Goal: Navigation & Orientation: Find specific page/section

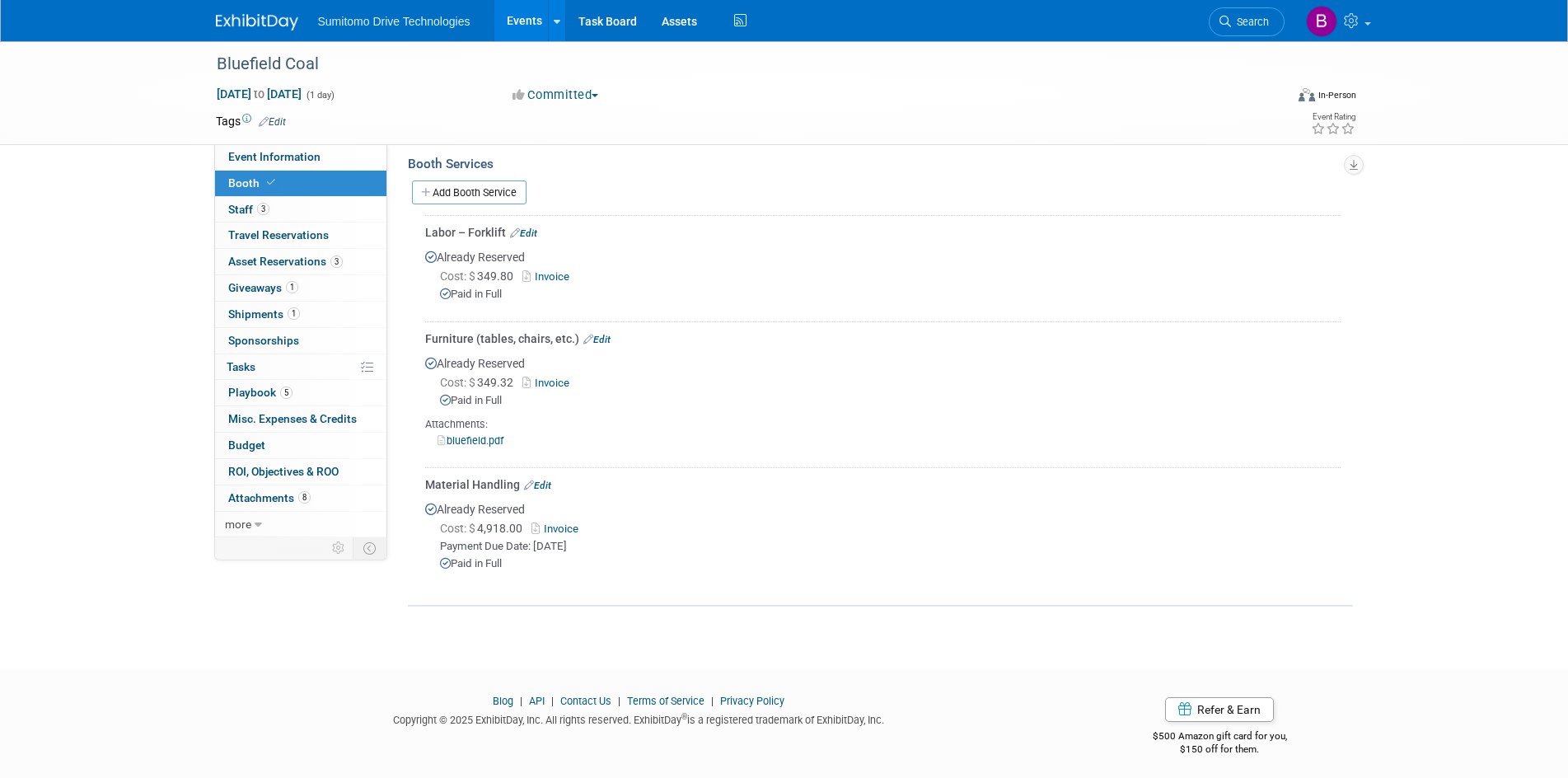
click at [1190, 179] on div "Add Booth Service" at bounding box center [880, 191] width 945 height 25
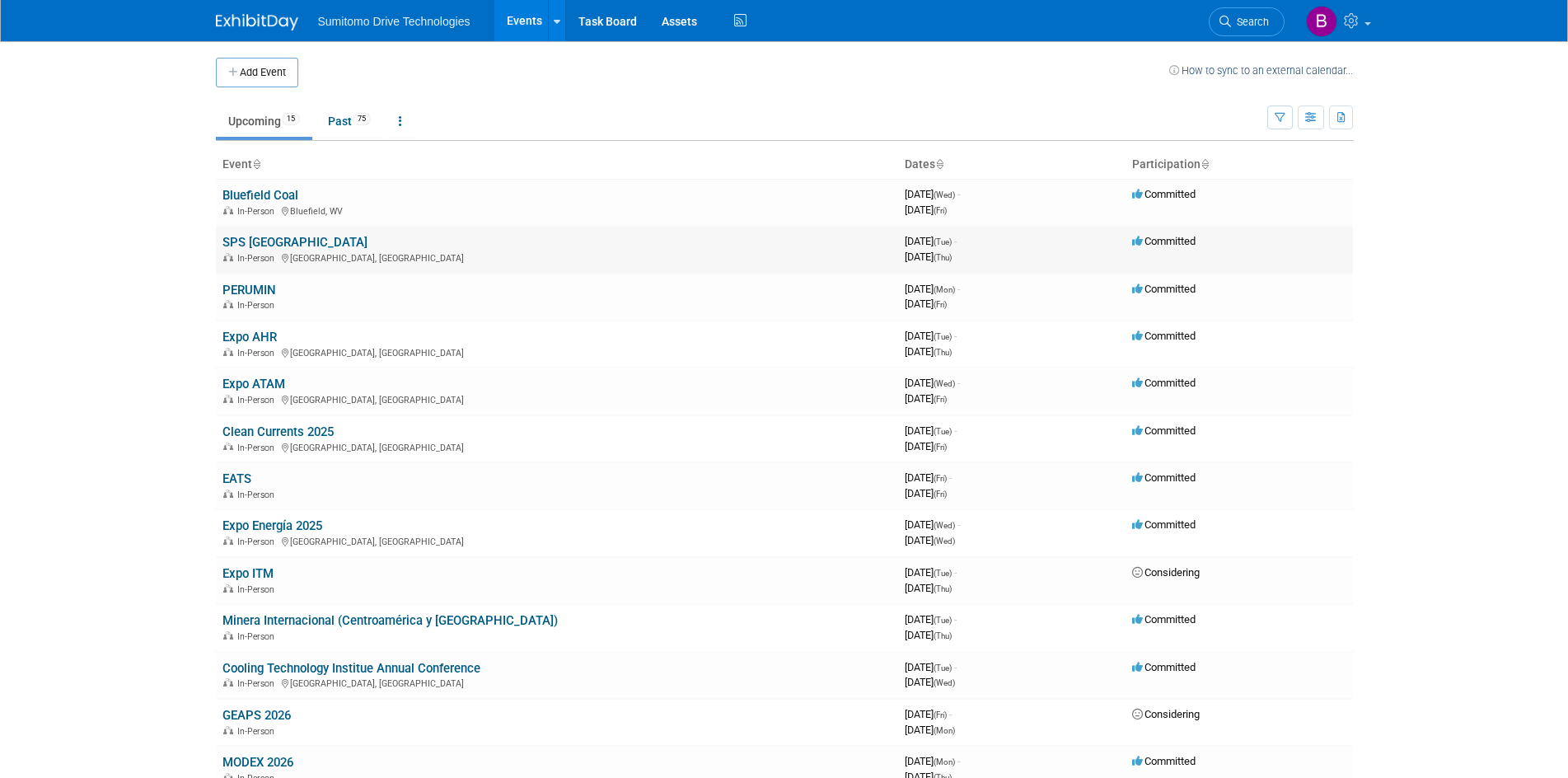
click at [256, 241] on link "SPS [GEOGRAPHIC_DATA]" at bounding box center [295, 242] width 145 height 15
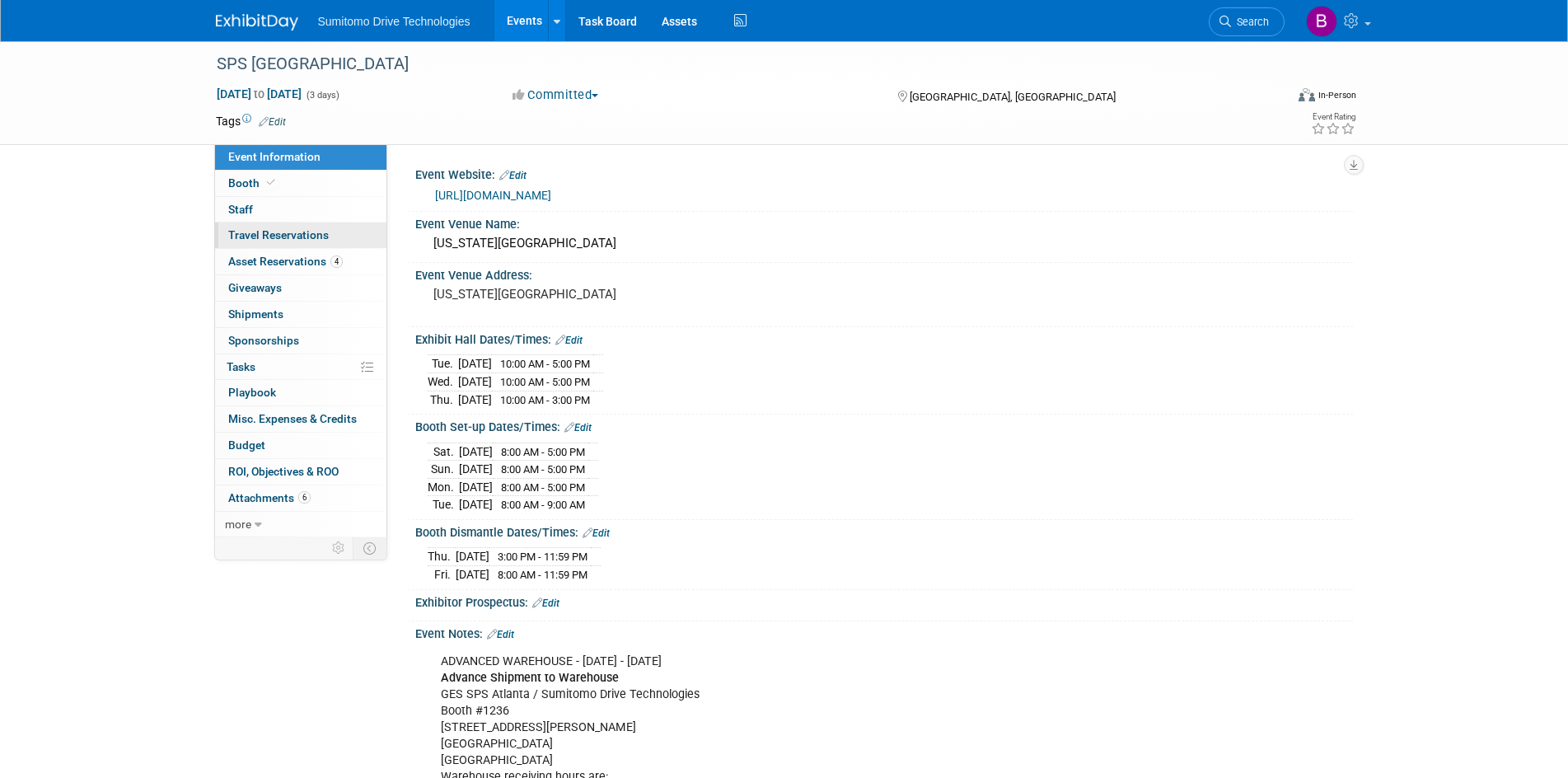
click at [272, 245] on link "0 Travel Reservations 0" at bounding box center [301, 235] width 172 height 25
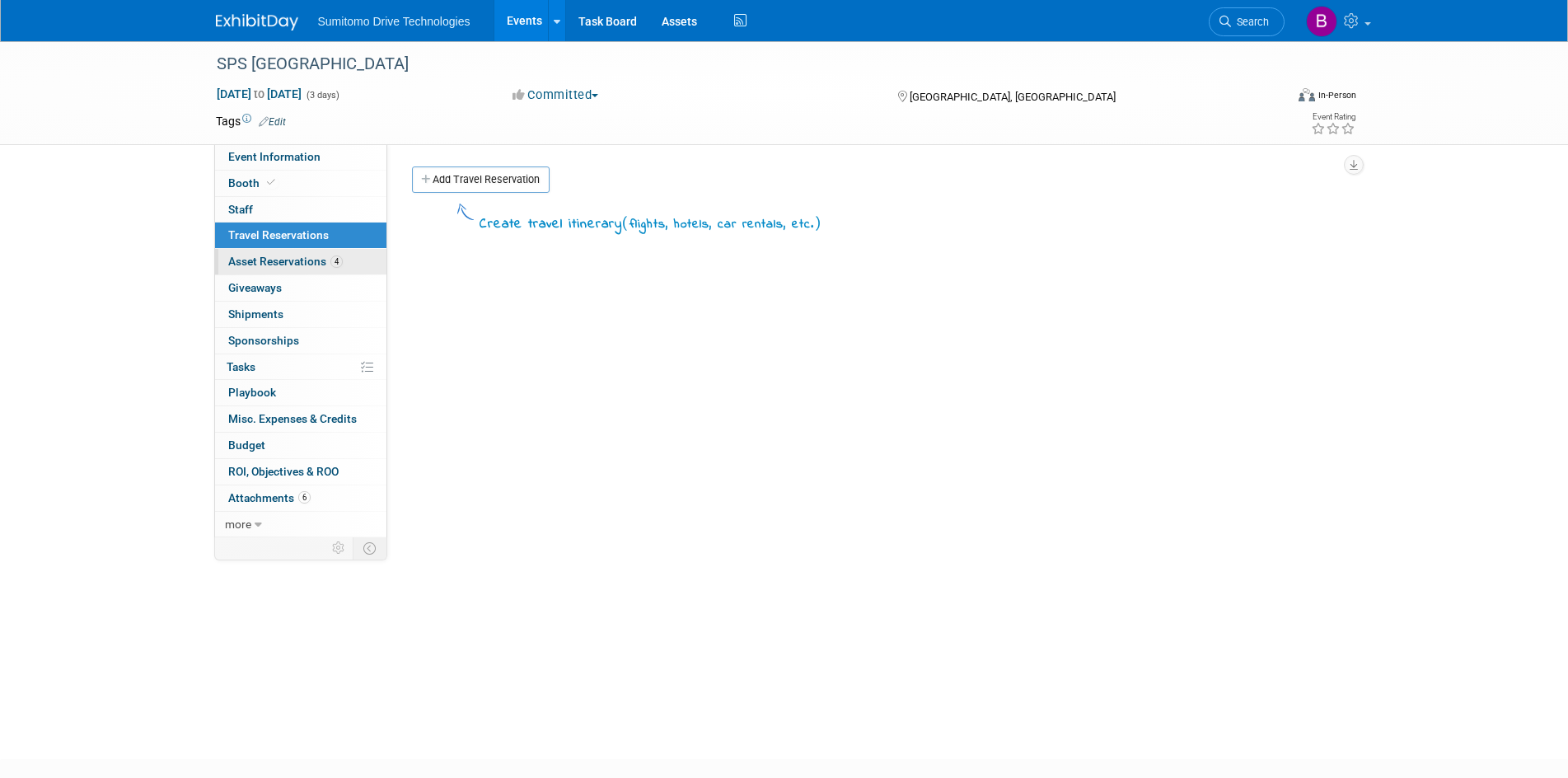
click at [295, 265] on span "Asset Reservations 4" at bounding box center [285, 261] width 114 height 13
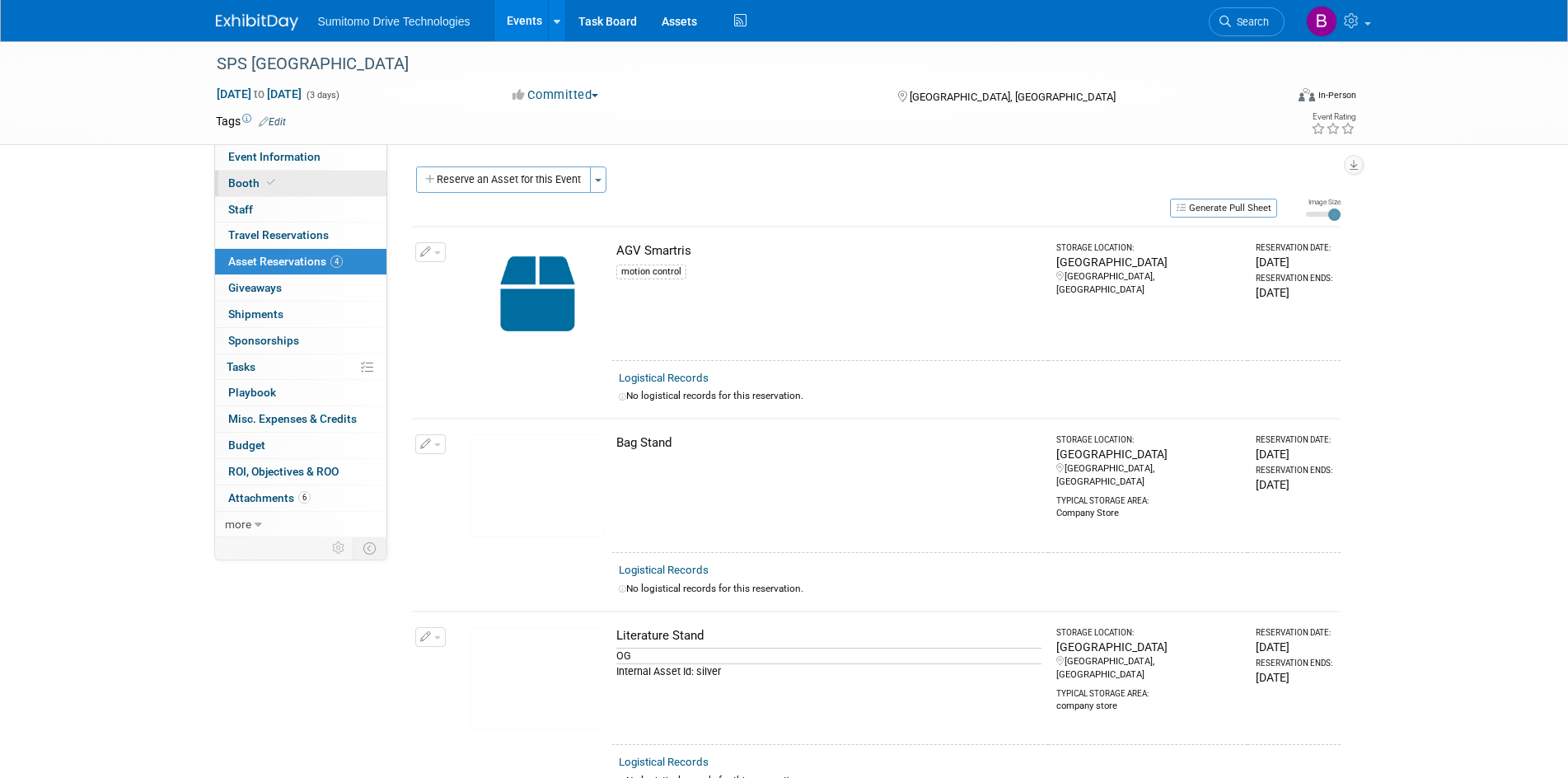
click at [254, 188] on span "Booth" at bounding box center [253, 183] width 50 height 13
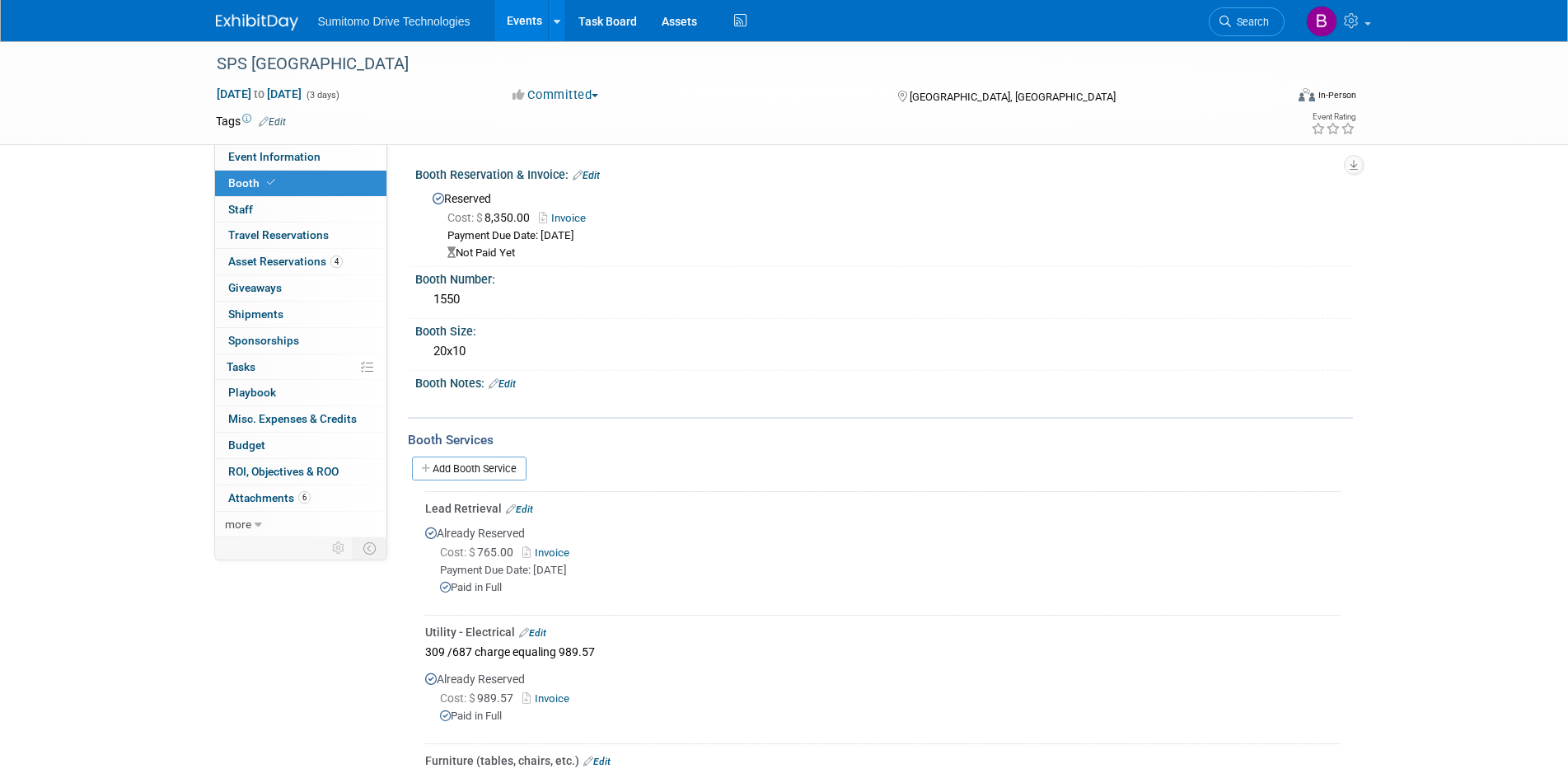
click at [270, 144] on div "SPS Atlanta Sep 16, 2025 to Sep 18, 2025 (3 days) Sep 16, 2025 to Sep 18, 2025 …" at bounding box center [784, 93] width 1162 height 103
click at [288, 161] on span "Event Information" at bounding box center [274, 156] width 93 height 13
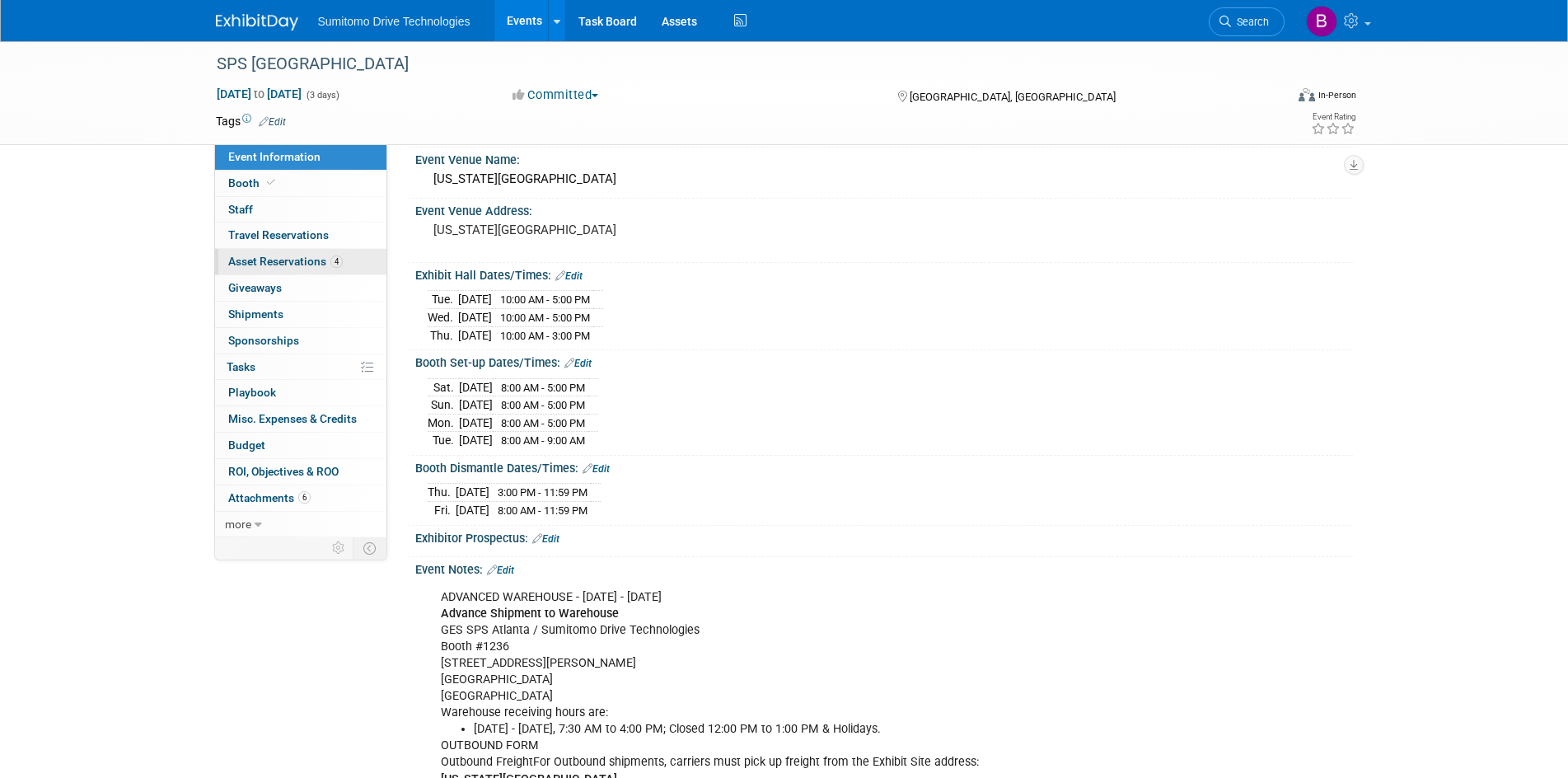
scroll to position [51, 0]
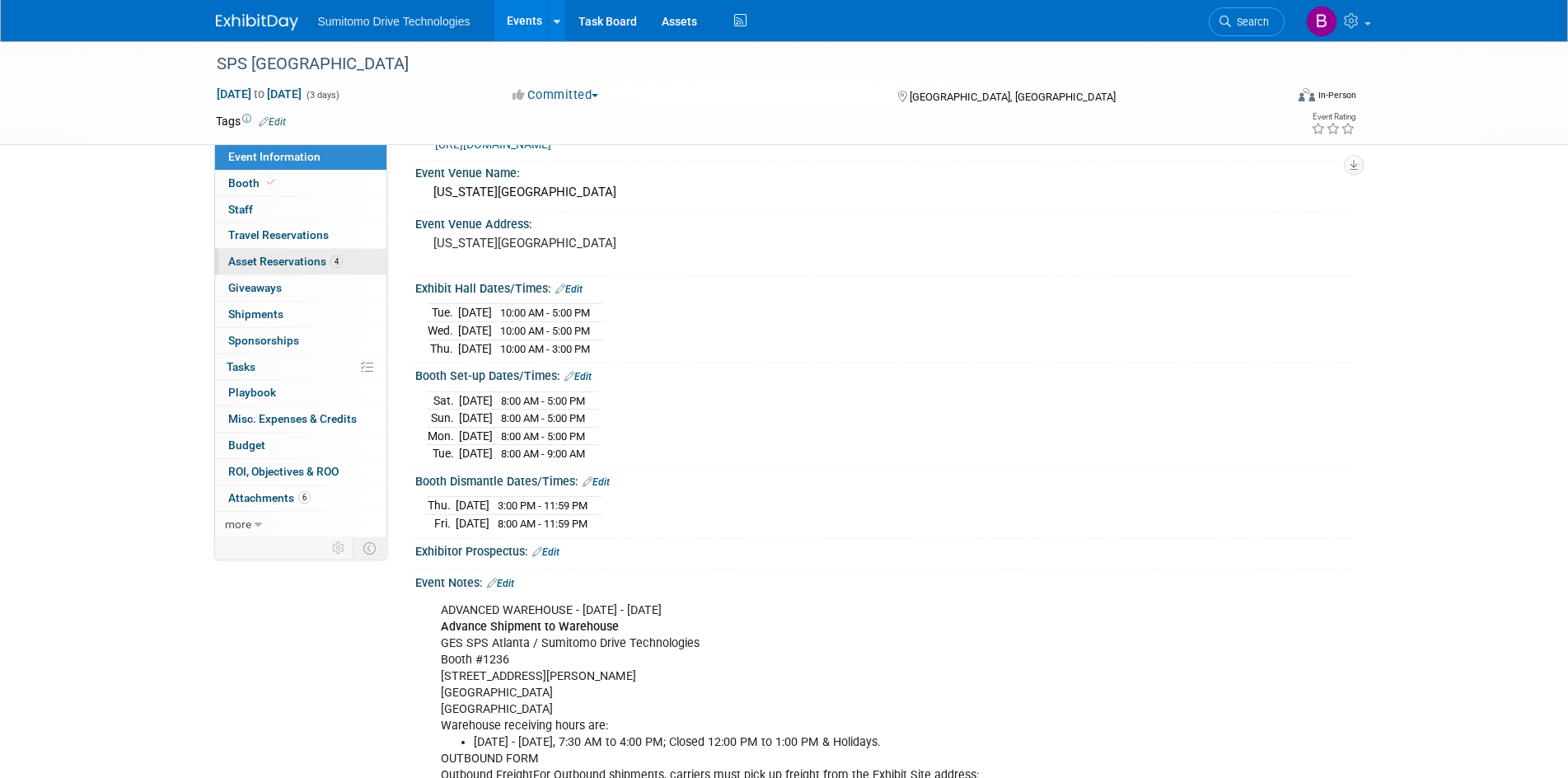
click at [292, 265] on span "Asset Reservations 4" at bounding box center [285, 261] width 114 height 13
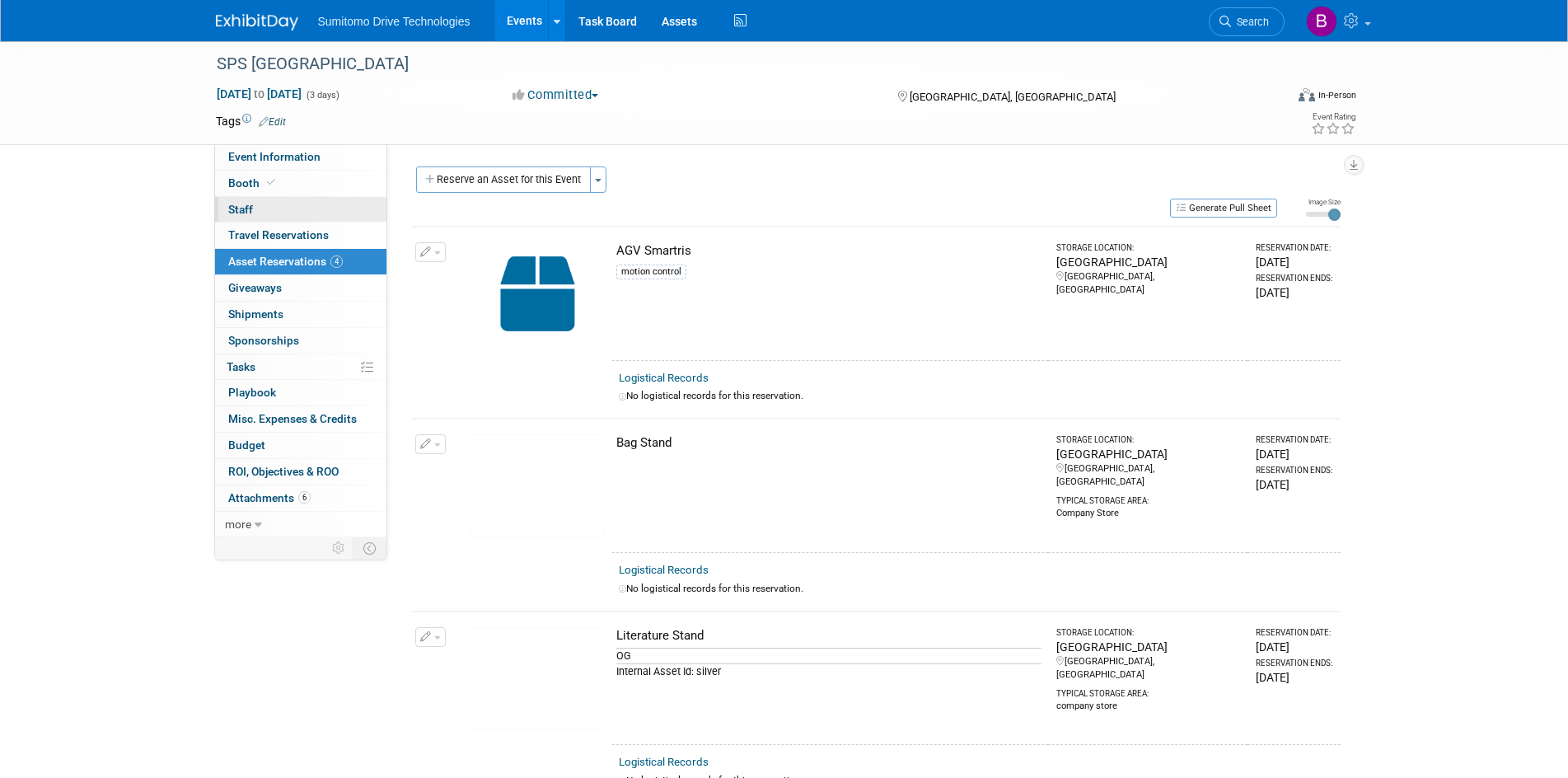
click at [267, 214] on link "0 Staff 0" at bounding box center [301, 209] width 172 height 25
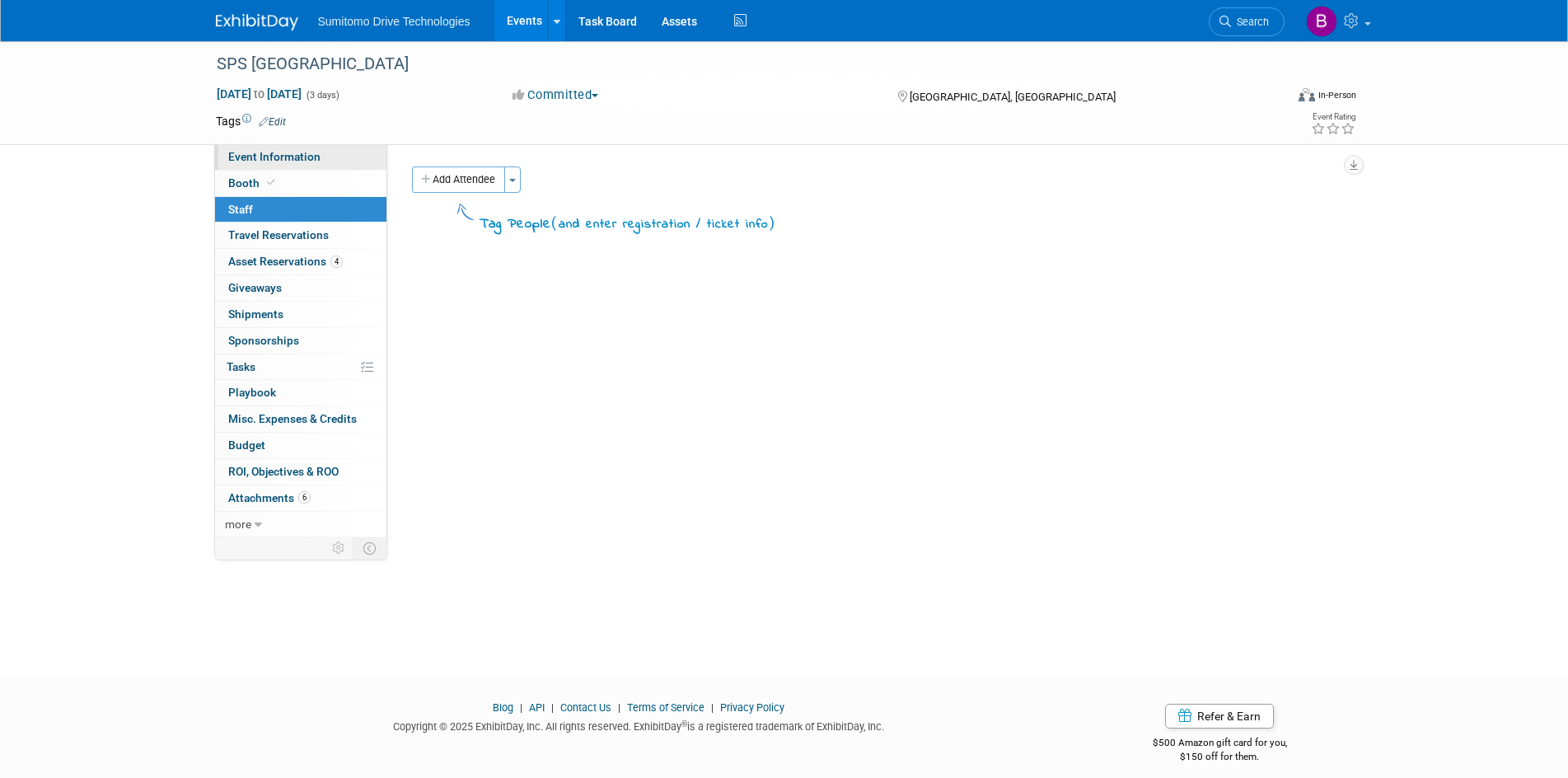
click at [249, 165] on link "Event Information" at bounding box center [301, 156] width 172 height 25
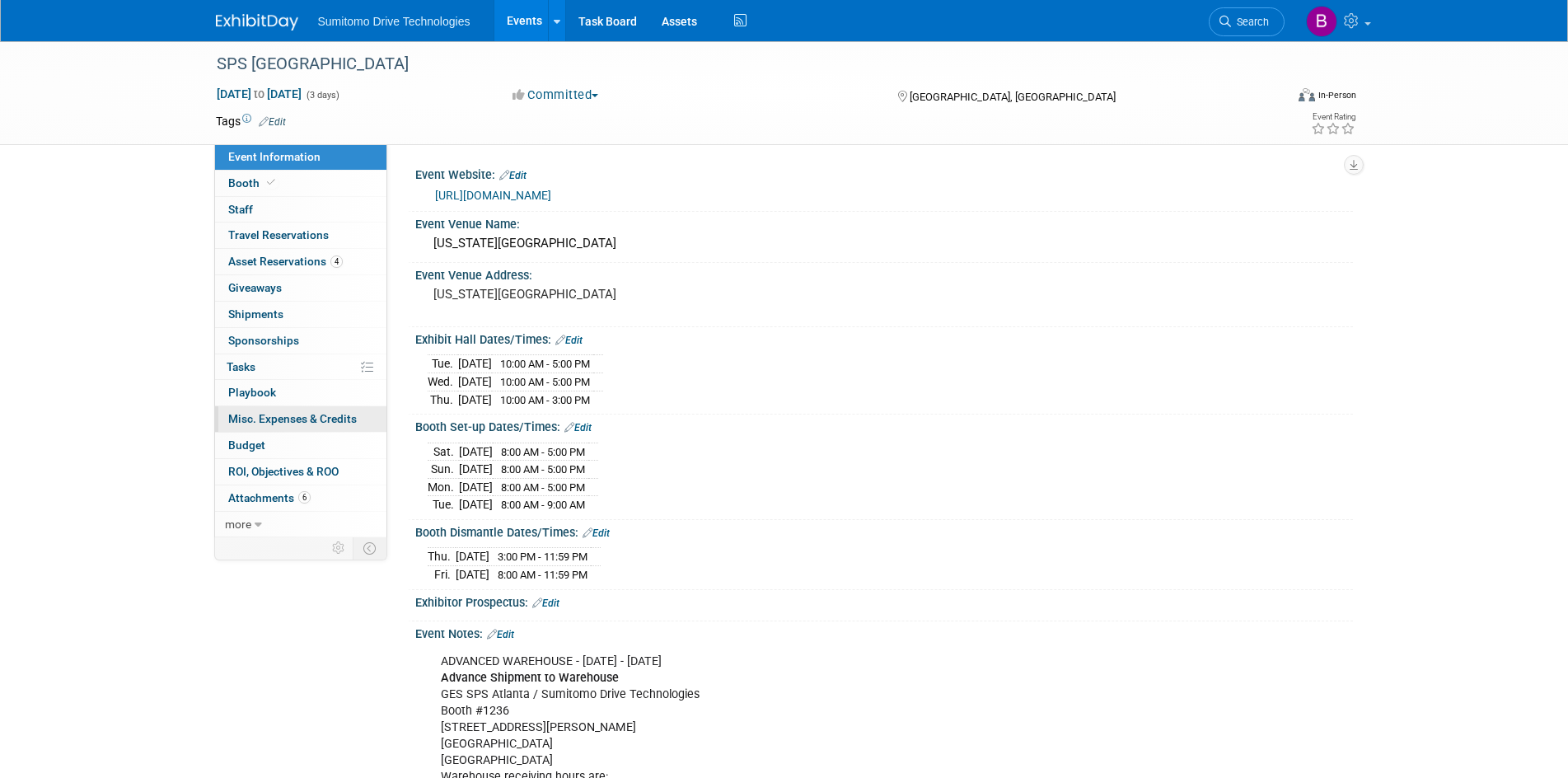
click at [315, 429] on link "0 Misc. Expenses & Credits 0" at bounding box center [301, 418] width 172 height 25
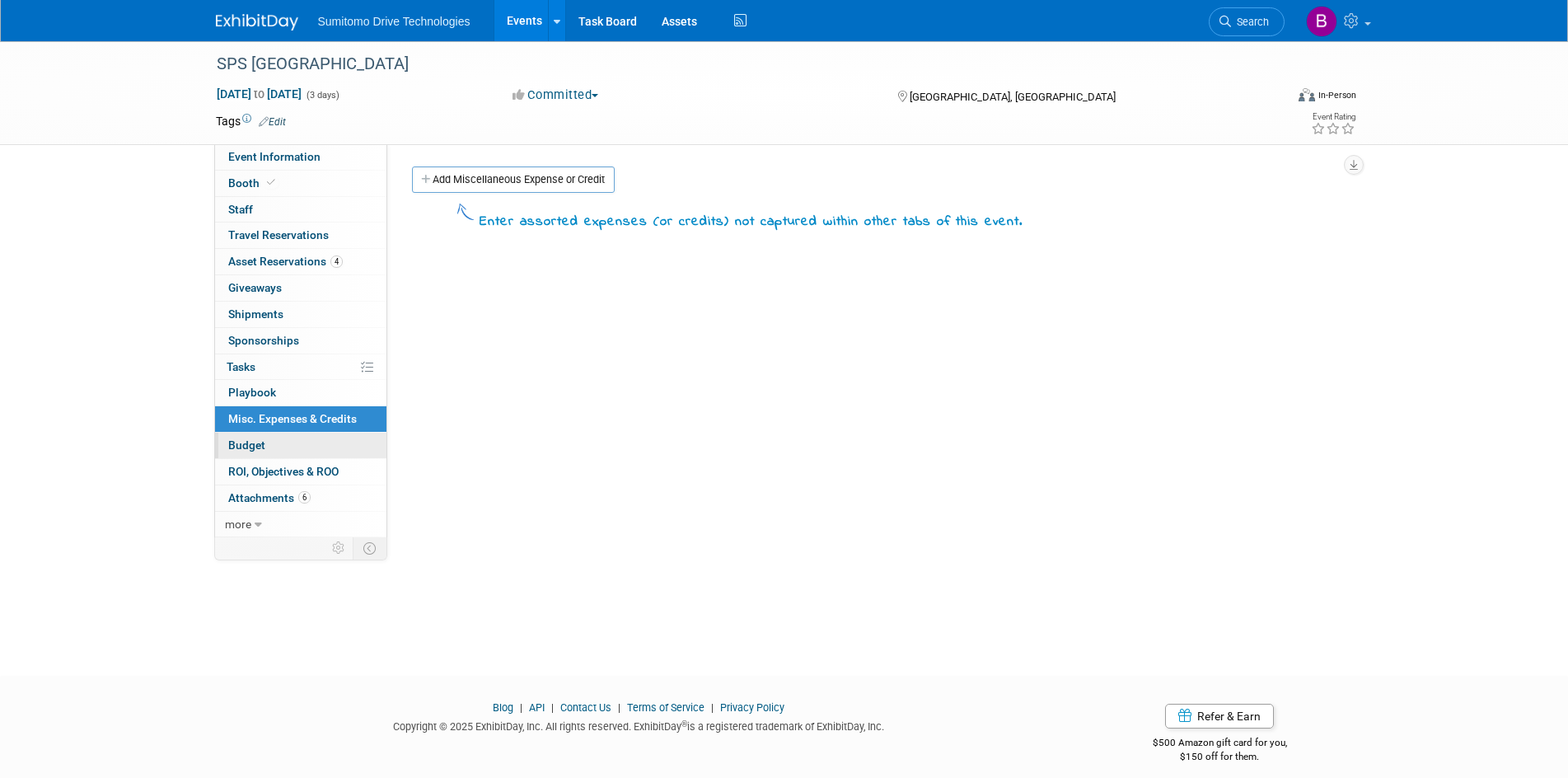
click at [268, 444] on link "Budget" at bounding box center [301, 444] width 172 height 25
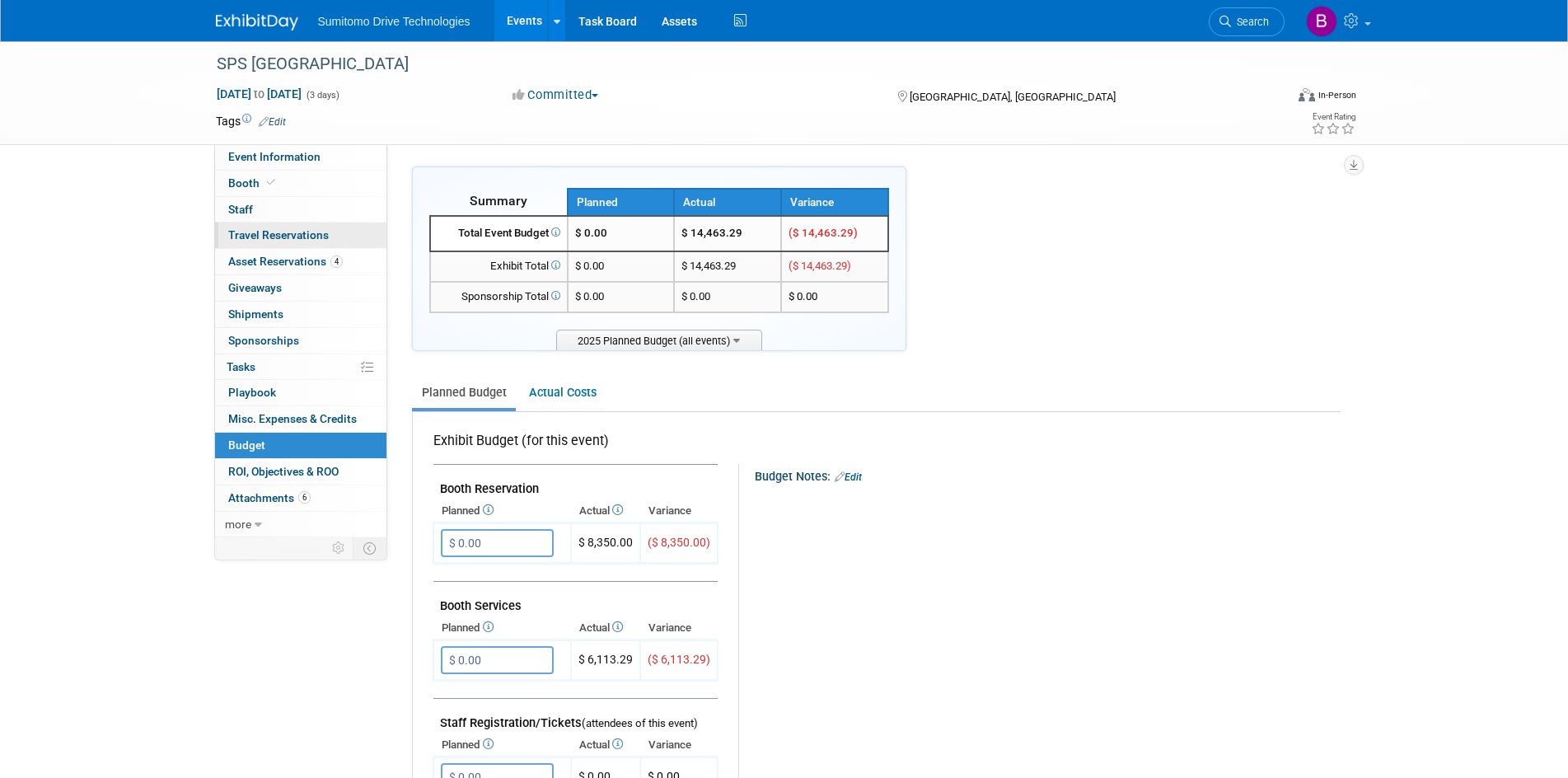
click at [334, 237] on link "0 Travel Reservations 0" at bounding box center [301, 235] width 172 height 25
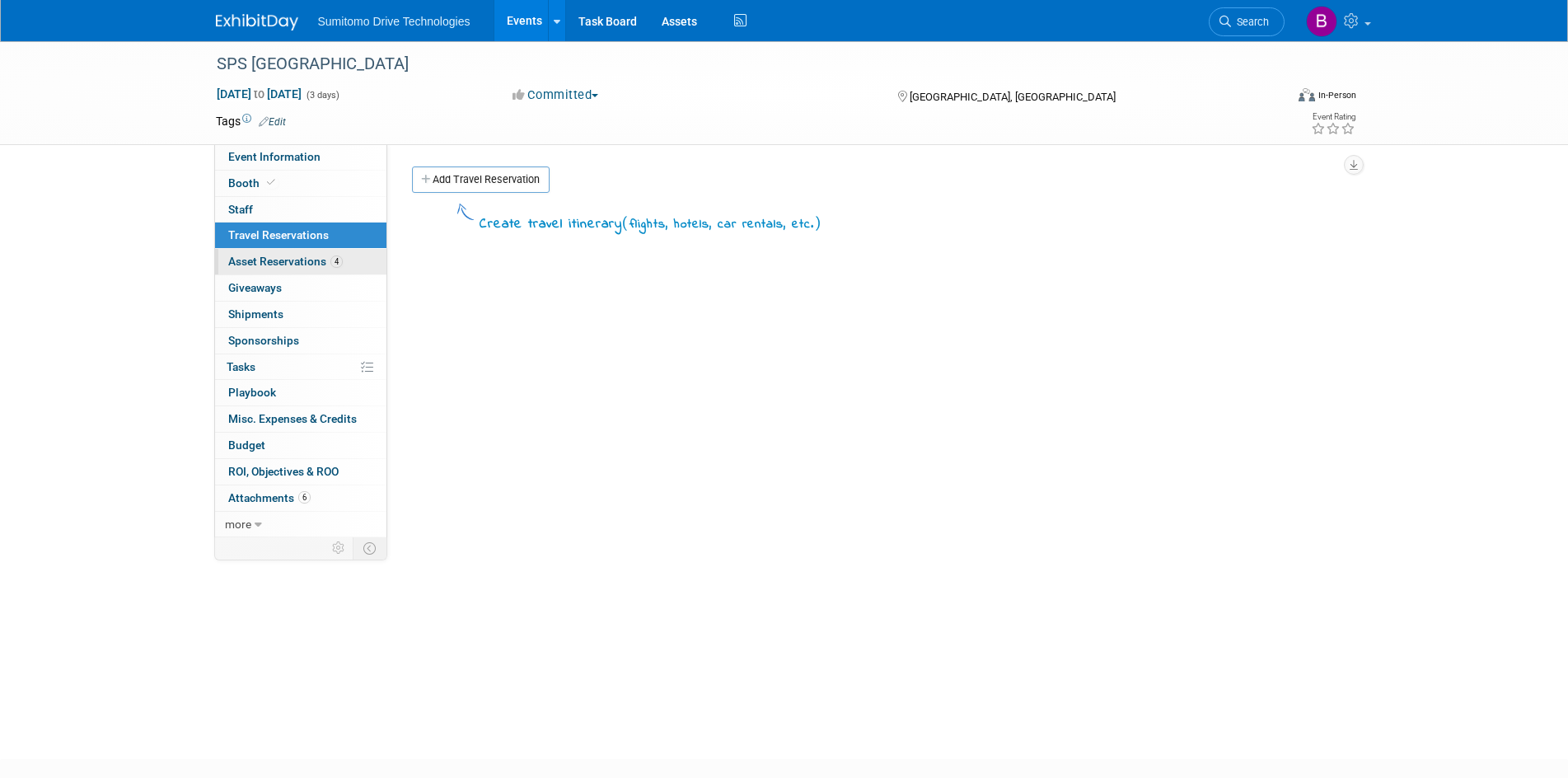
click at [343, 263] on link "4 Asset Reservations 4" at bounding box center [301, 261] width 172 height 25
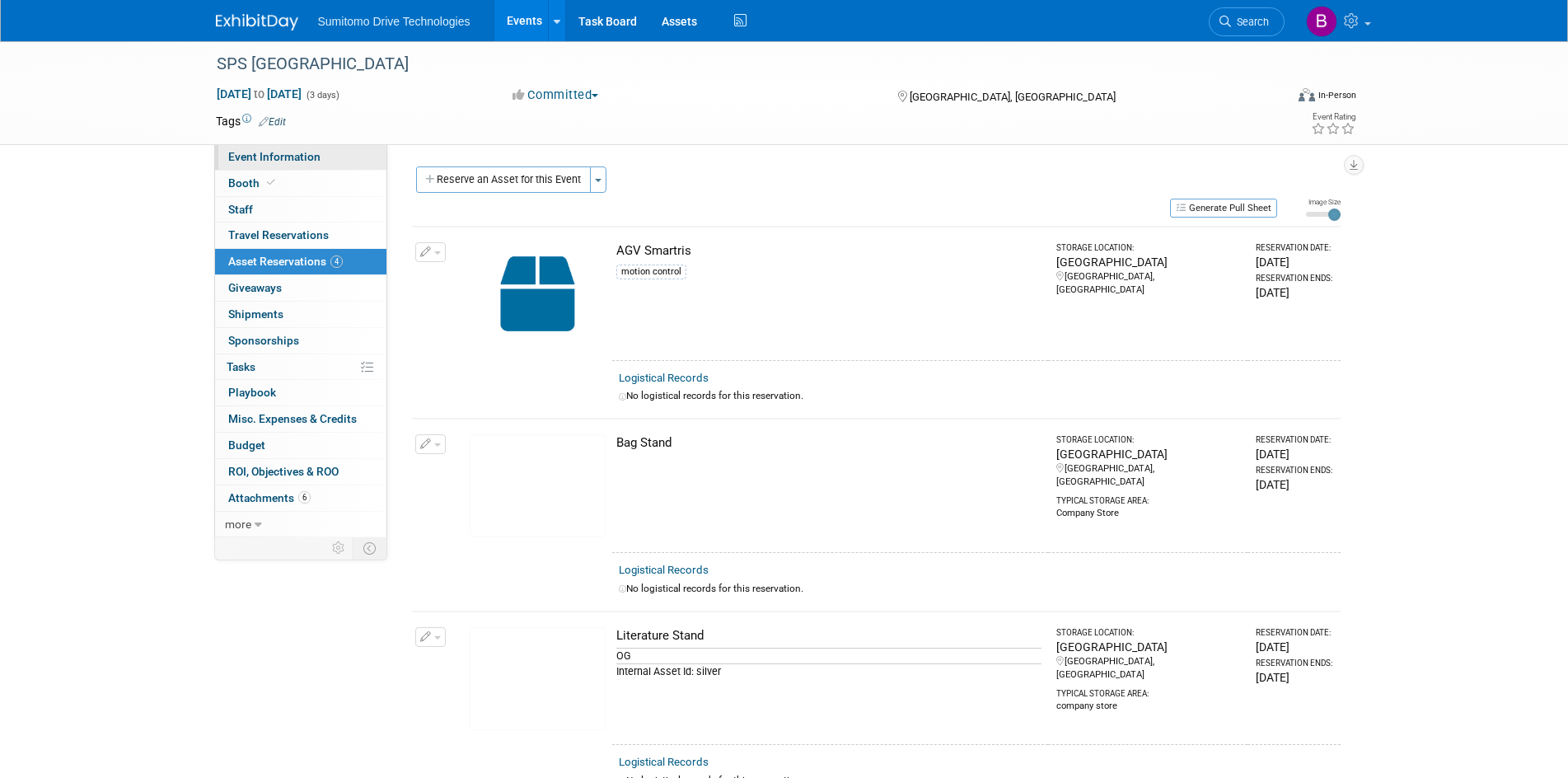
click at [313, 166] on link "Event Information" at bounding box center [301, 156] width 172 height 25
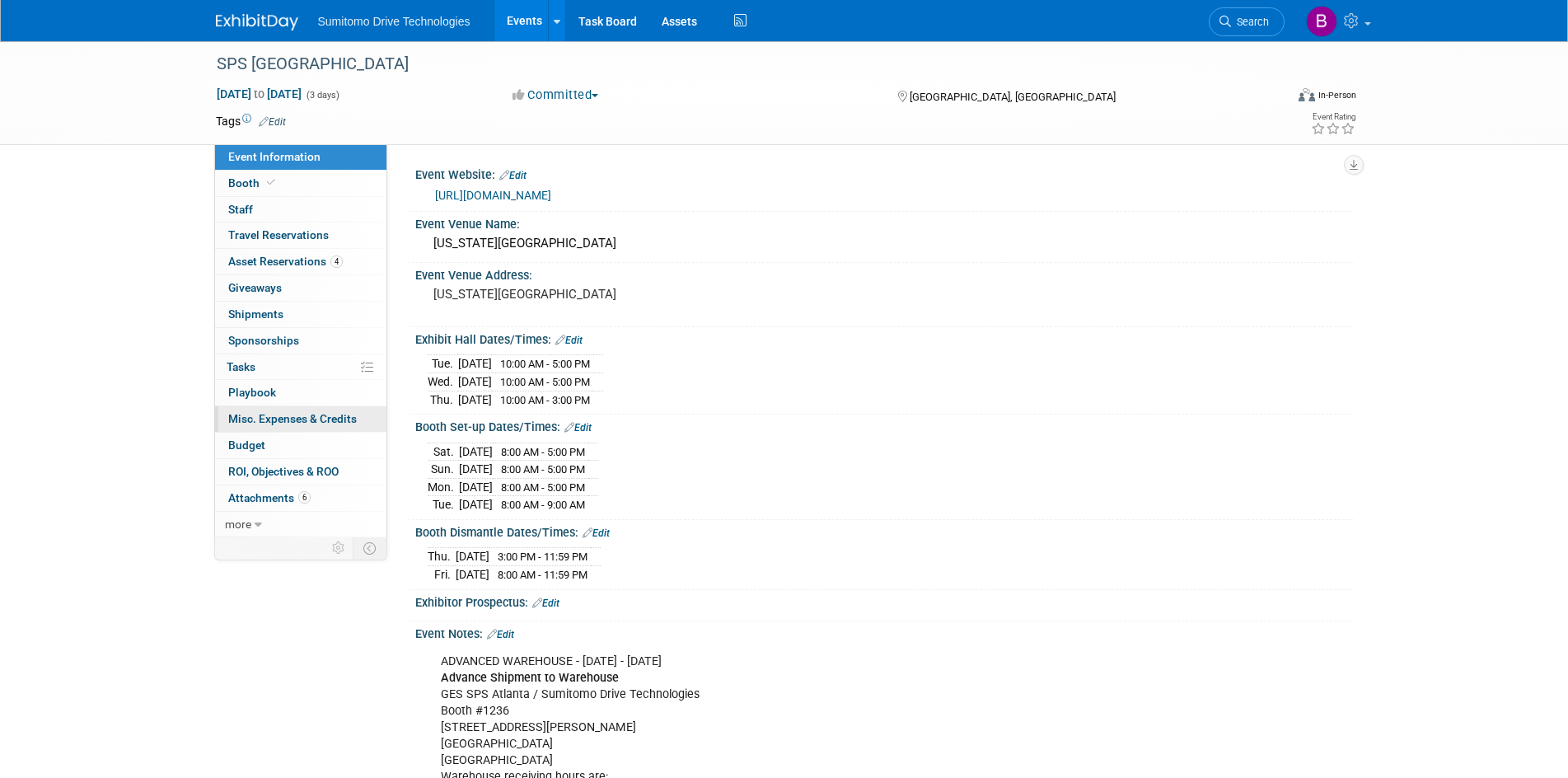
click at [327, 416] on span "Misc. Expenses & Credits 0" at bounding box center [292, 418] width 128 height 13
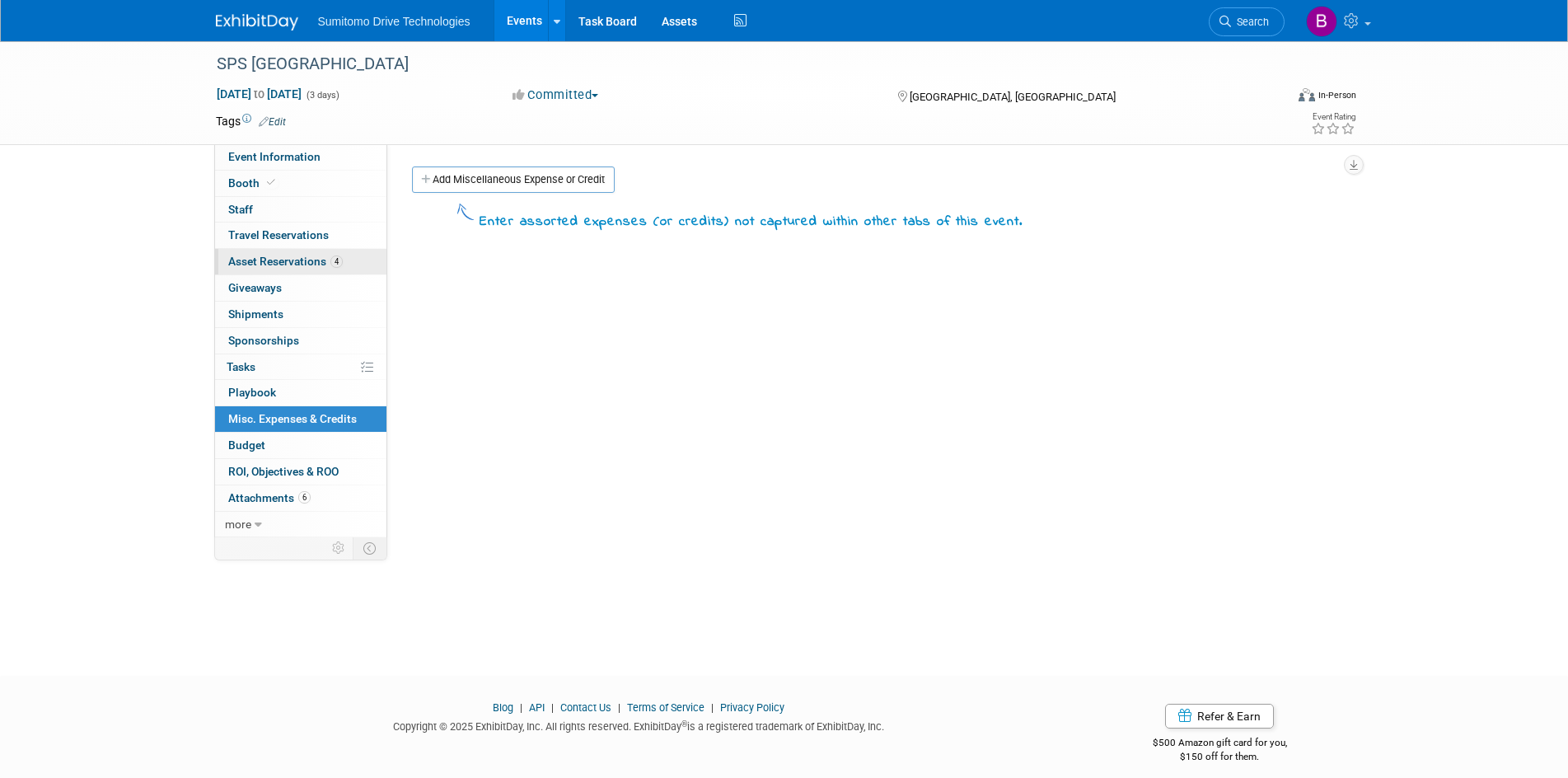
click at [297, 269] on link "4 Asset Reservations 4" at bounding box center [301, 261] width 172 height 25
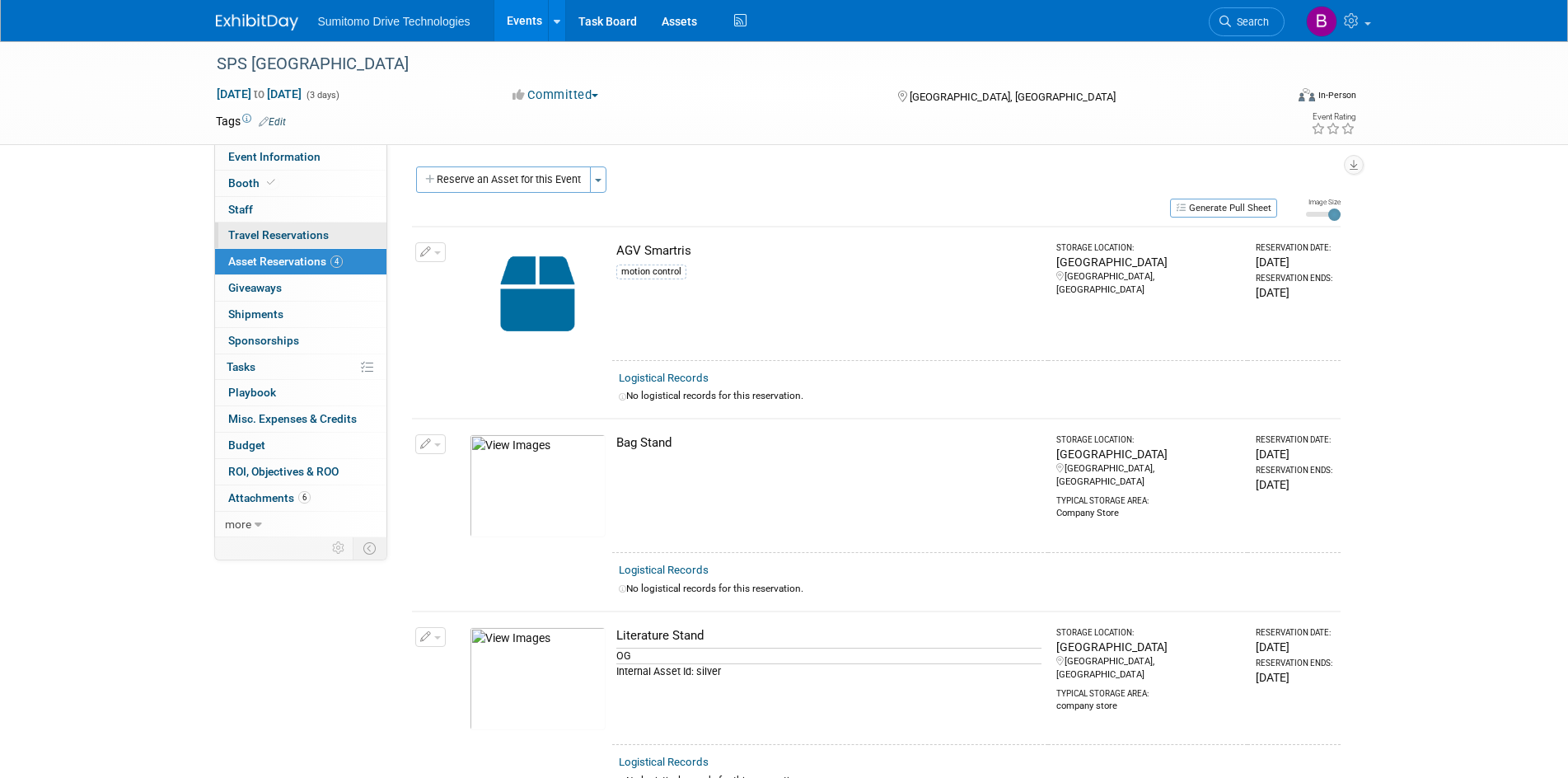
click at [309, 228] on span "Travel Reservations 0" at bounding box center [278, 234] width 100 height 13
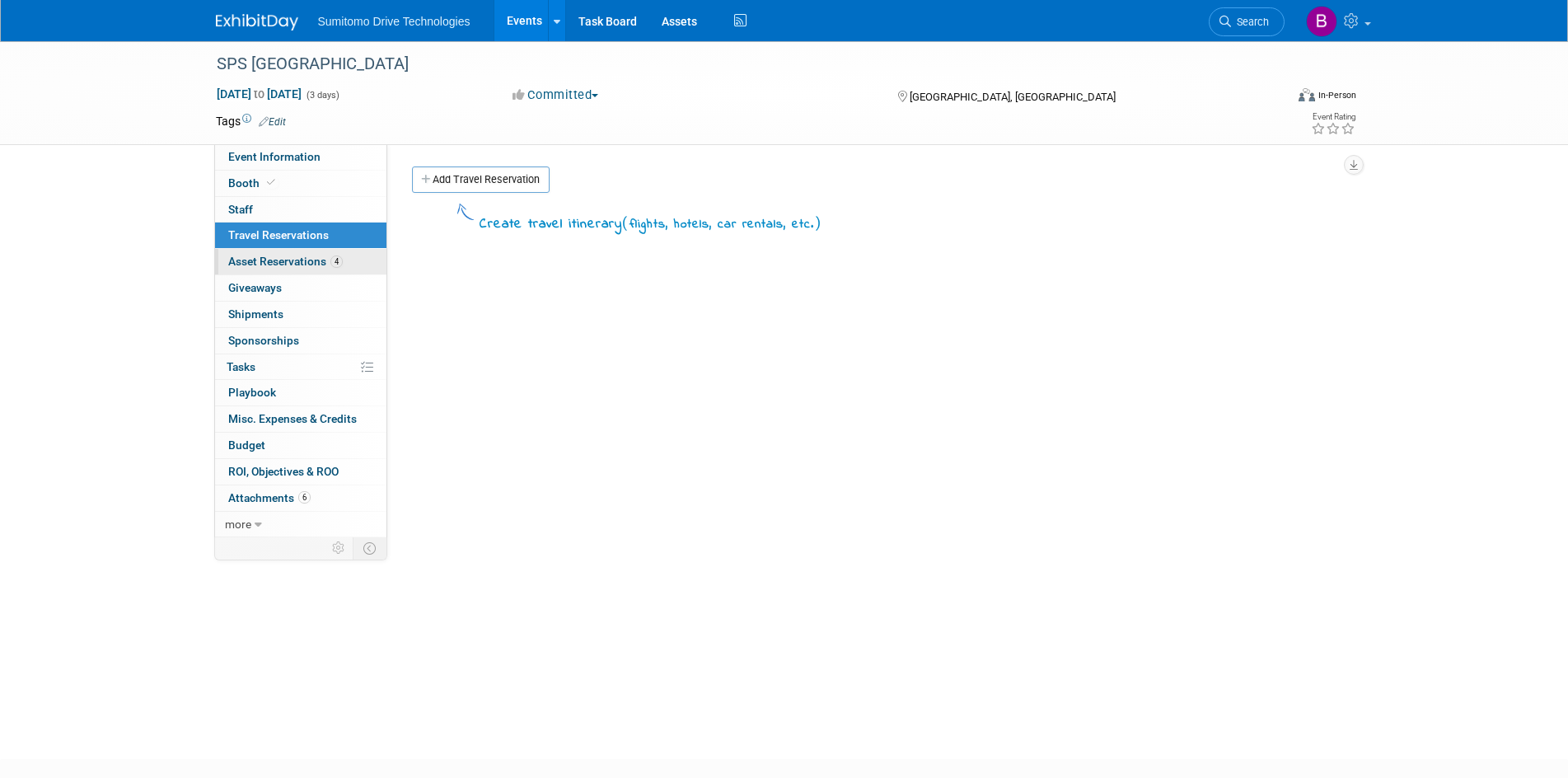
click at [321, 257] on span "Asset Reservations 4" at bounding box center [285, 261] width 114 height 13
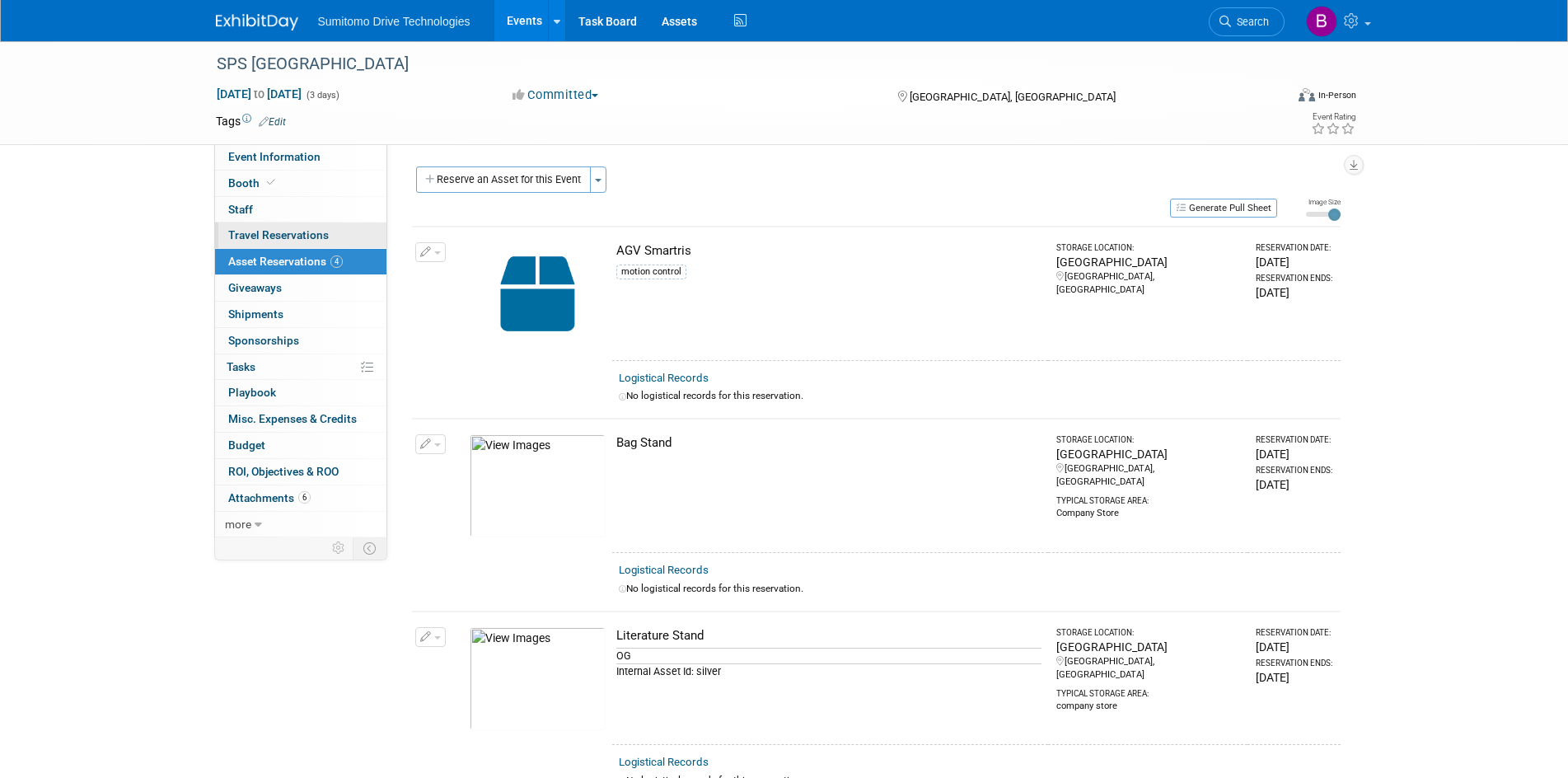
click at [318, 232] on span "Travel Reservations 0" at bounding box center [278, 234] width 100 height 13
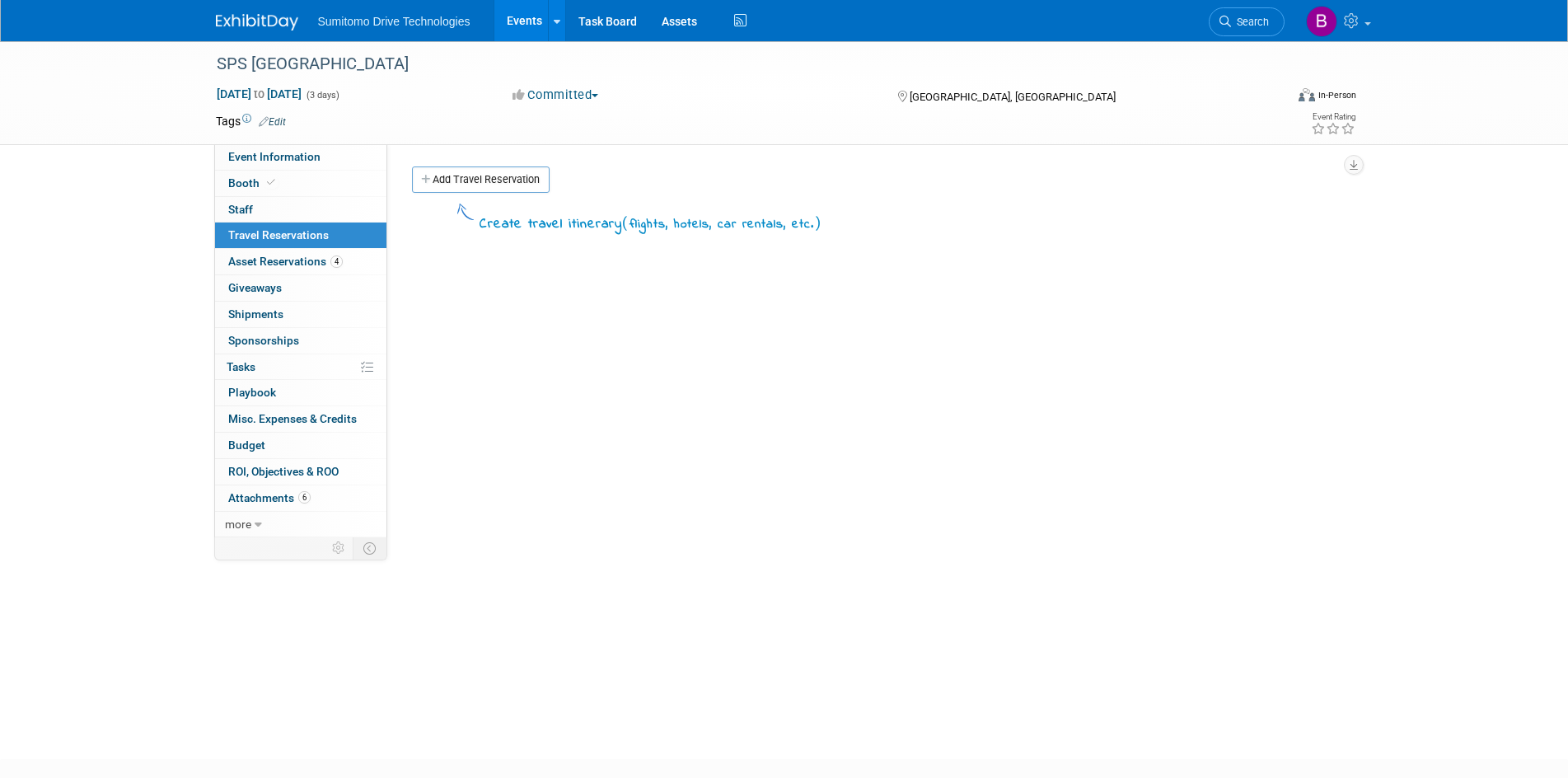
click at [312, 145] on div "SPS Atlanta Sep 16, 2025 to Sep 18, 2025 (3 days) Sep 16, 2025 to Sep 18, 2025 …" at bounding box center [784, 94] width 1568 height 104
click at [324, 160] on link "Event Information" at bounding box center [301, 156] width 172 height 25
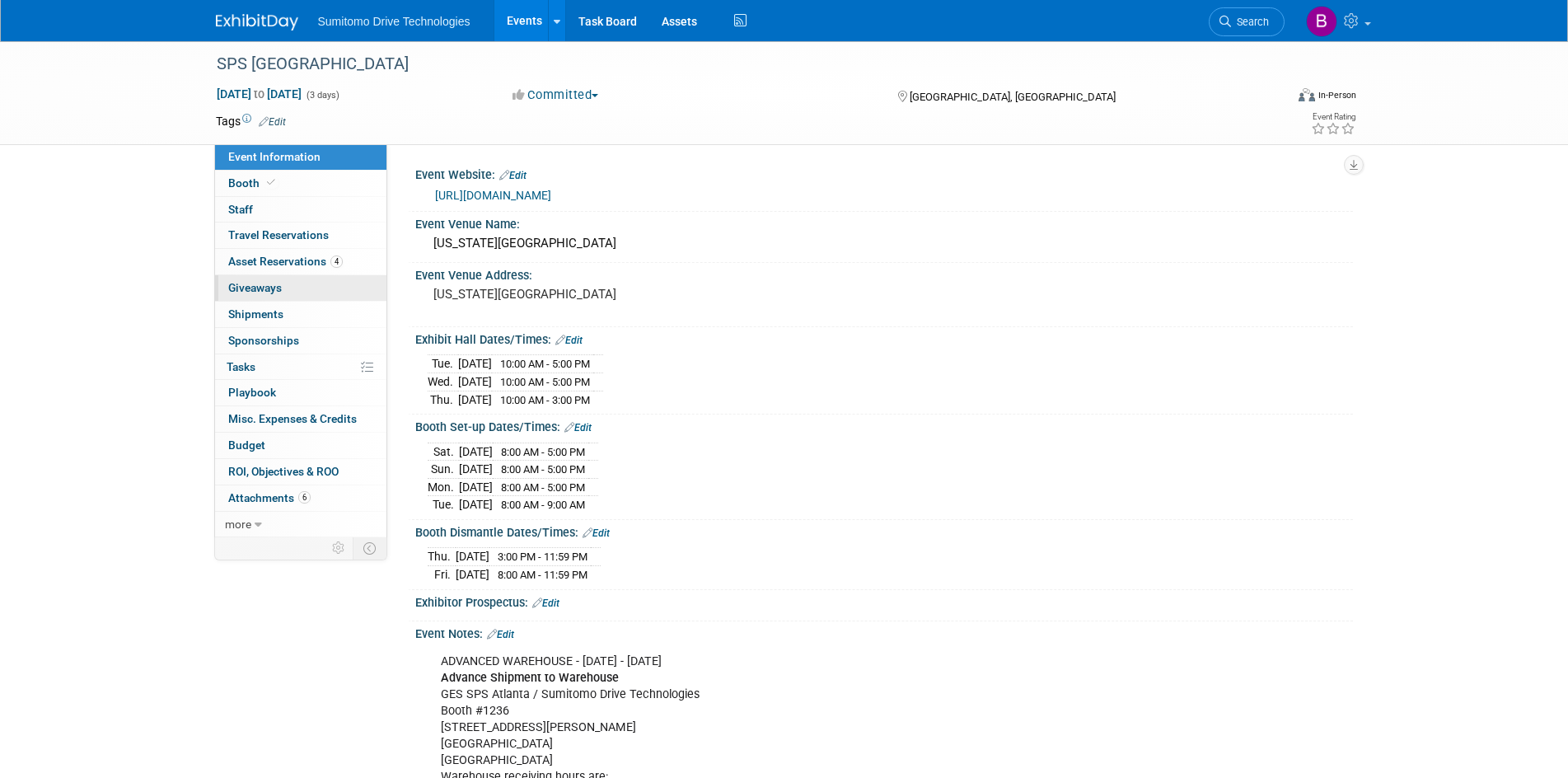
click at [361, 295] on link "0 Giveaways 0" at bounding box center [301, 288] width 172 height 25
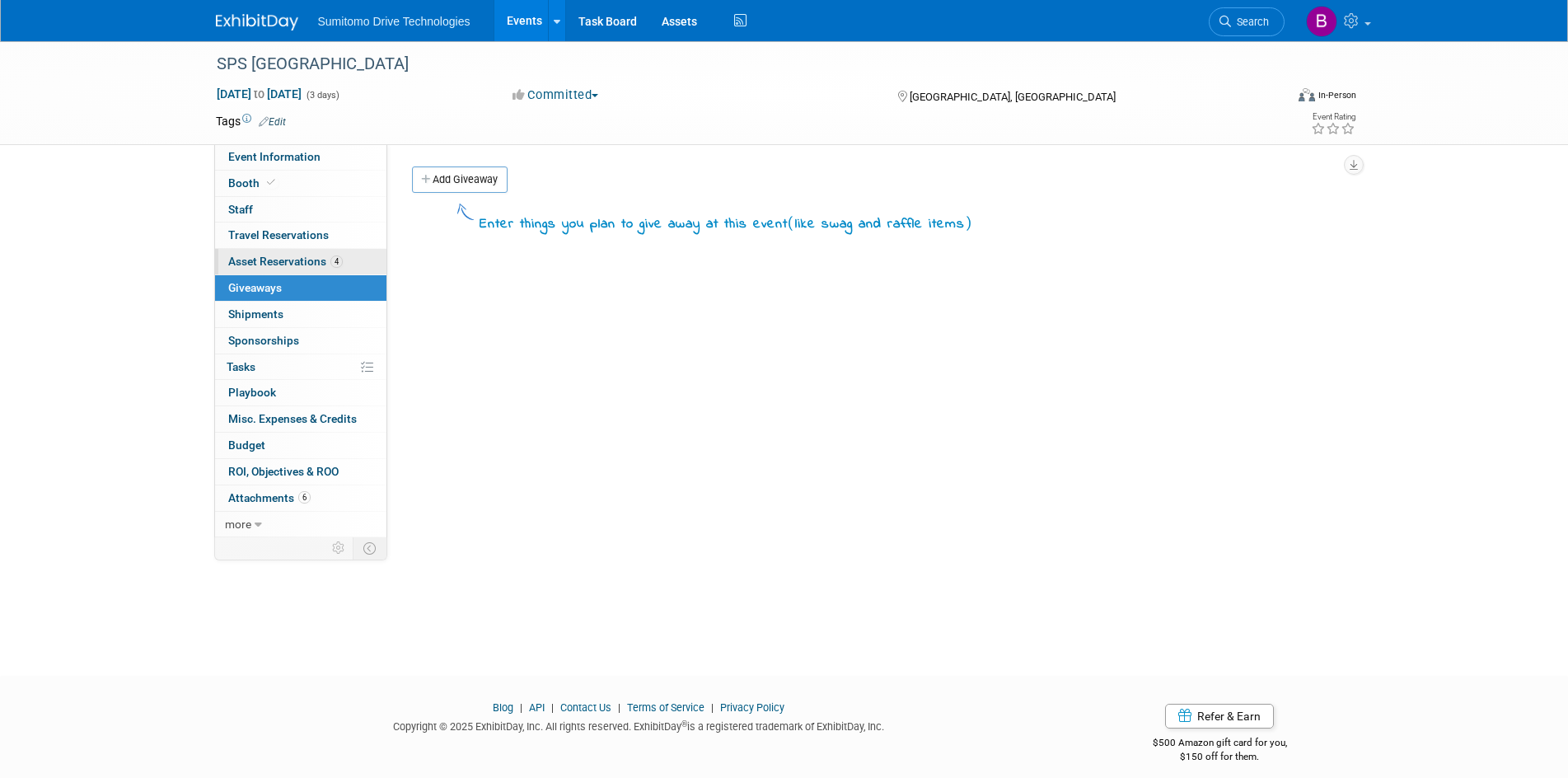
click at [344, 264] on link "4 Asset Reservations 4" at bounding box center [301, 261] width 172 height 25
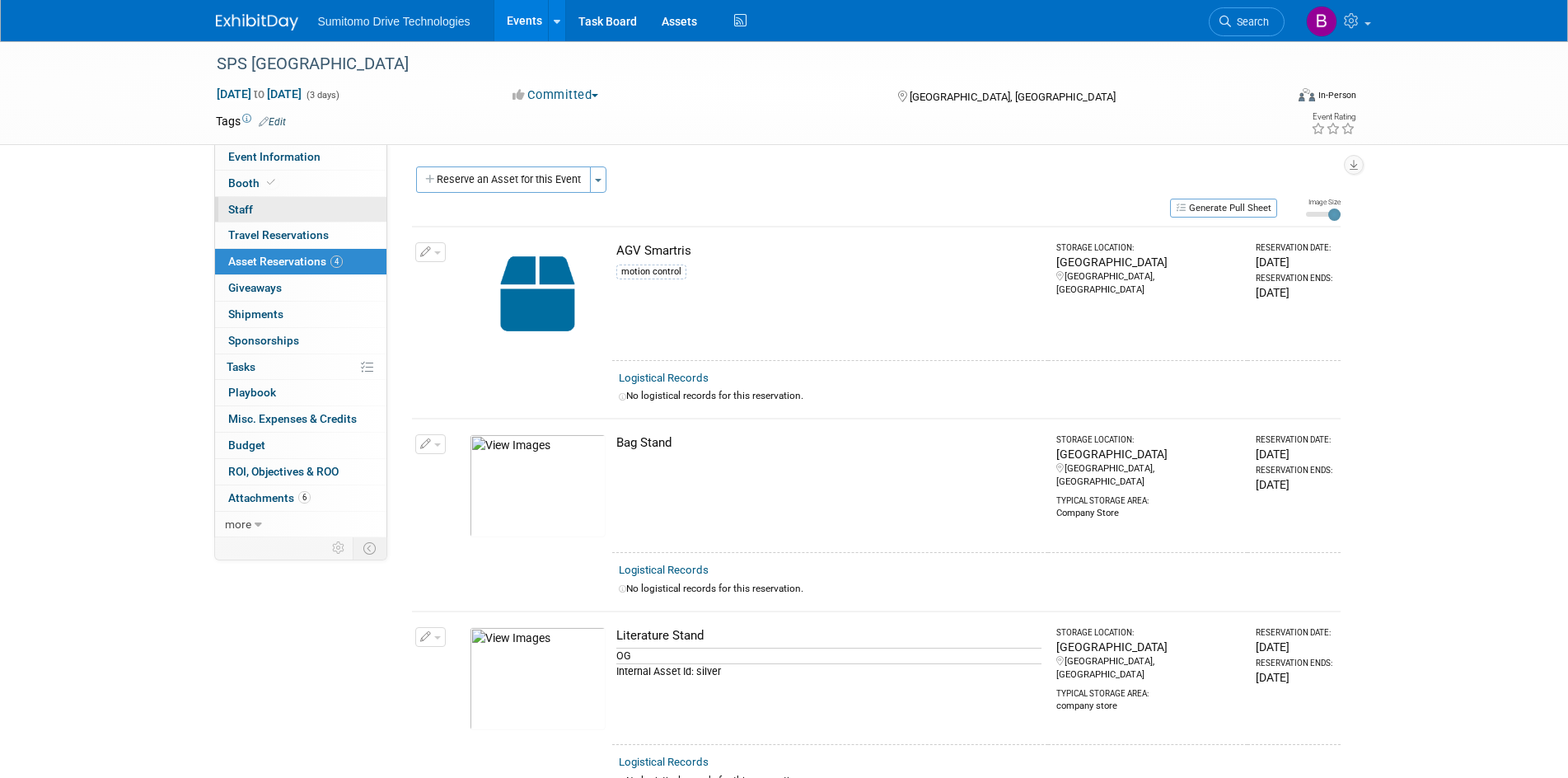
click at [344, 217] on link "0 Staff 0" at bounding box center [301, 209] width 172 height 25
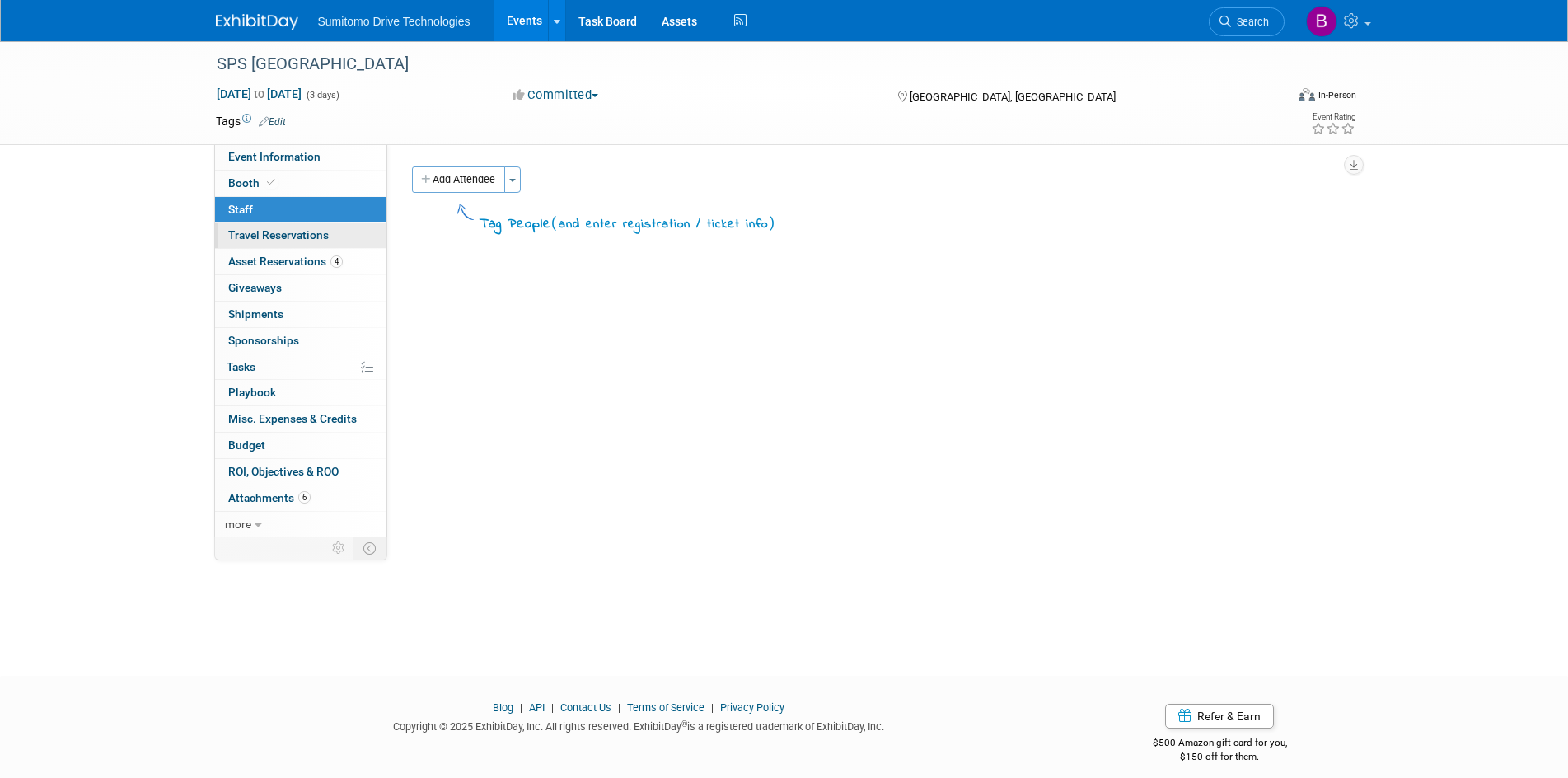
click at [348, 237] on link "0 Travel Reservations 0" at bounding box center [301, 235] width 172 height 25
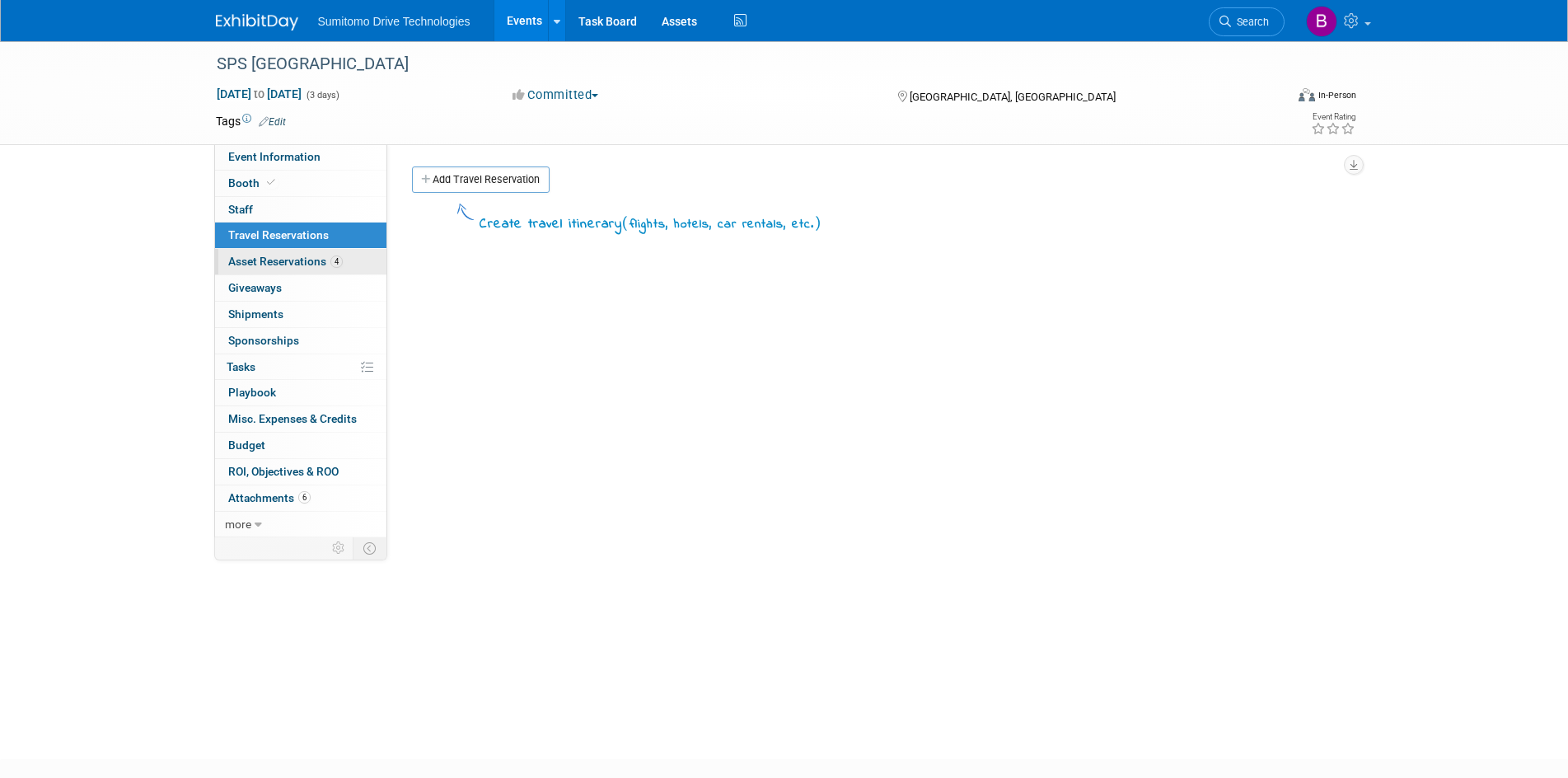
click at [359, 256] on link "4 Asset Reservations 4" at bounding box center [301, 261] width 172 height 25
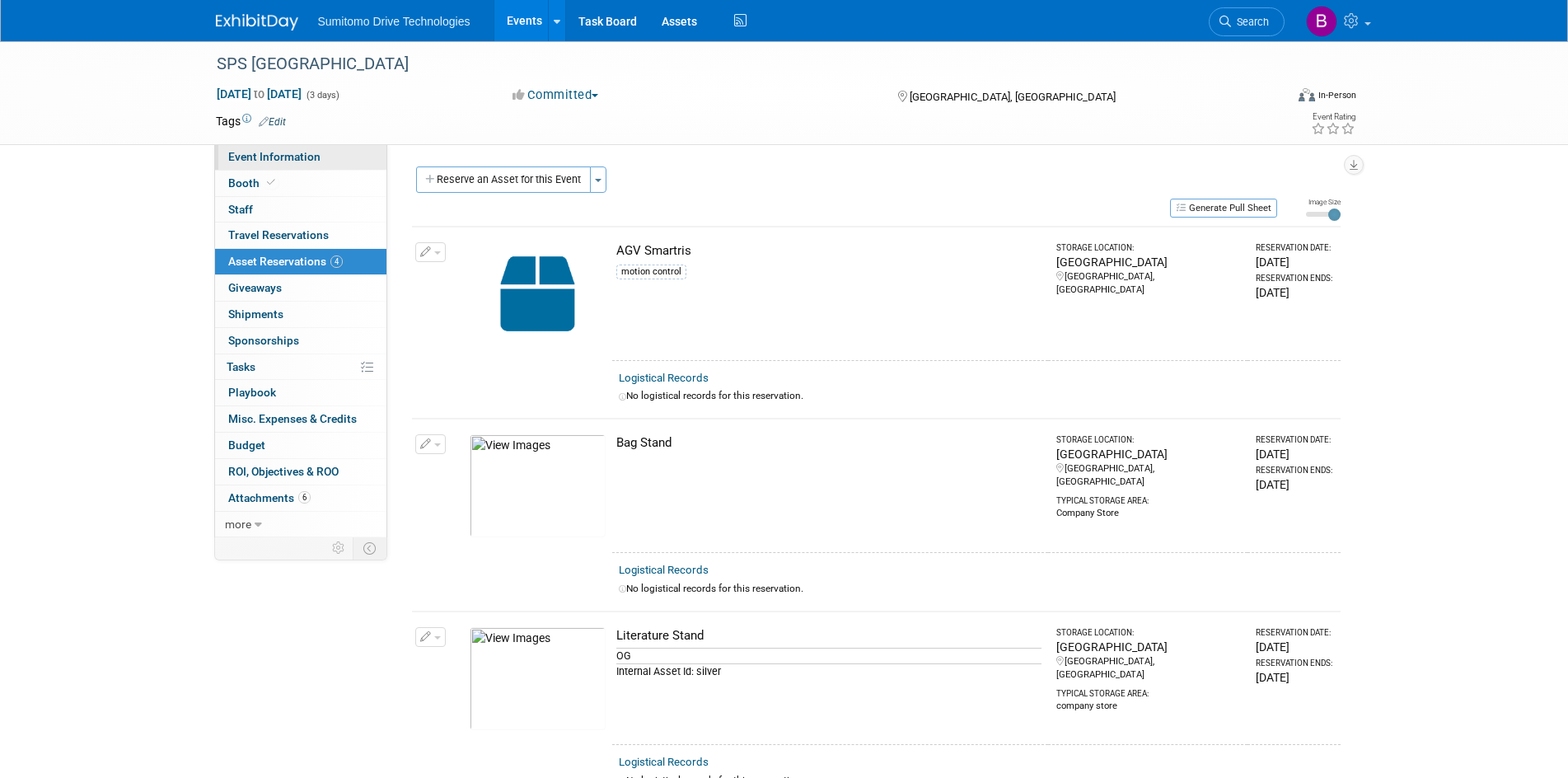
click at [320, 166] on link "Event Information" at bounding box center [301, 156] width 172 height 25
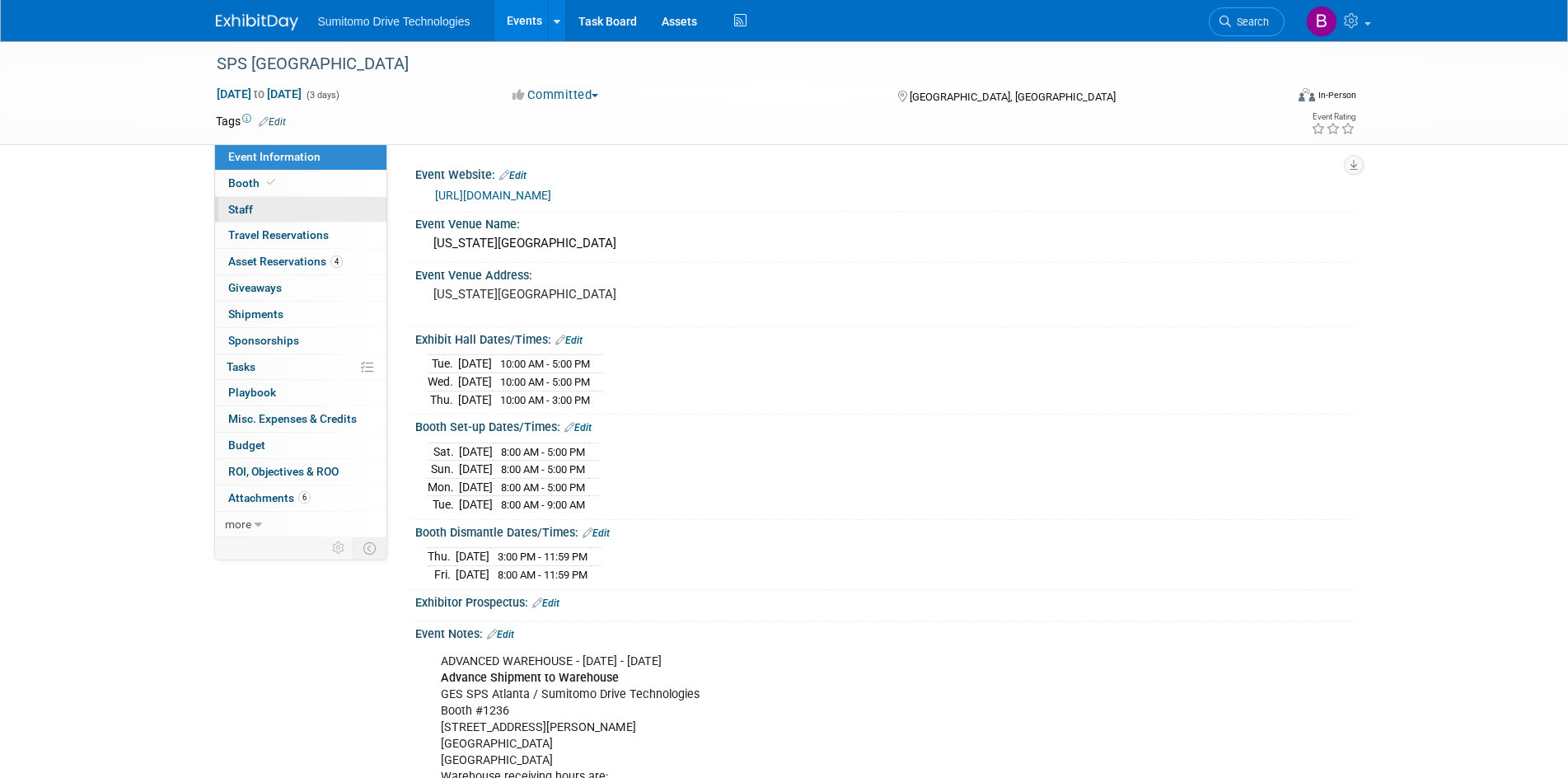
click at [328, 198] on link "0 Staff 0" at bounding box center [301, 209] width 172 height 25
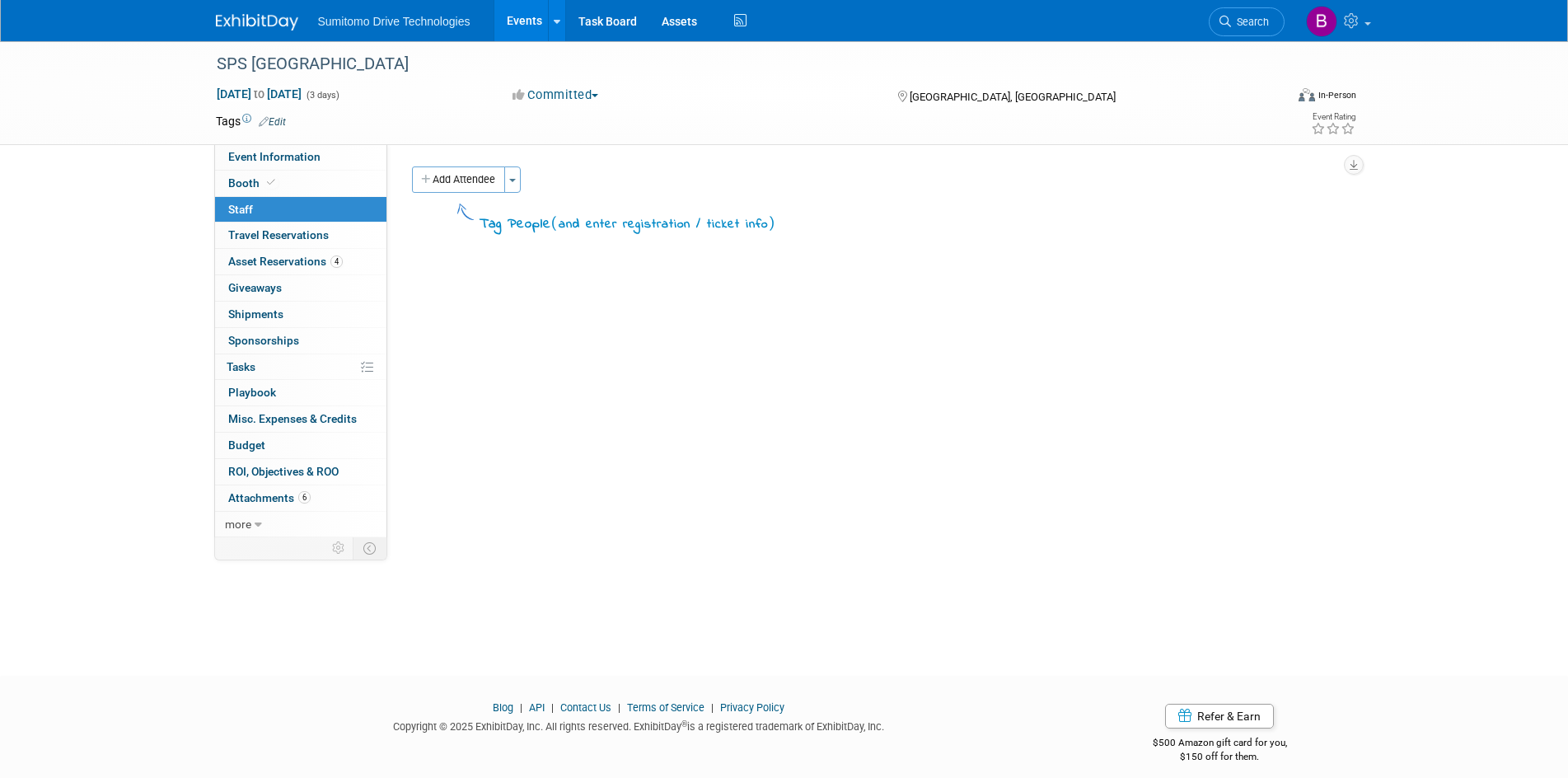
click at [328, 198] on link "0 Staff 0" at bounding box center [301, 209] width 172 height 25
click at [320, 171] on link "Booth" at bounding box center [301, 183] width 172 height 25
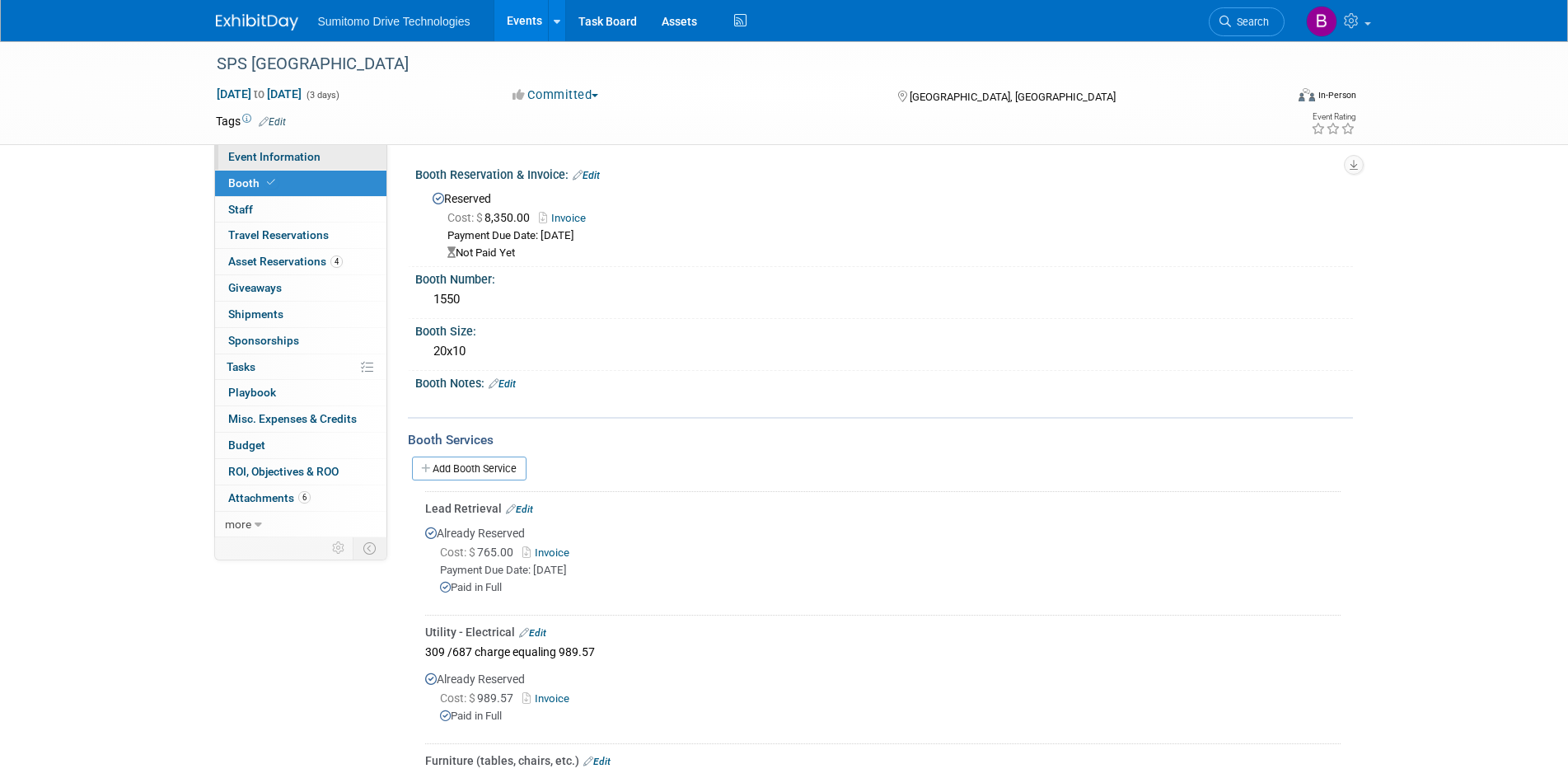
click at [313, 155] on span "Event Information" at bounding box center [274, 156] width 93 height 13
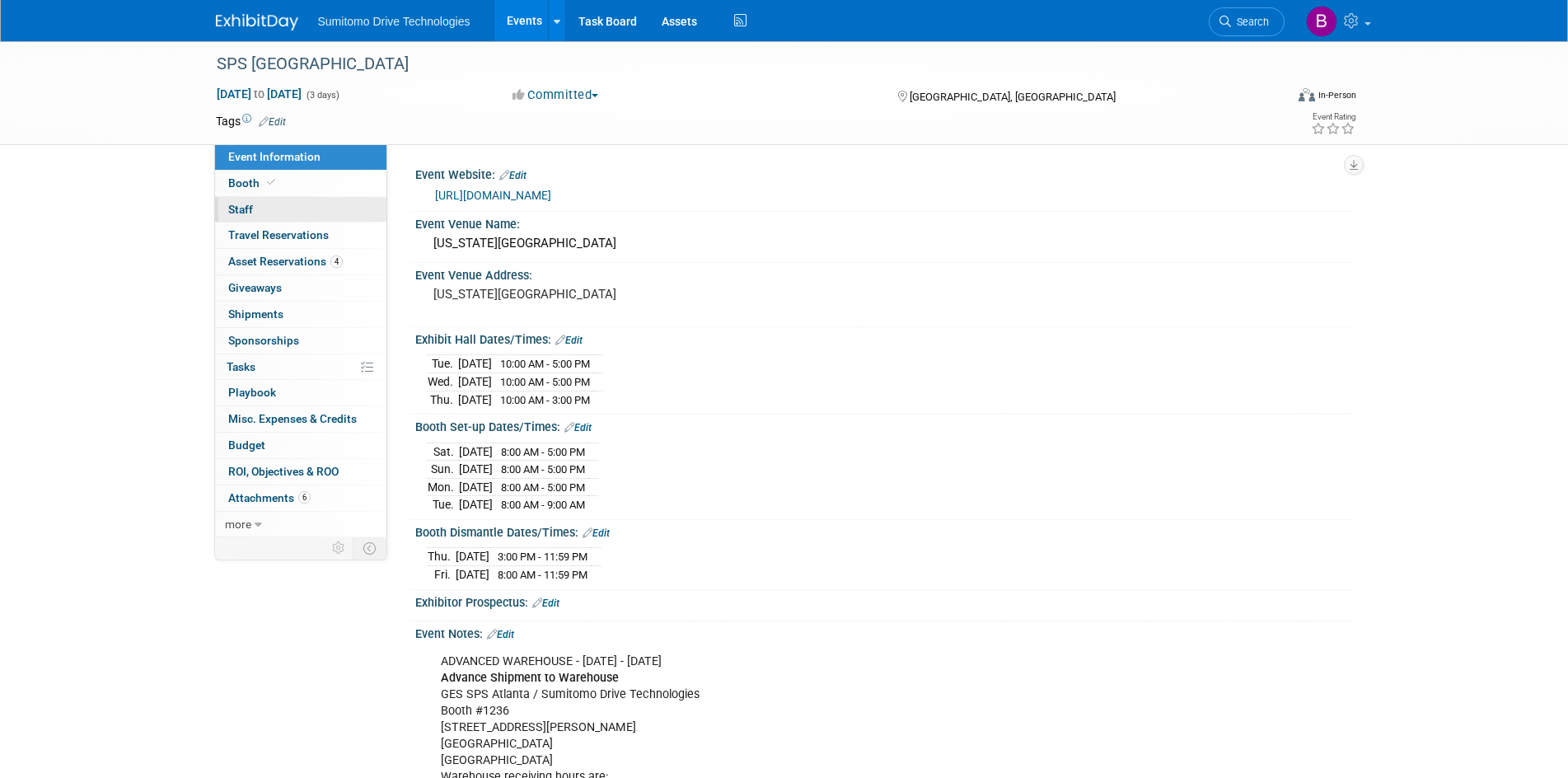
click at [333, 200] on link "0 Staff 0" at bounding box center [301, 209] width 172 height 25
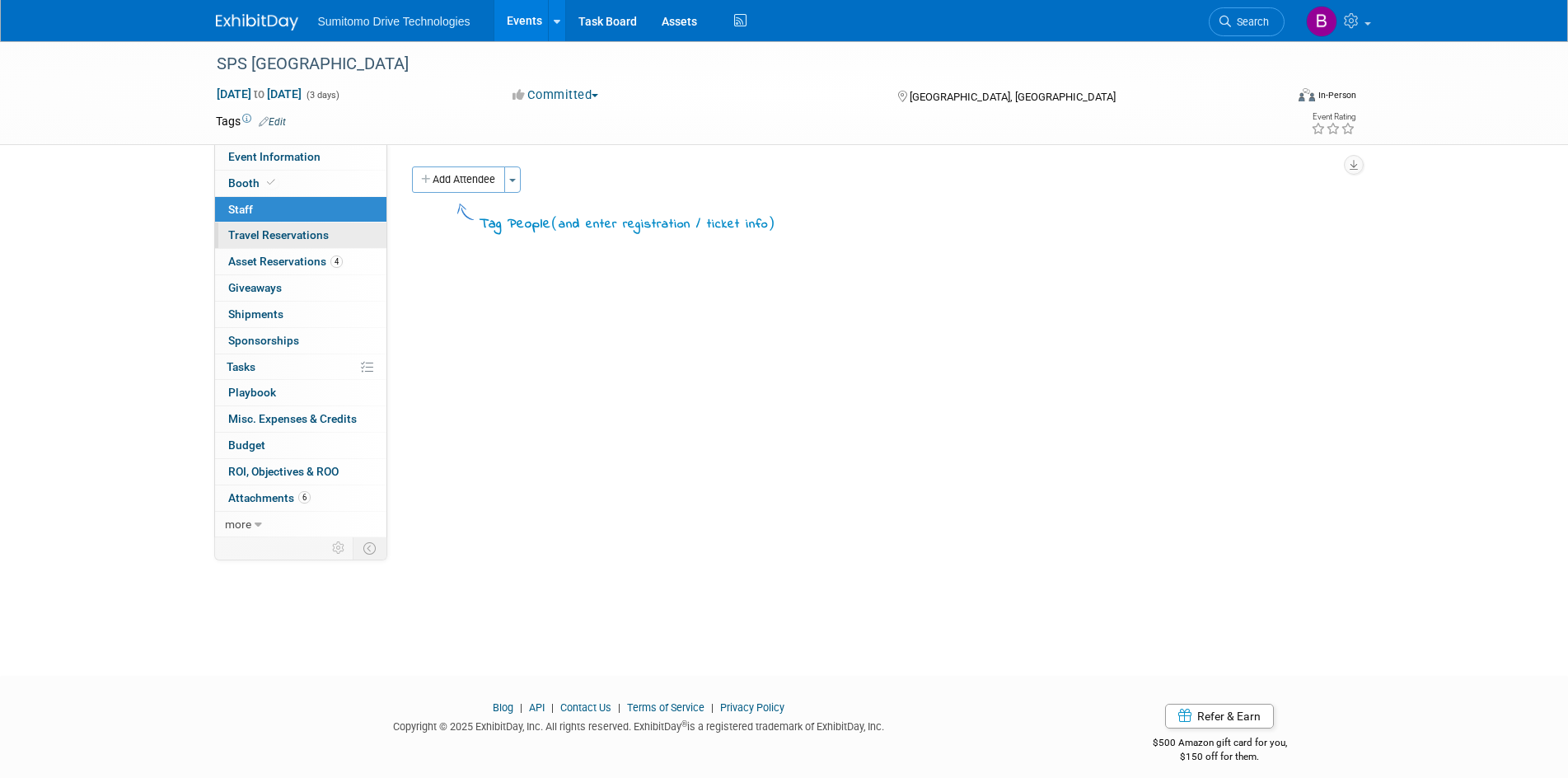
click at [343, 241] on link "0 Travel Reservations 0" at bounding box center [301, 235] width 172 height 25
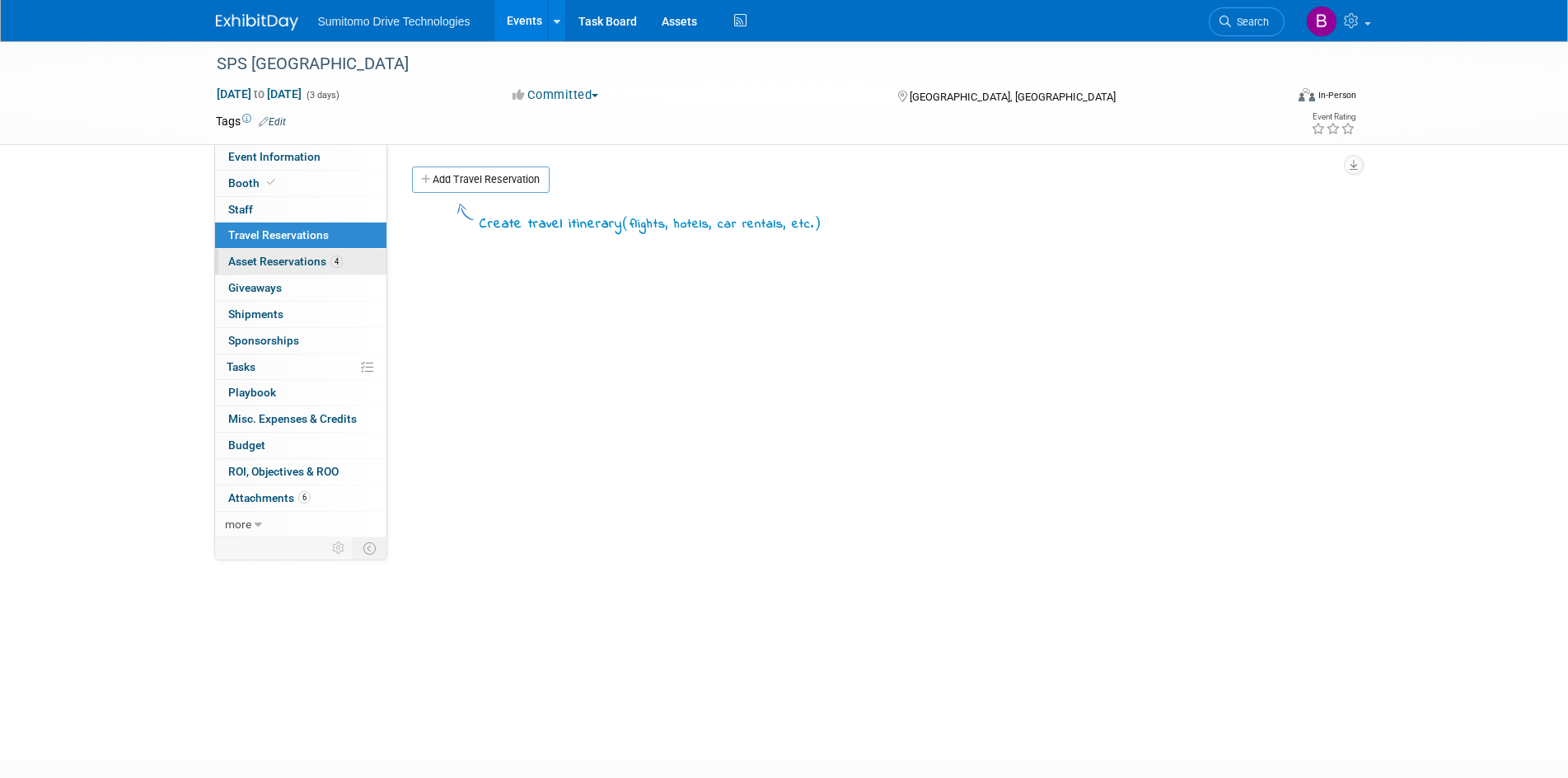
click at [363, 255] on link "4 Asset Reservations 4" at bounding box center [301, 261] width 172 height 25
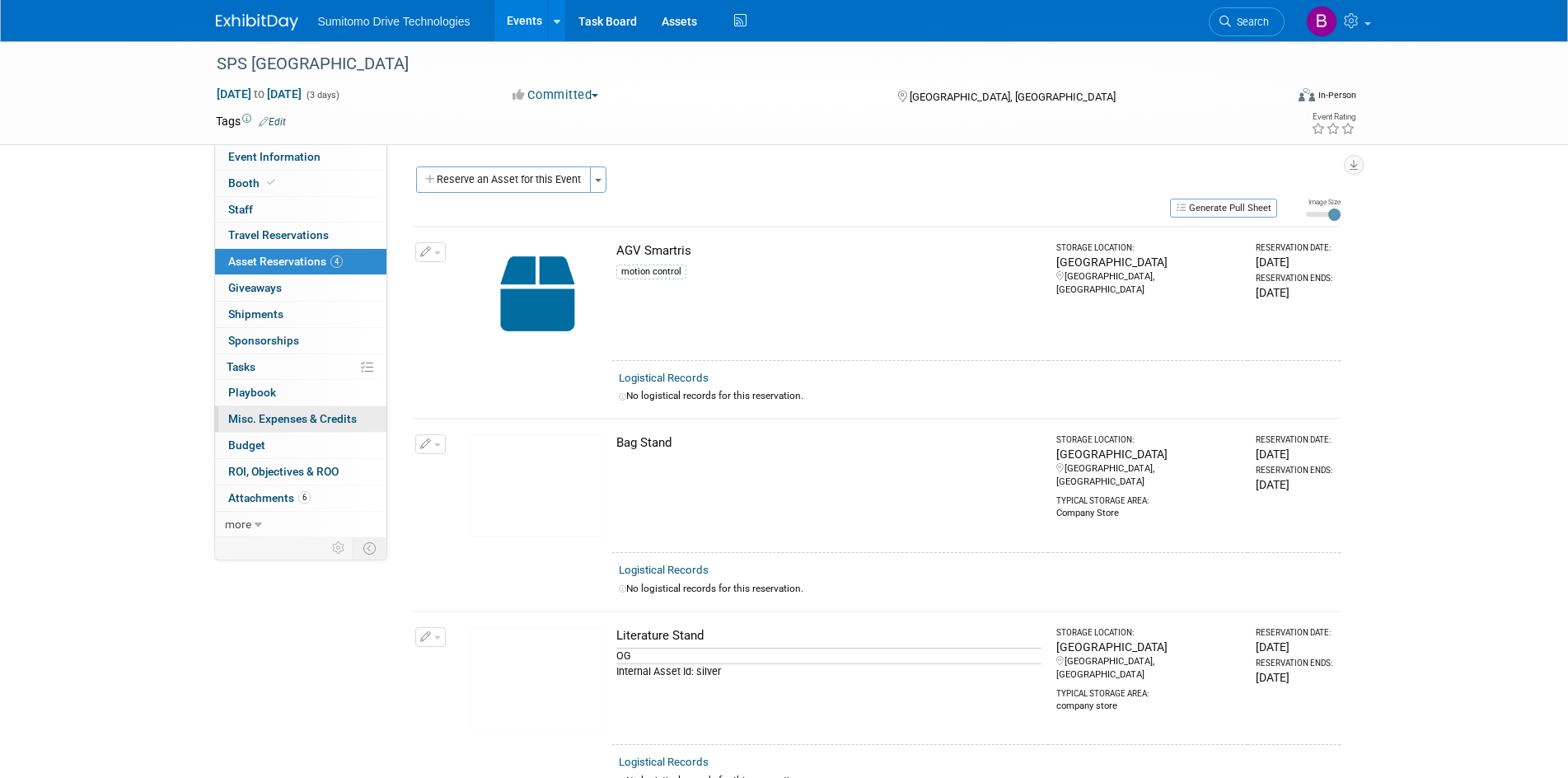
click at [320, 410] on link "0 Misc. Expenses & Credits 0" at bounding box center [301, 418] width 172 height 25
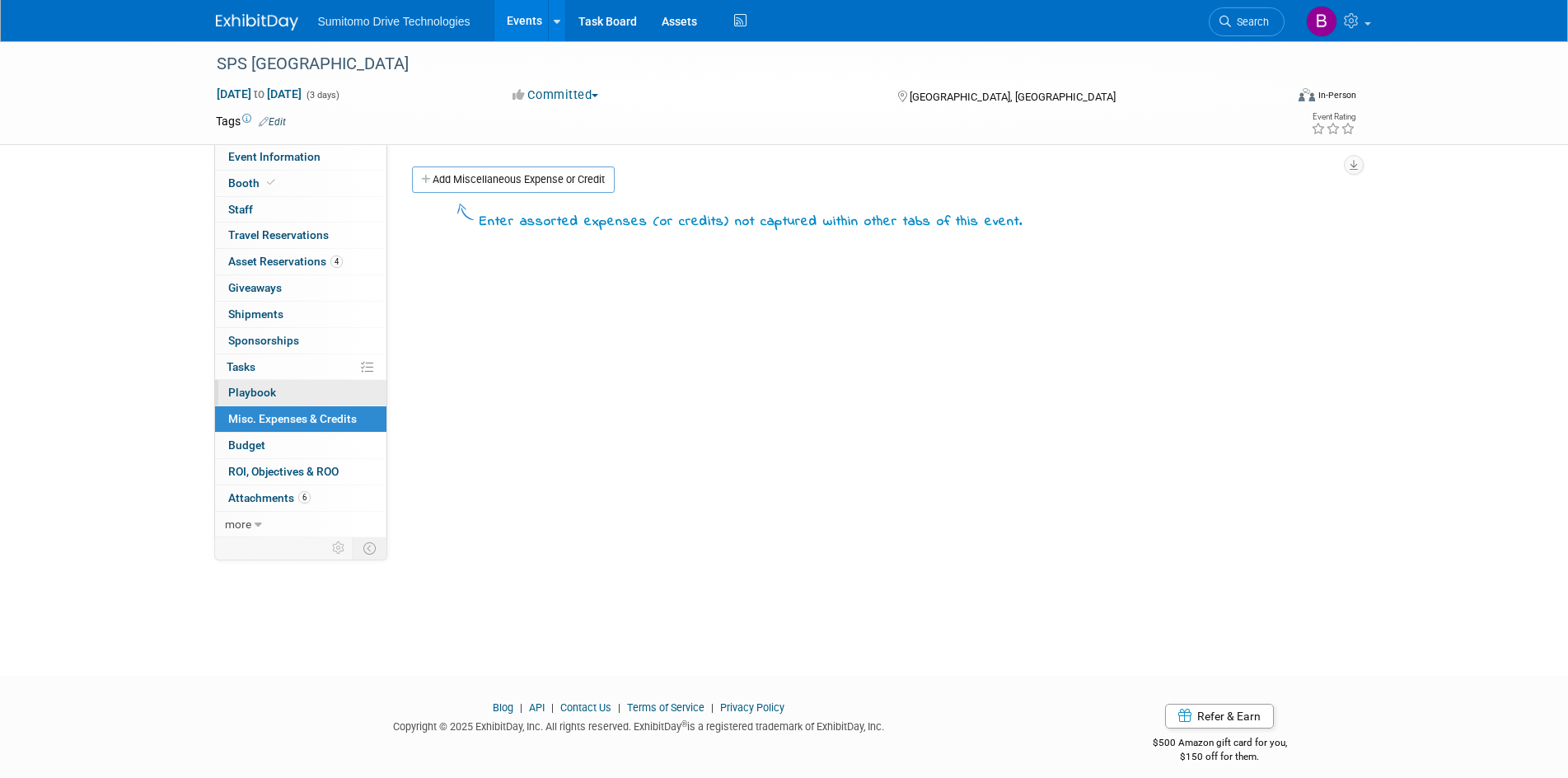
click at [313, 388] on link "0 Playbook 0" at bounding box center [301, 392] width 172 height 25
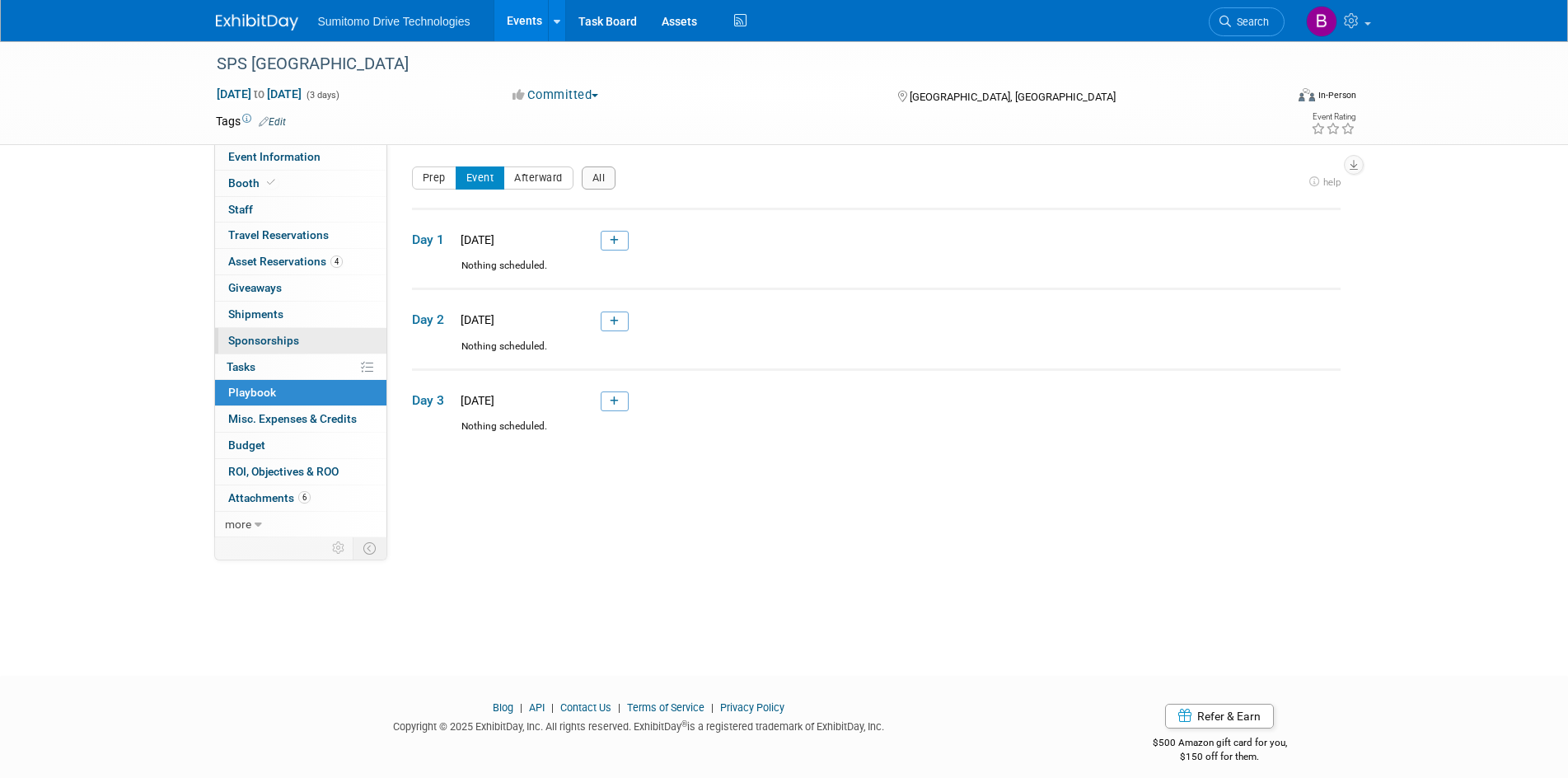
click at [312, 332] on link "0 Sponsorships 0" at bounding box center [301, 340] width 172 height 25
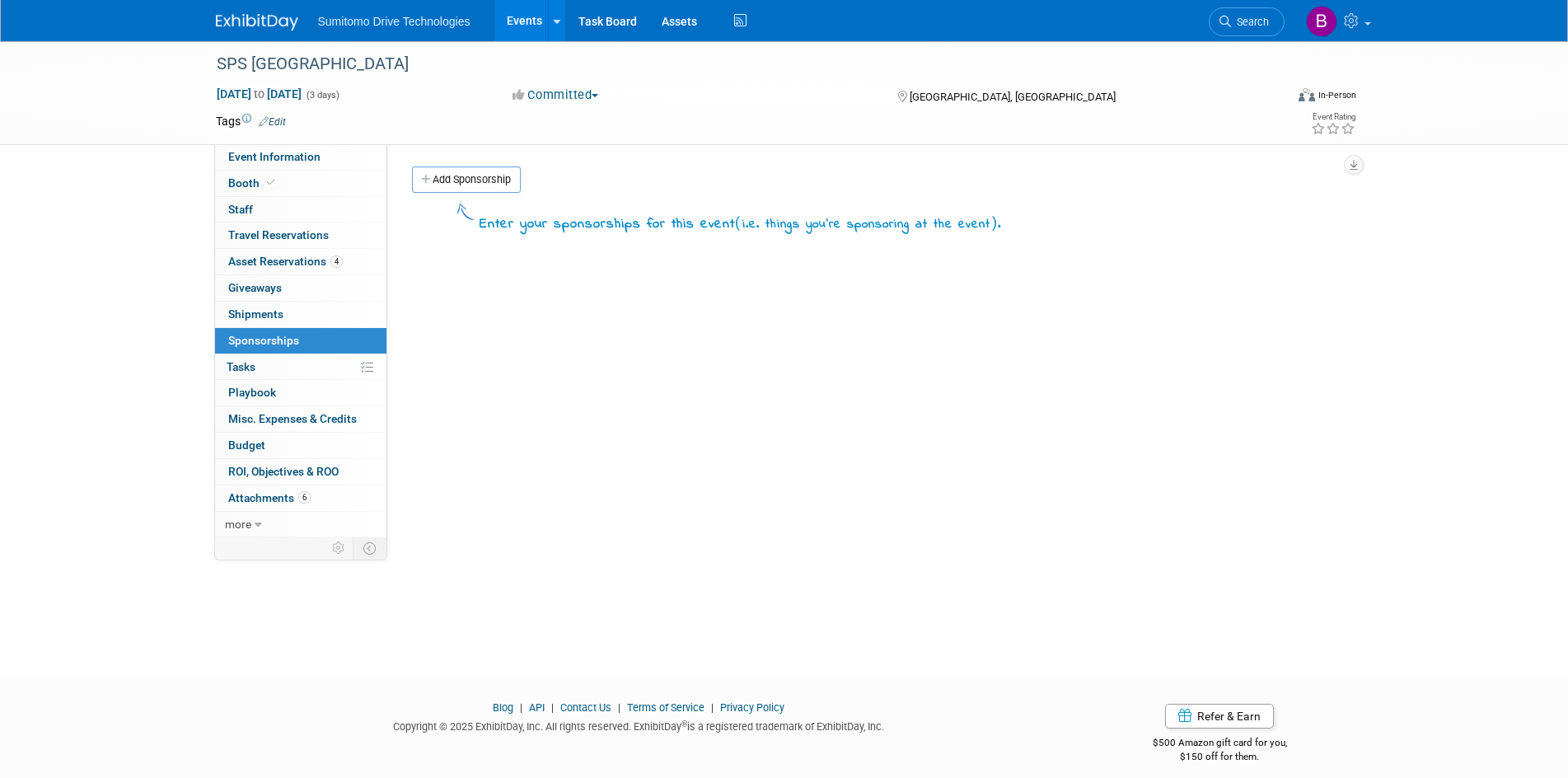
click at [313, 290] on link "0 Giveaways 0" at bounding box center [301, 288] width 172 height 25
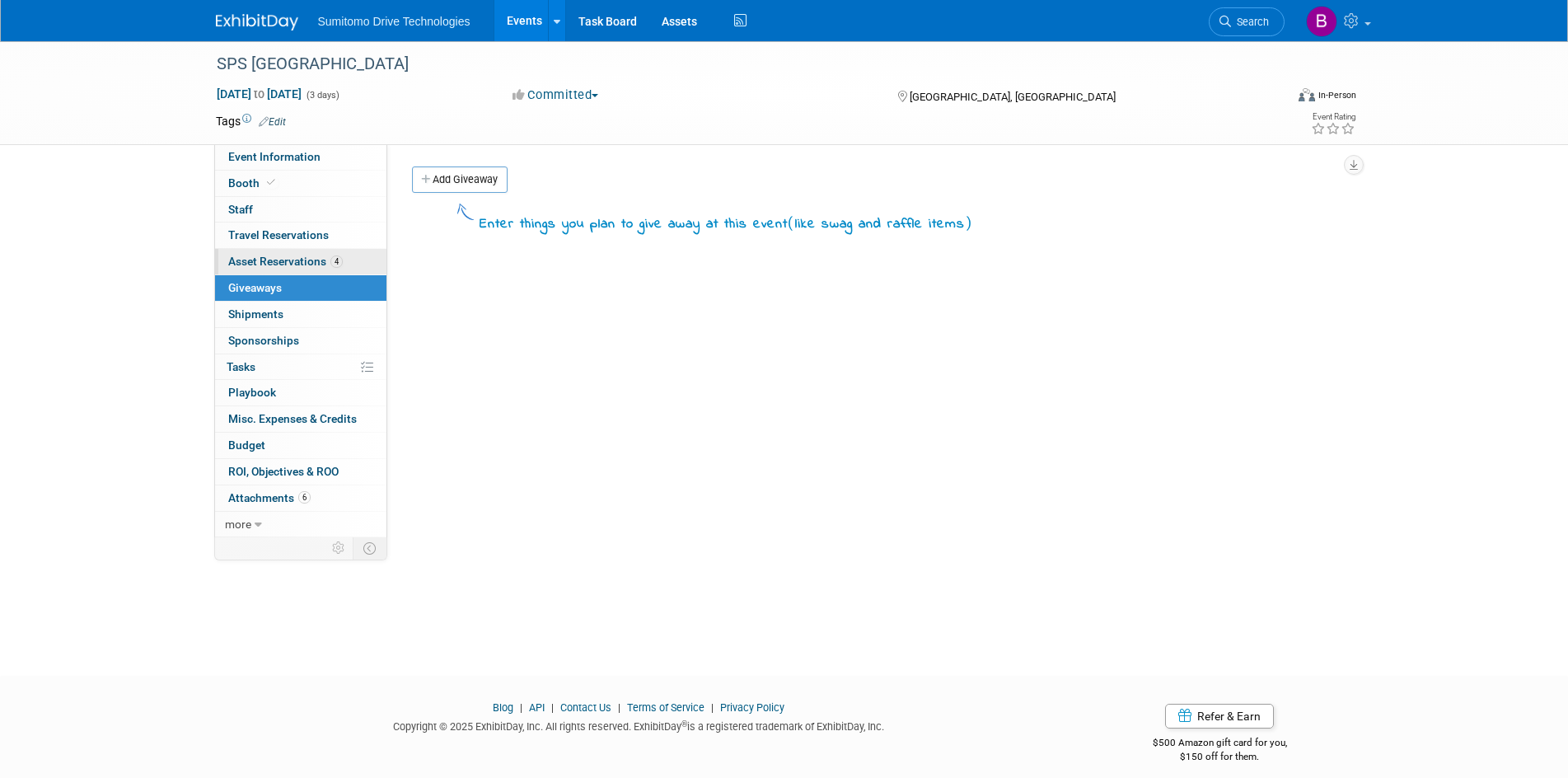
click at [303, 262] on span "Asset Reservations 4" at bounding box center [285, 261] width 114 height 13
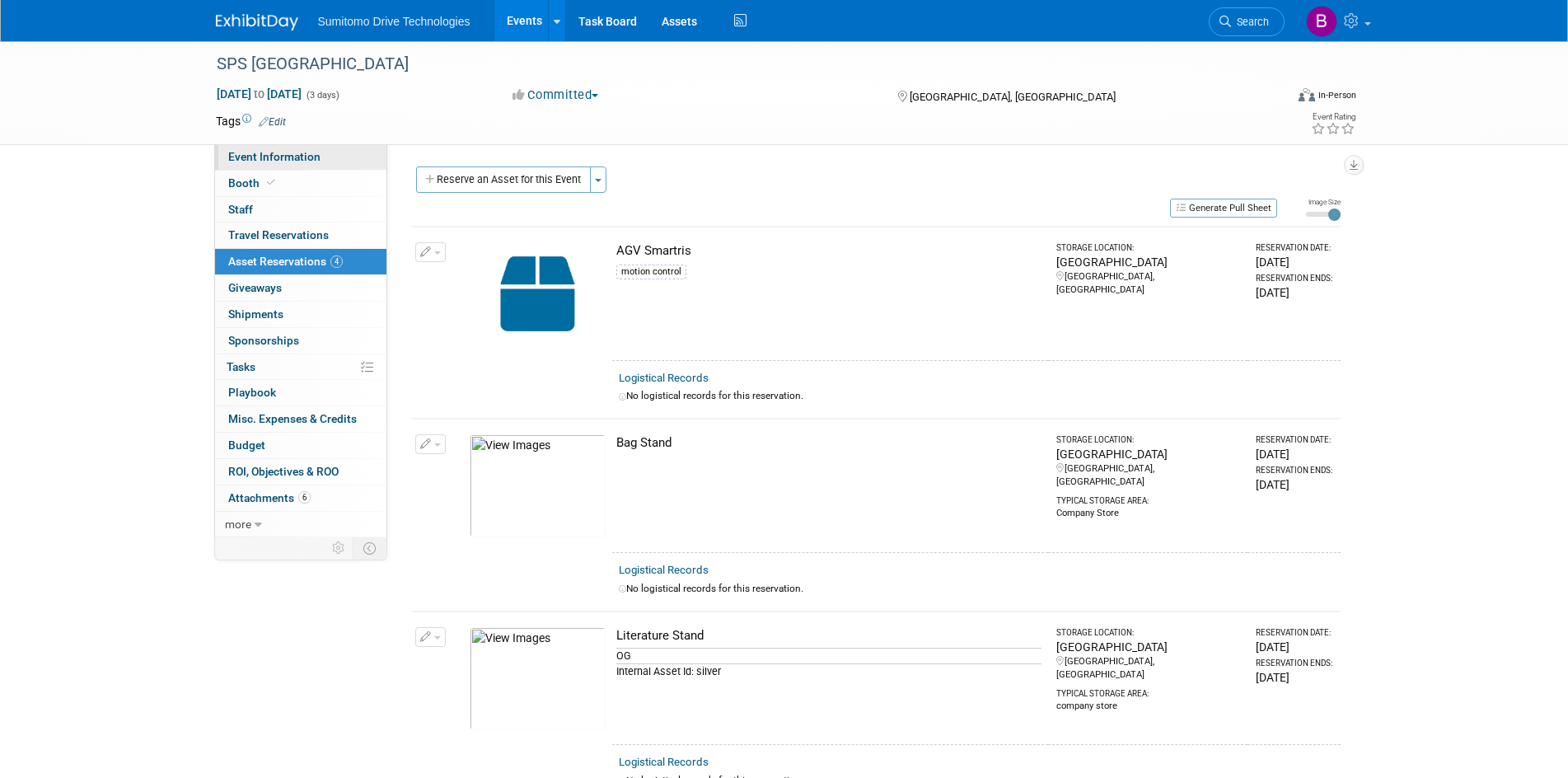
click at [284, 159] on span "Event Information" at bounding box center [274, 156] width 93 height 13
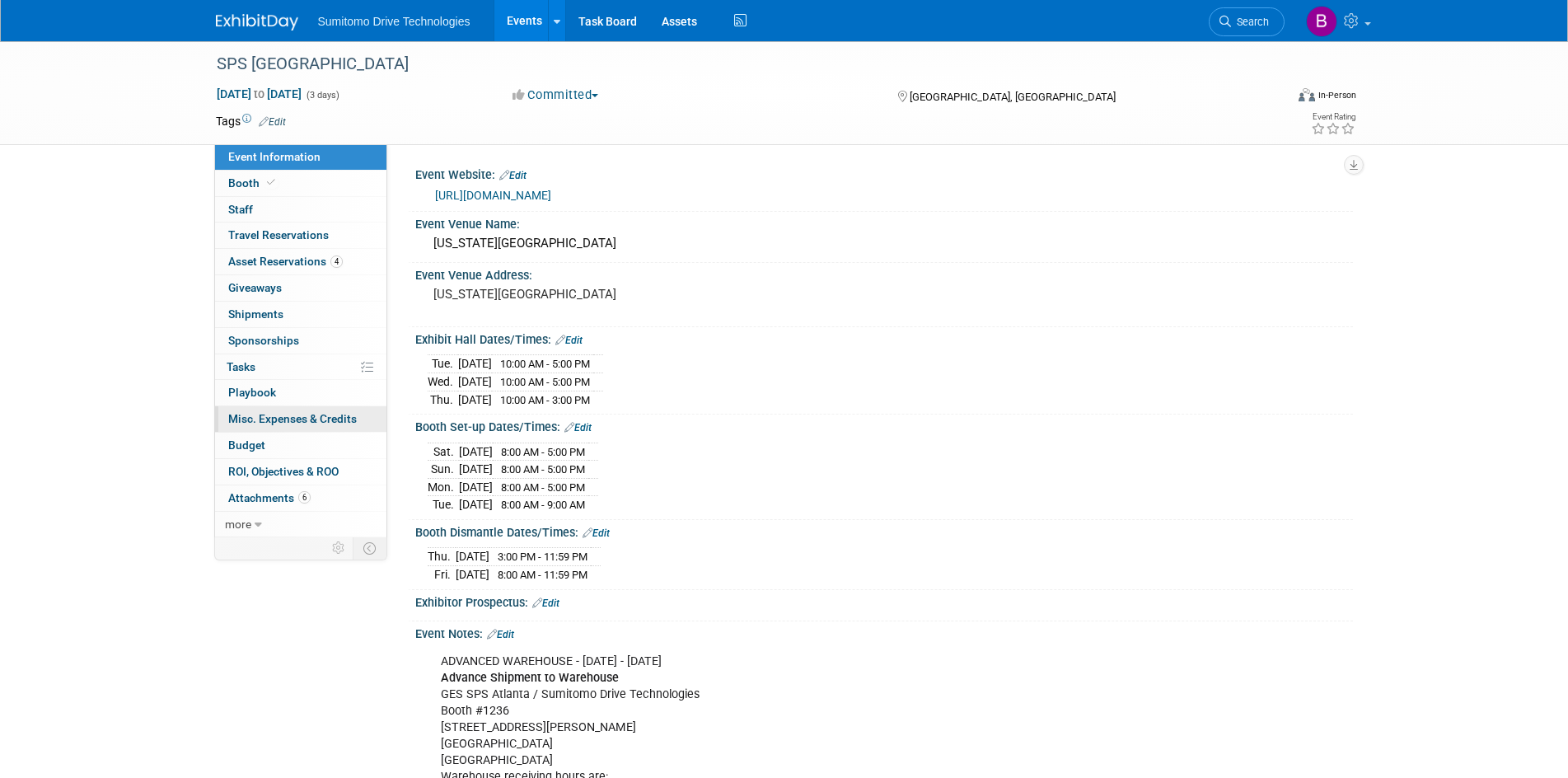
click at [291, 412] on span "Misc. Expenses & Credits 0" at bounding box center [292, 418] width 128 height 13
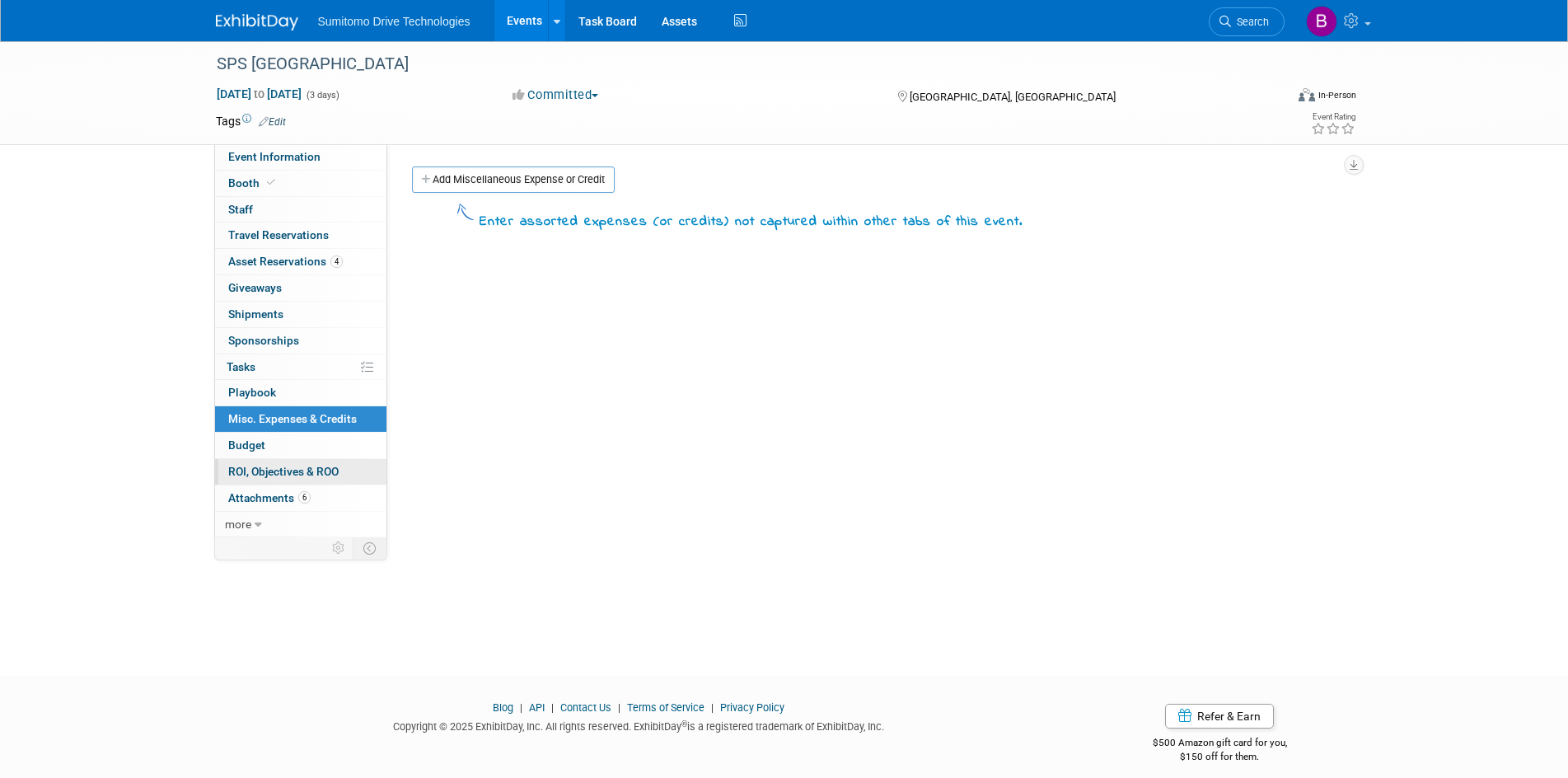
click at [295, 459] on link "0 ROI, Objectives & ROO 0" at bounding box center [301, 471] width 172 height 25
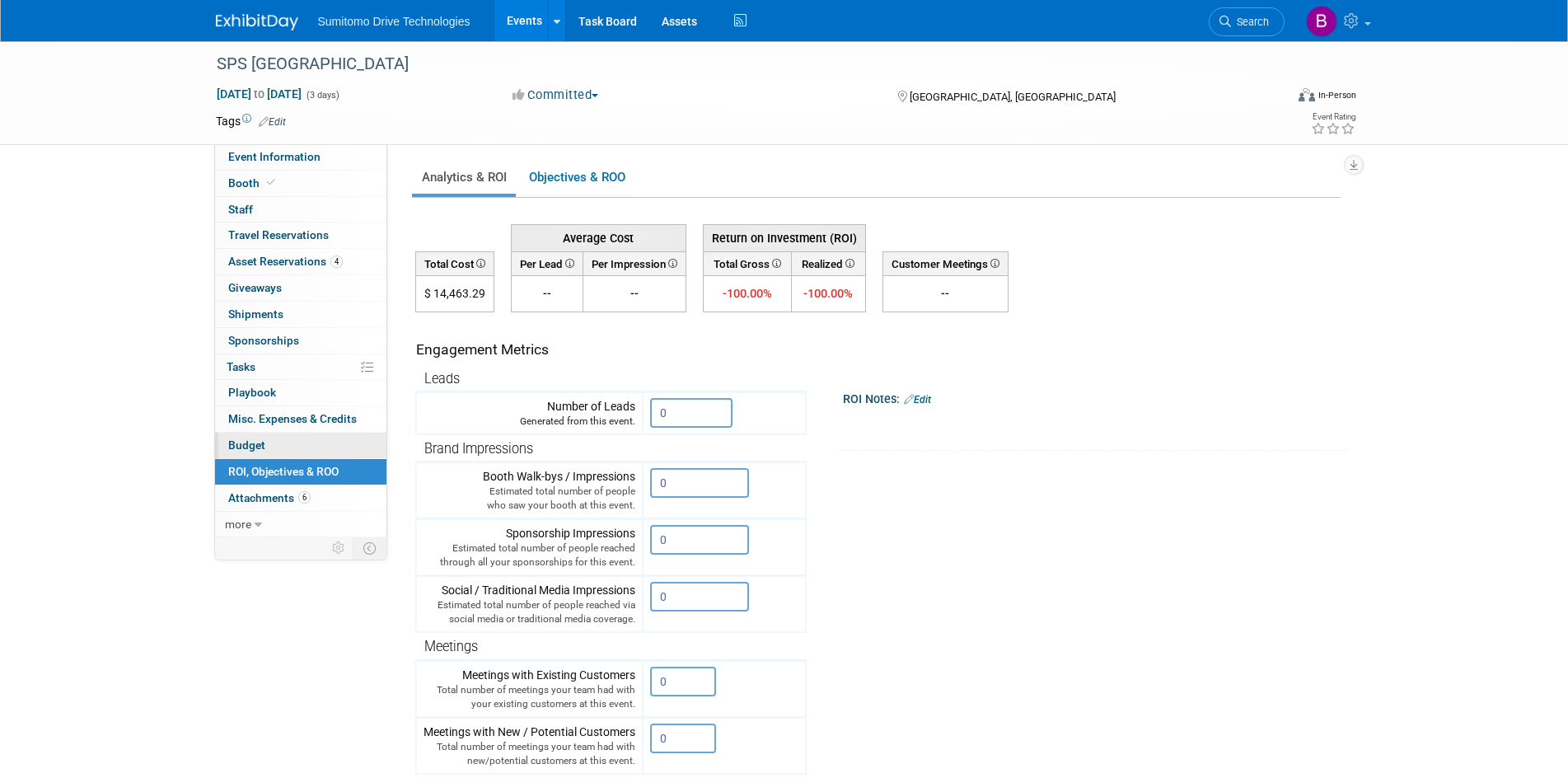
click at [282, 447] on link "Budget" at bounding box center [301, 444] width 172 height 25
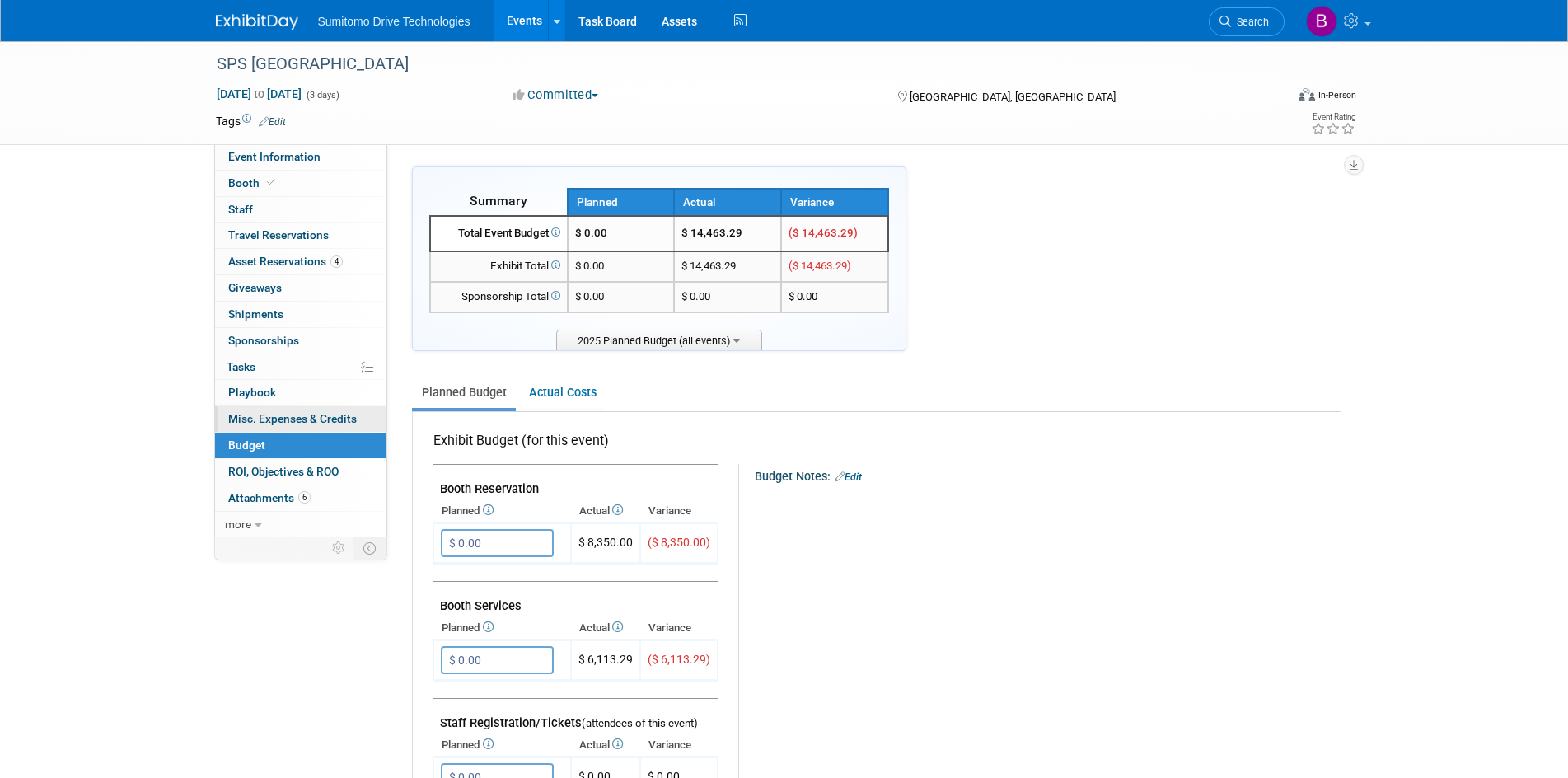
click at [276, 420] on span "Misc. Expenses & Credits 0" at bounding box center [292, 418] width 128 height 13
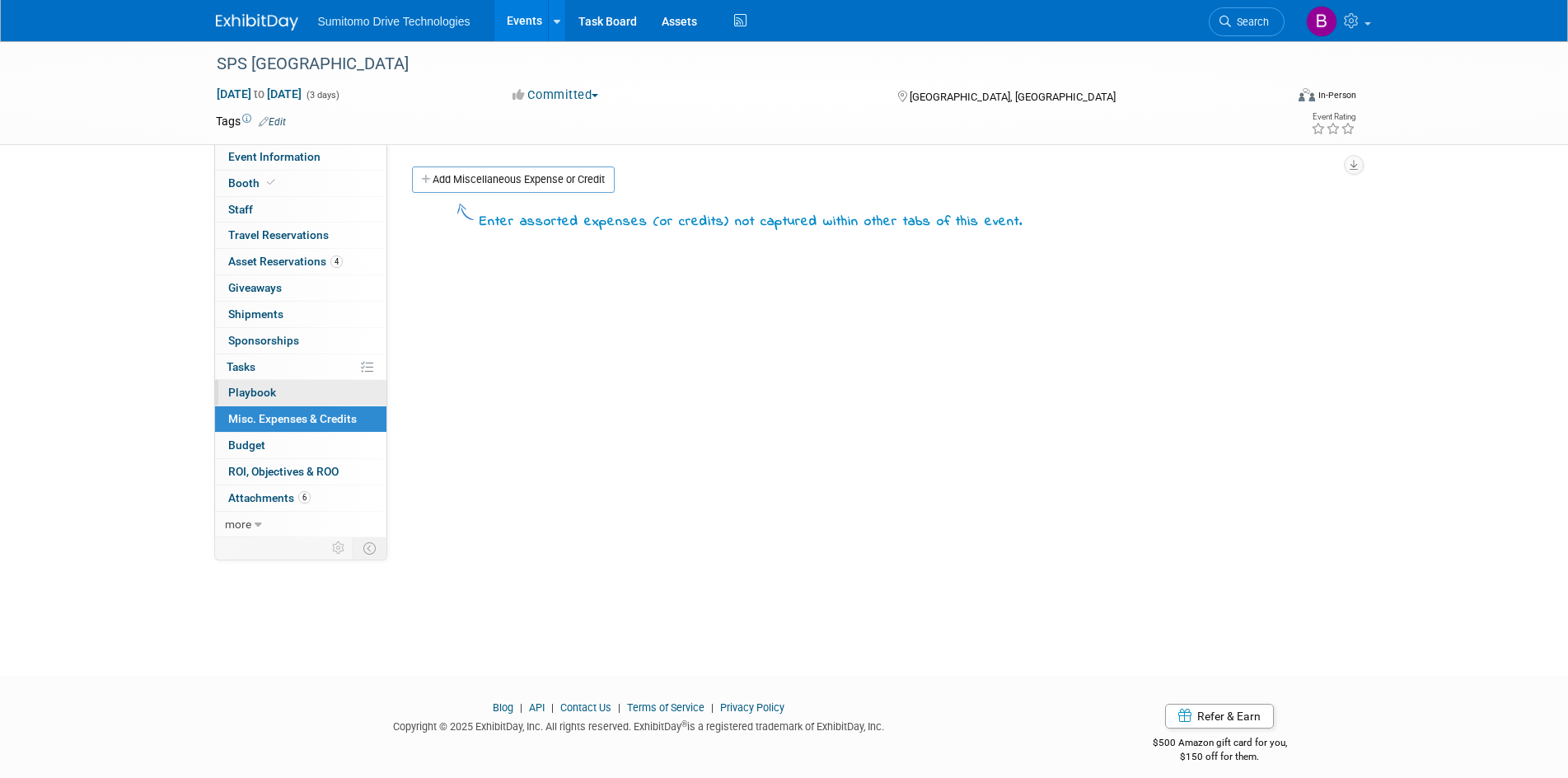
click at [270, 388] on span "Playbook 0" at bounding box center [251, 392] width 48 height 13
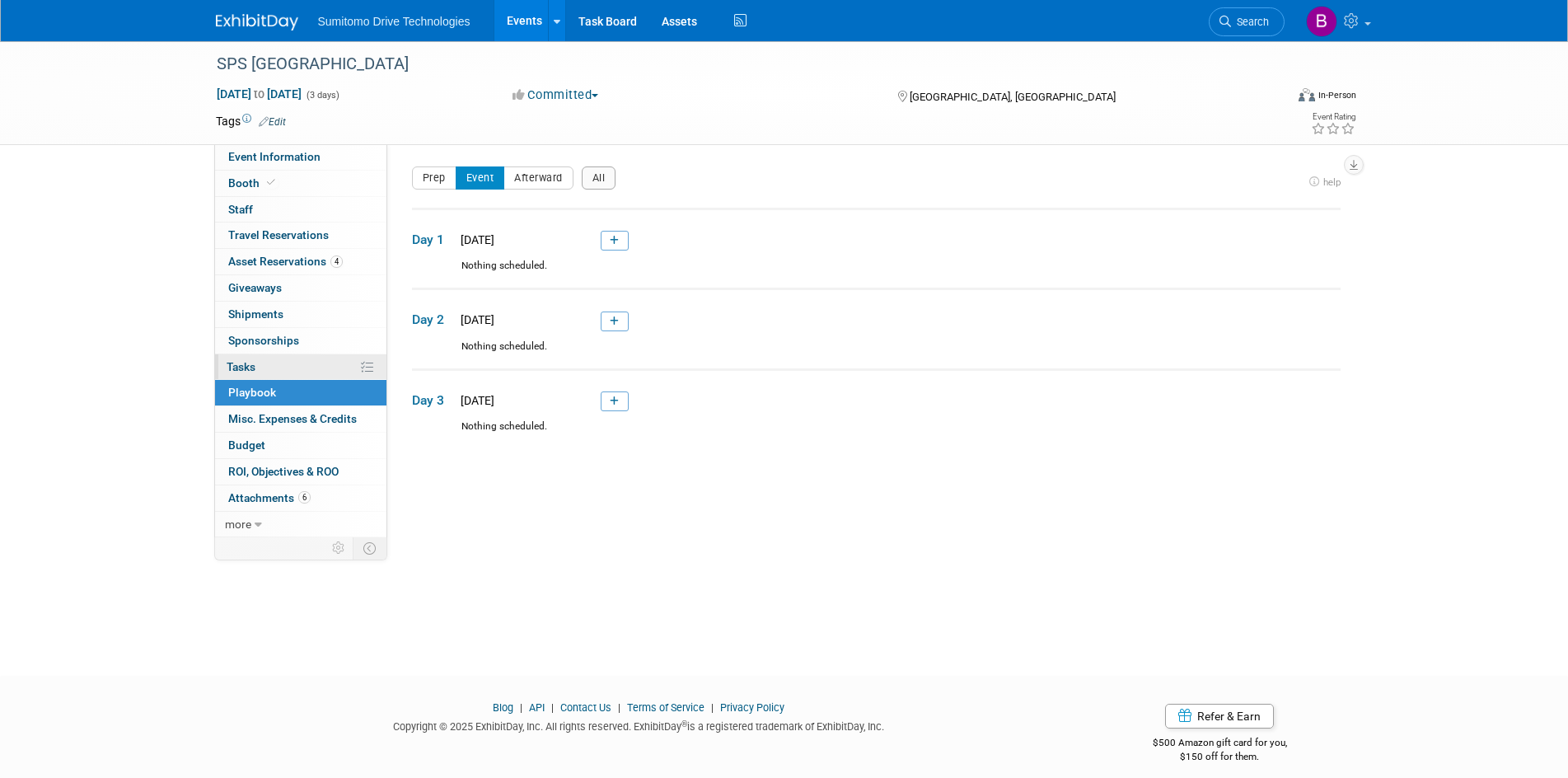
click at [268, 366] on link "0% Tasks 0%" at bounding box center [301, 366] width 172 height 25
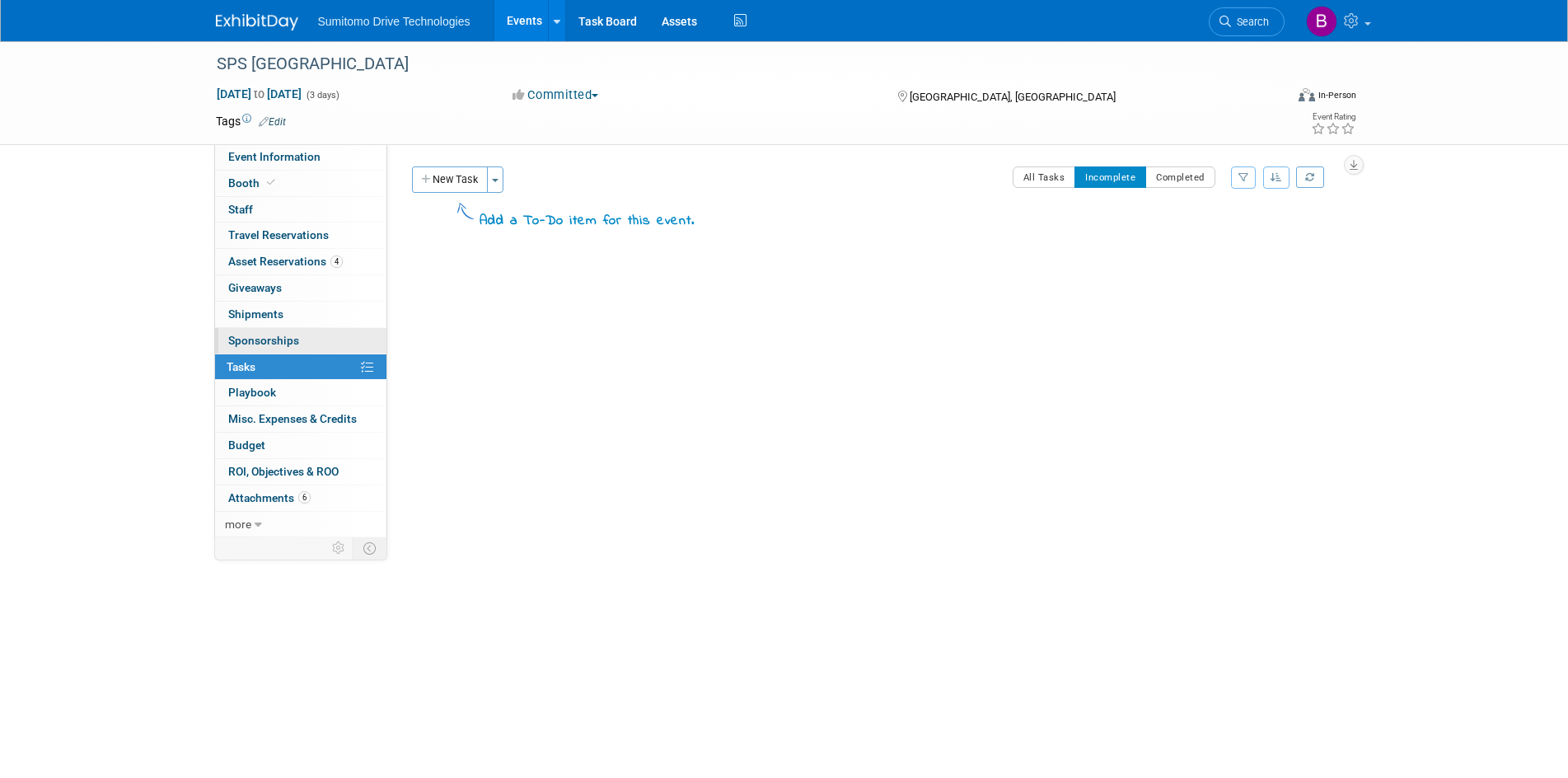
click at [274, 335] on span "Sponsorships 0" at bounding box center [263, 340] width 71 height 13
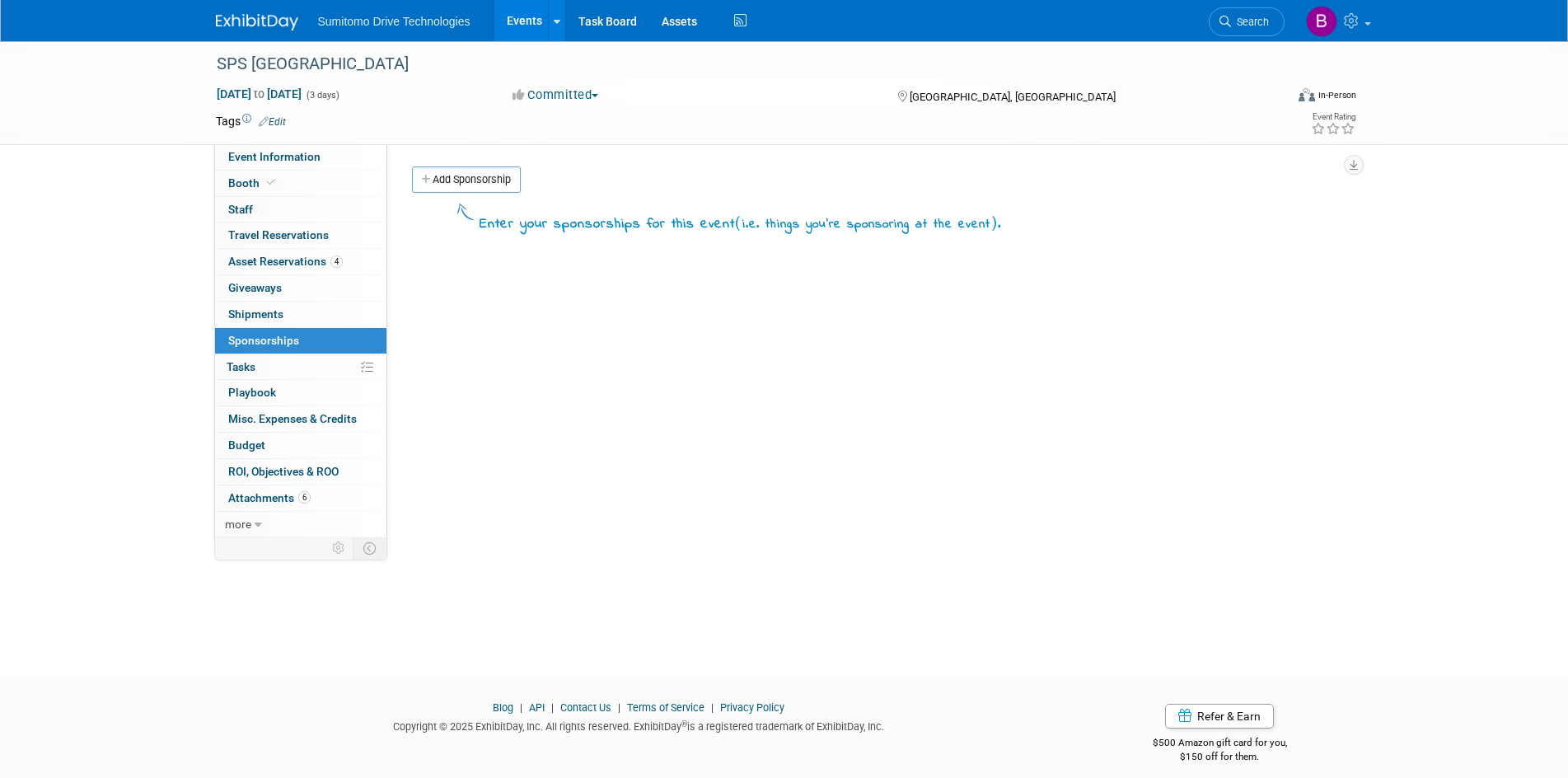
click at [283, 300] on link "0 Giveaways 0" at bounding box center [301, 288] width 172 height 25
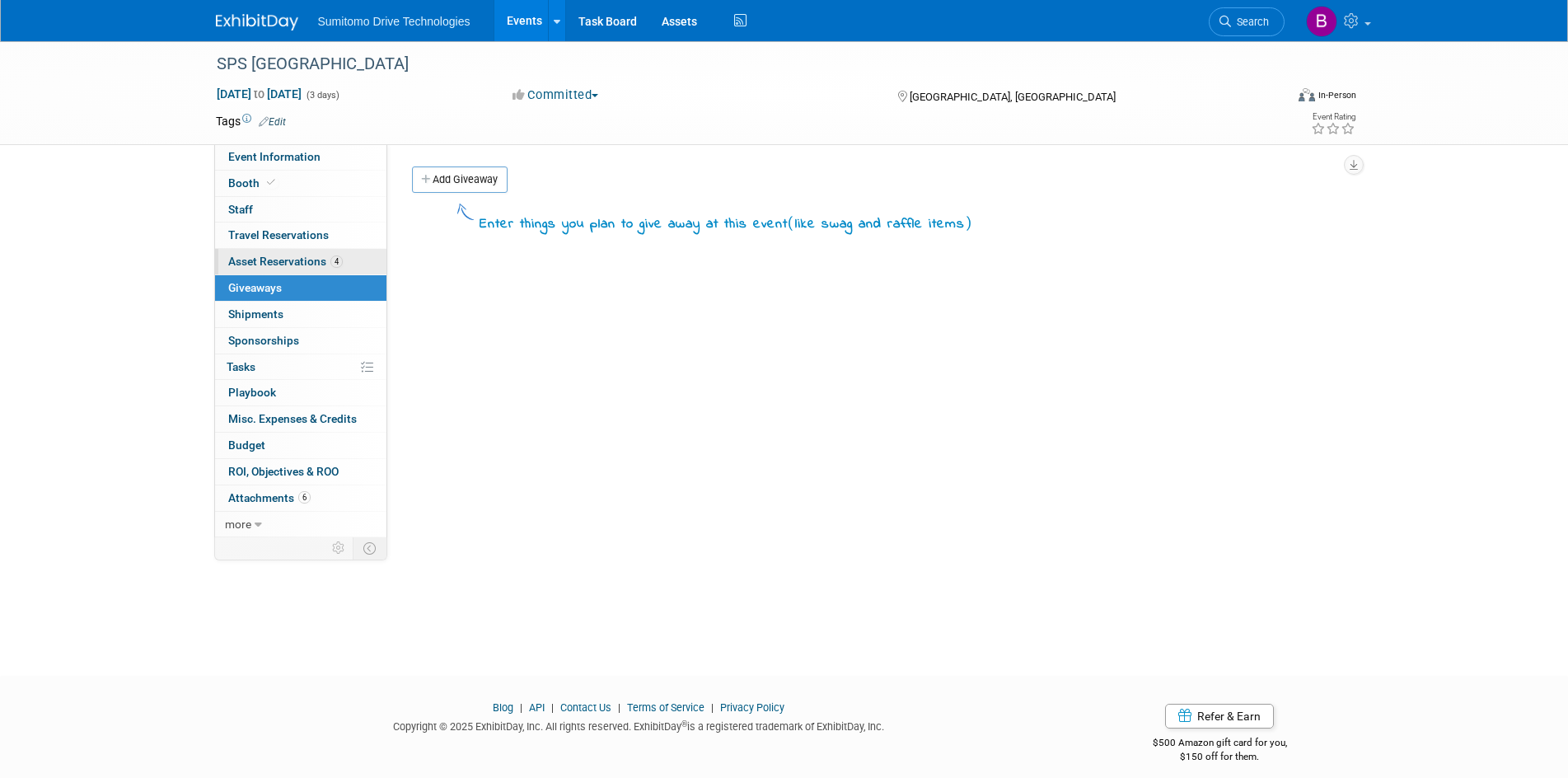
click at [292, 266] on span "Asset Reservations 4" at bounding box center [285, 261] width 114 height 13
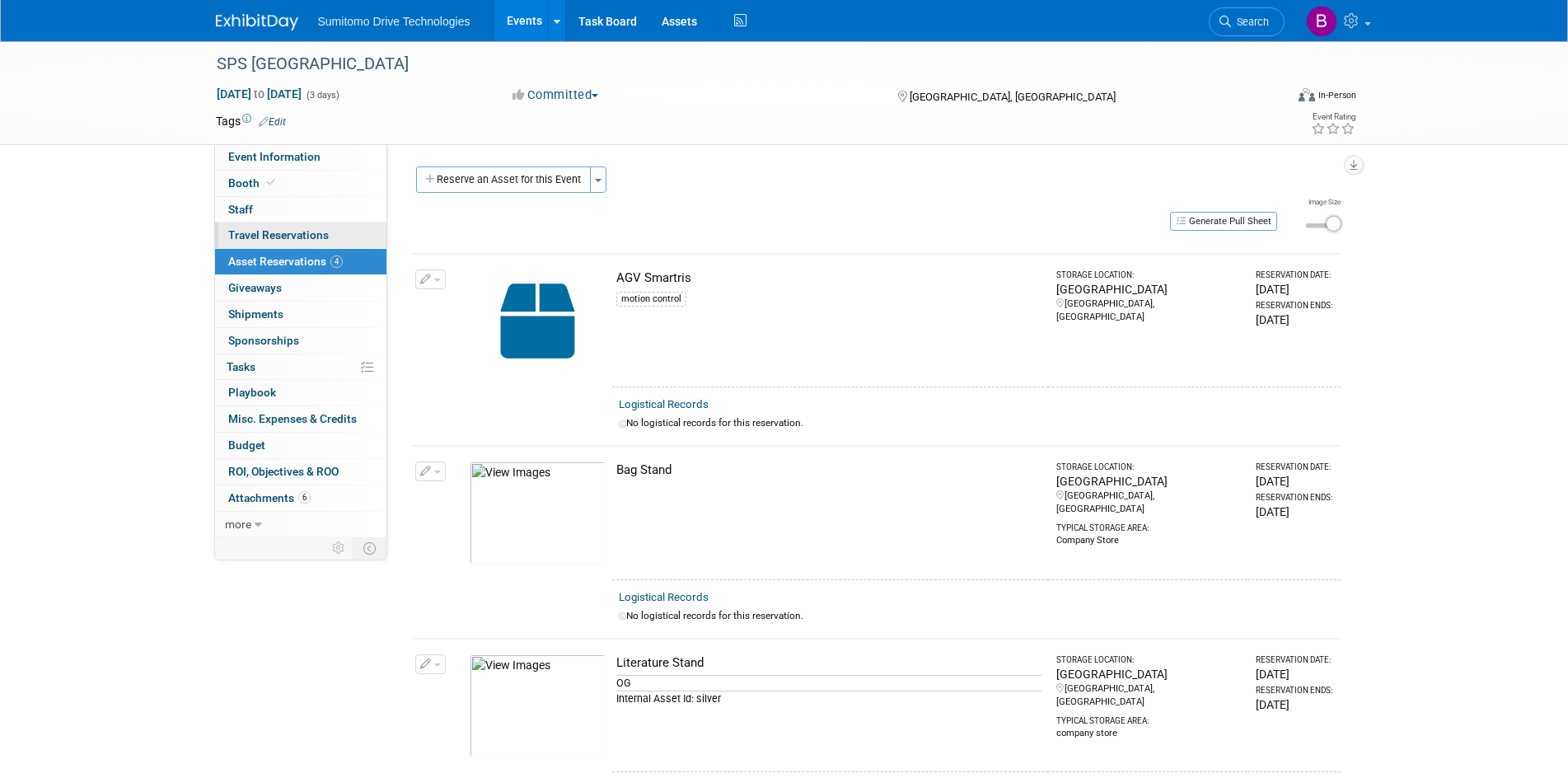
click at [297, 232] on span "Travel Reservations 0" at bounding box center [278, 234] width 100 height 13
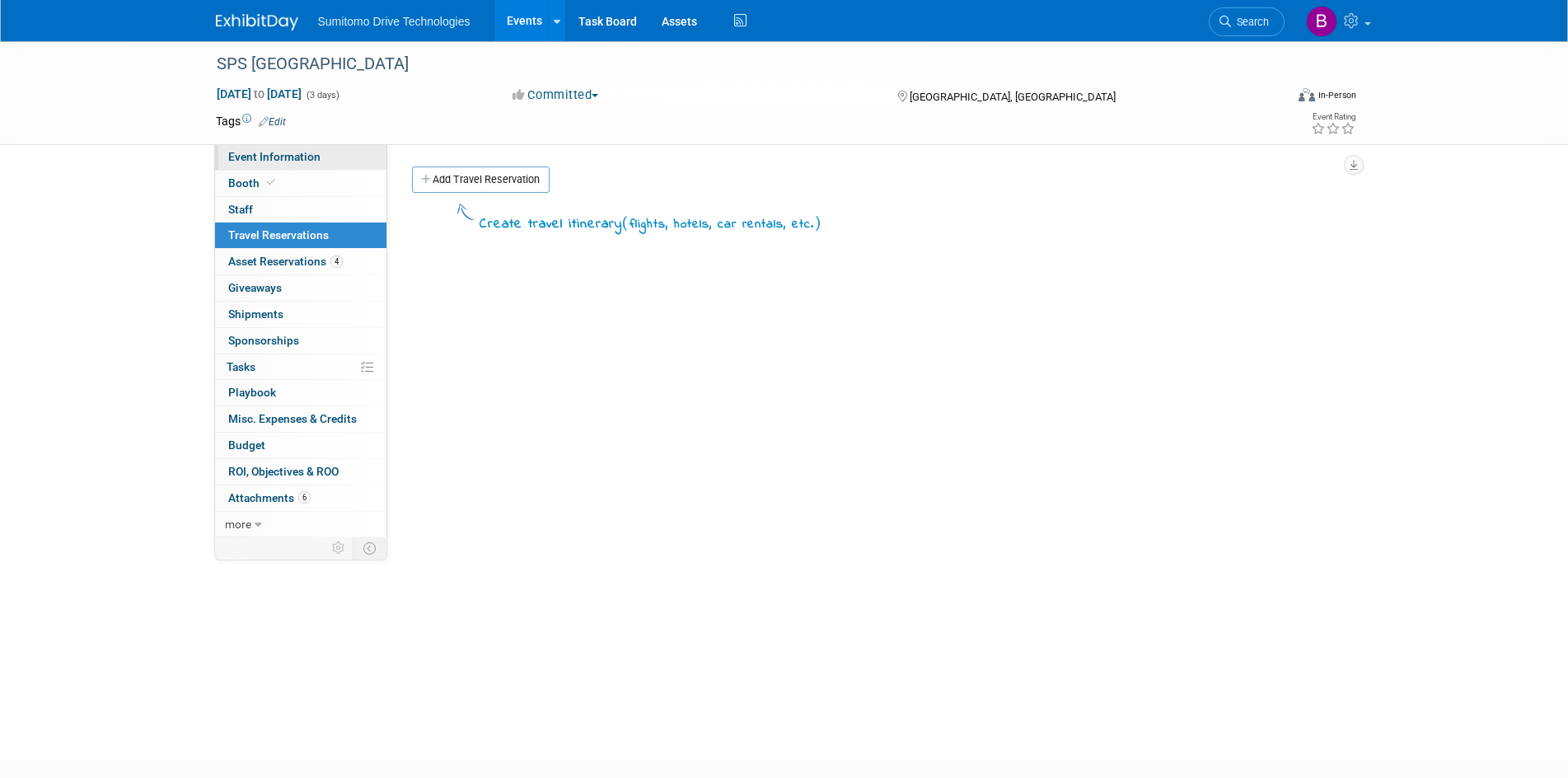
click at [287, 162] on span "Event Information" at bounding box center [274, 156] width 93 height 13
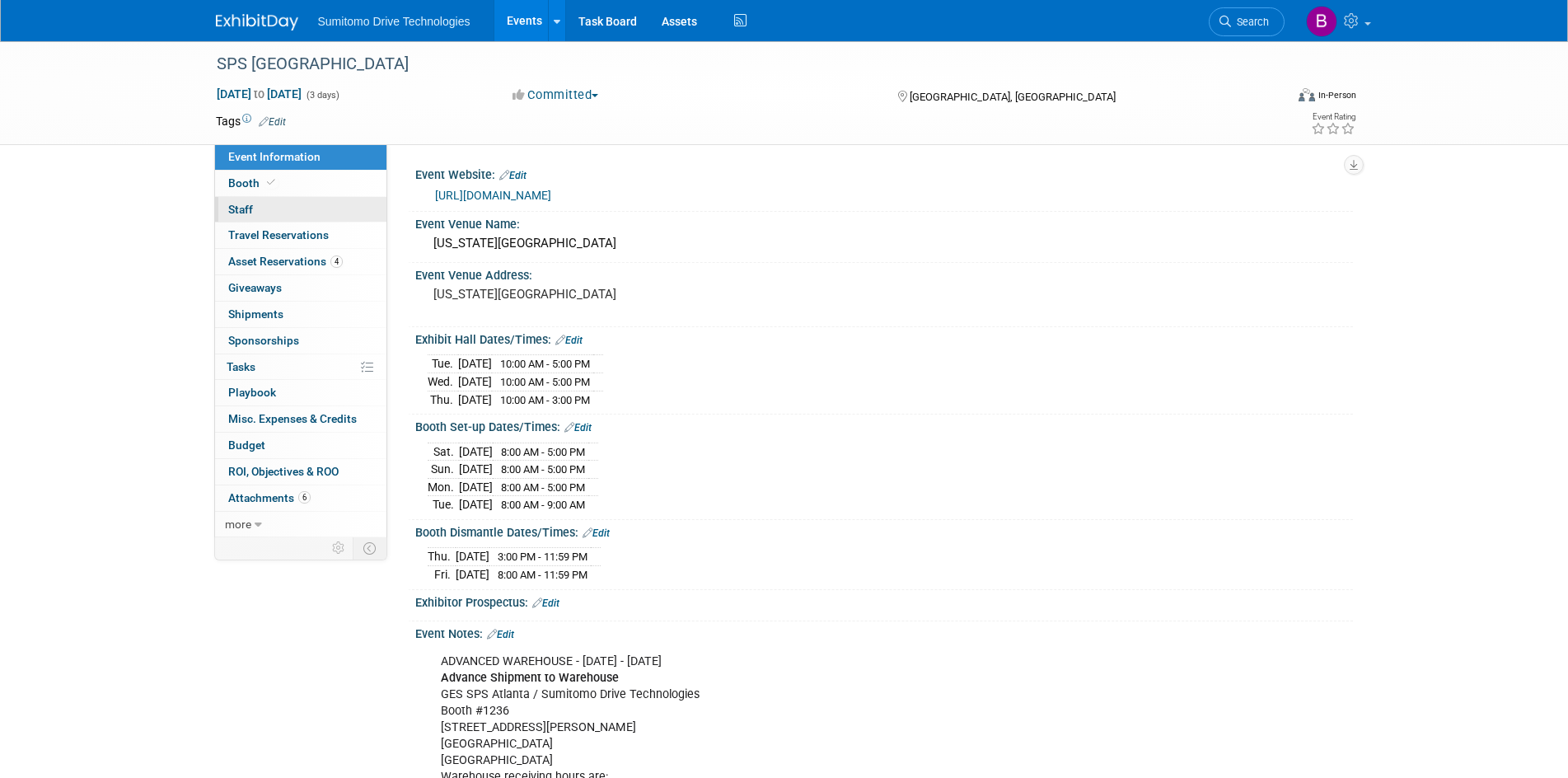
click at [283, 211] on link "0 Staff 0" at bounding box center [301, 209] width 172 height 25
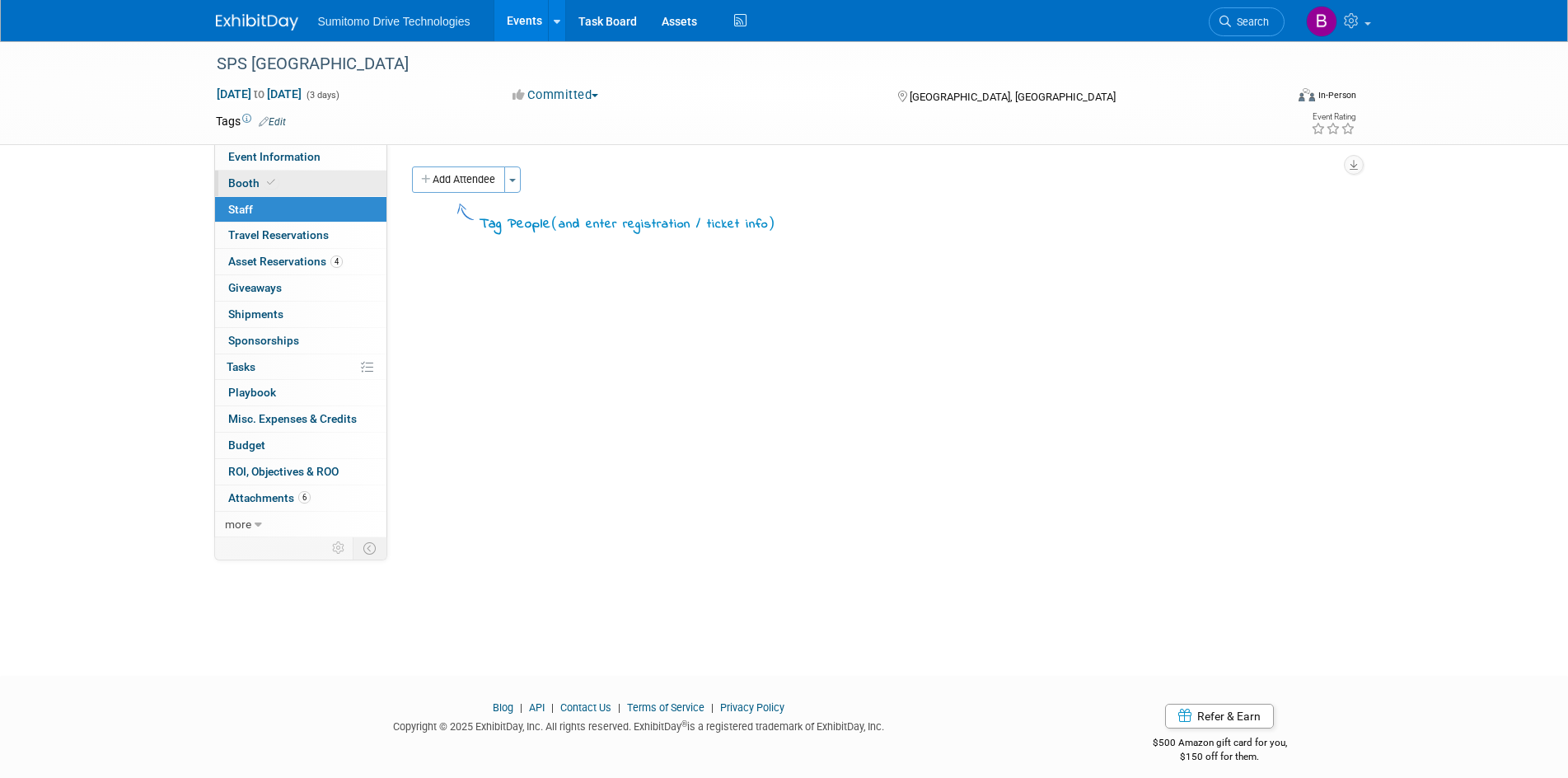
click at [282, 192] on link "Booth" at bounding box center [301, 183] width 172 height 25
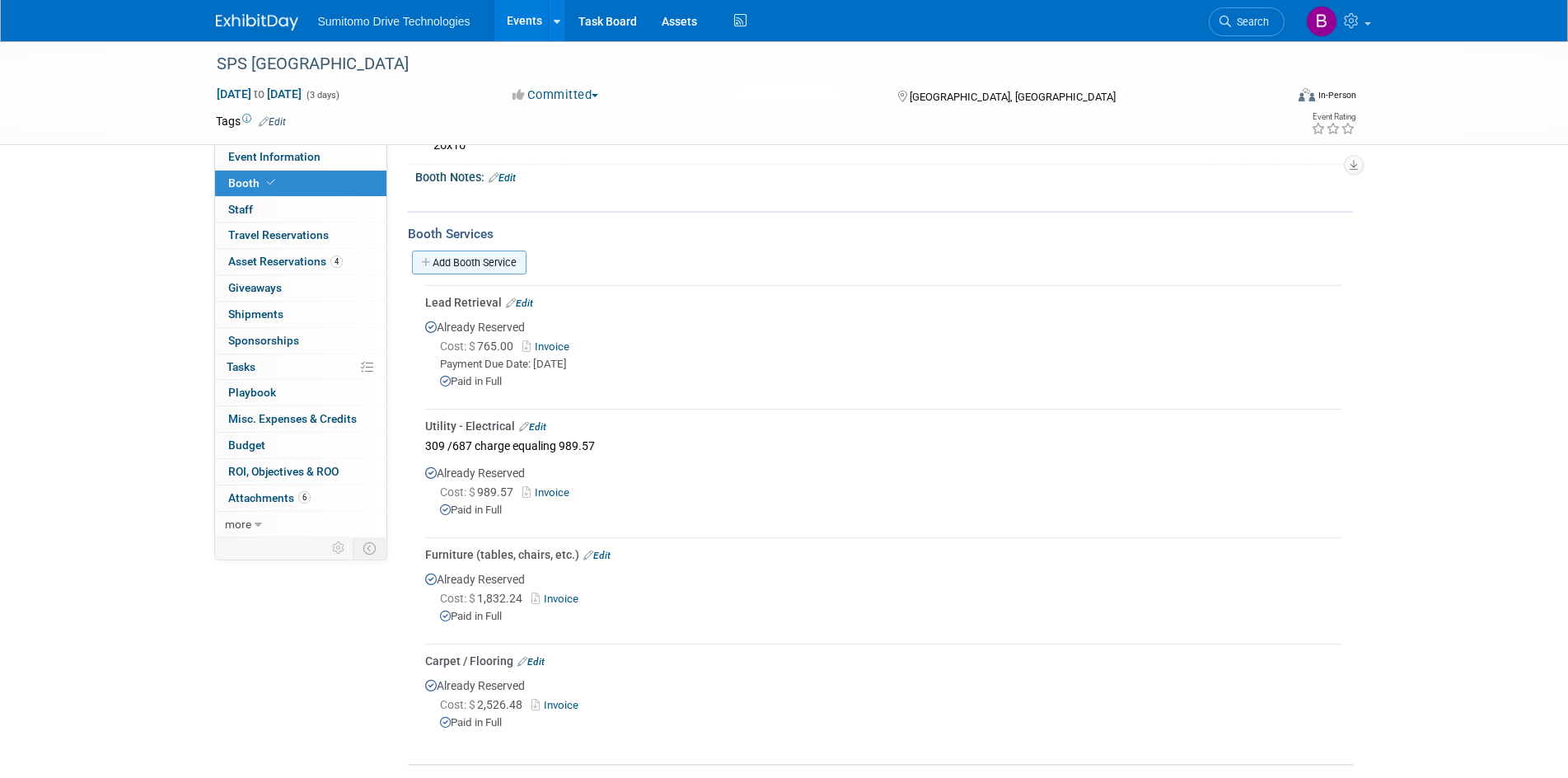
scroll to position [203, 0]
click at [557, 346] on link "Invoice" at bounding box center [549, 350] width 54 height 12
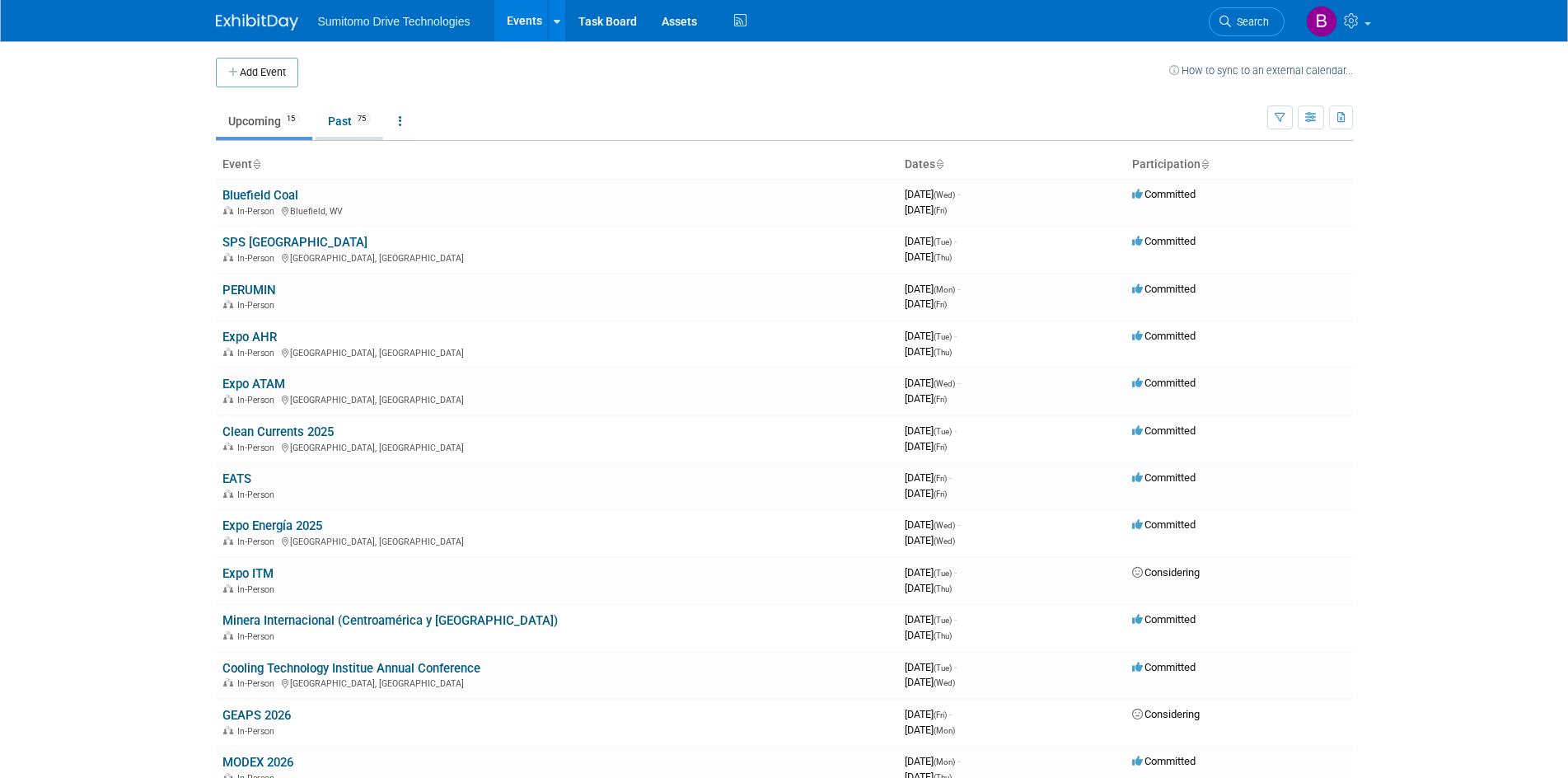
click at [334, 120] on link "Past 75" at bounding box center [349, 121] width 68 height 31
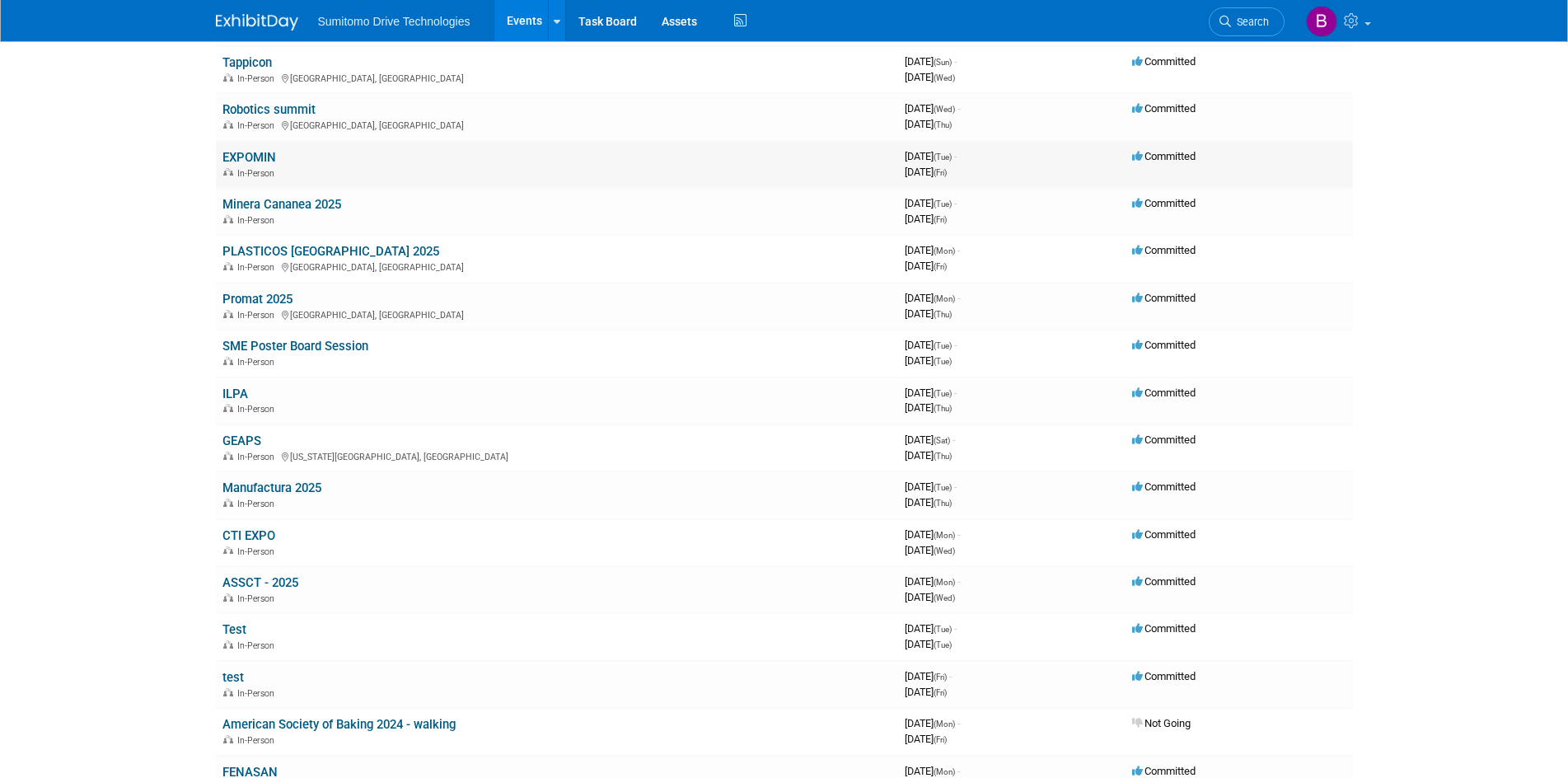
scroll to position [165, 0]
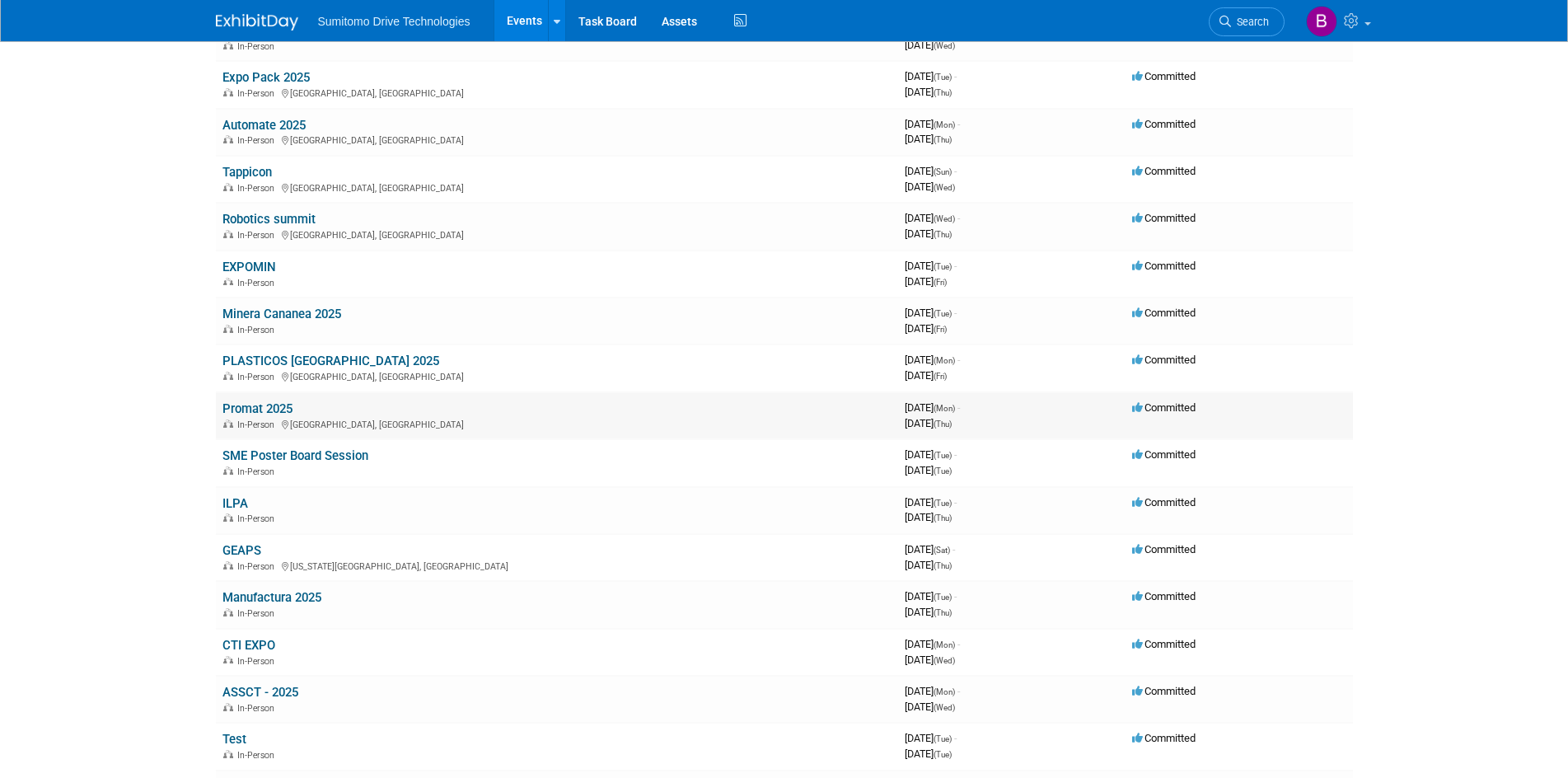
click at [275, 406] on link "Promat 2025" at bounding box center [257, 408] width 70 height 15
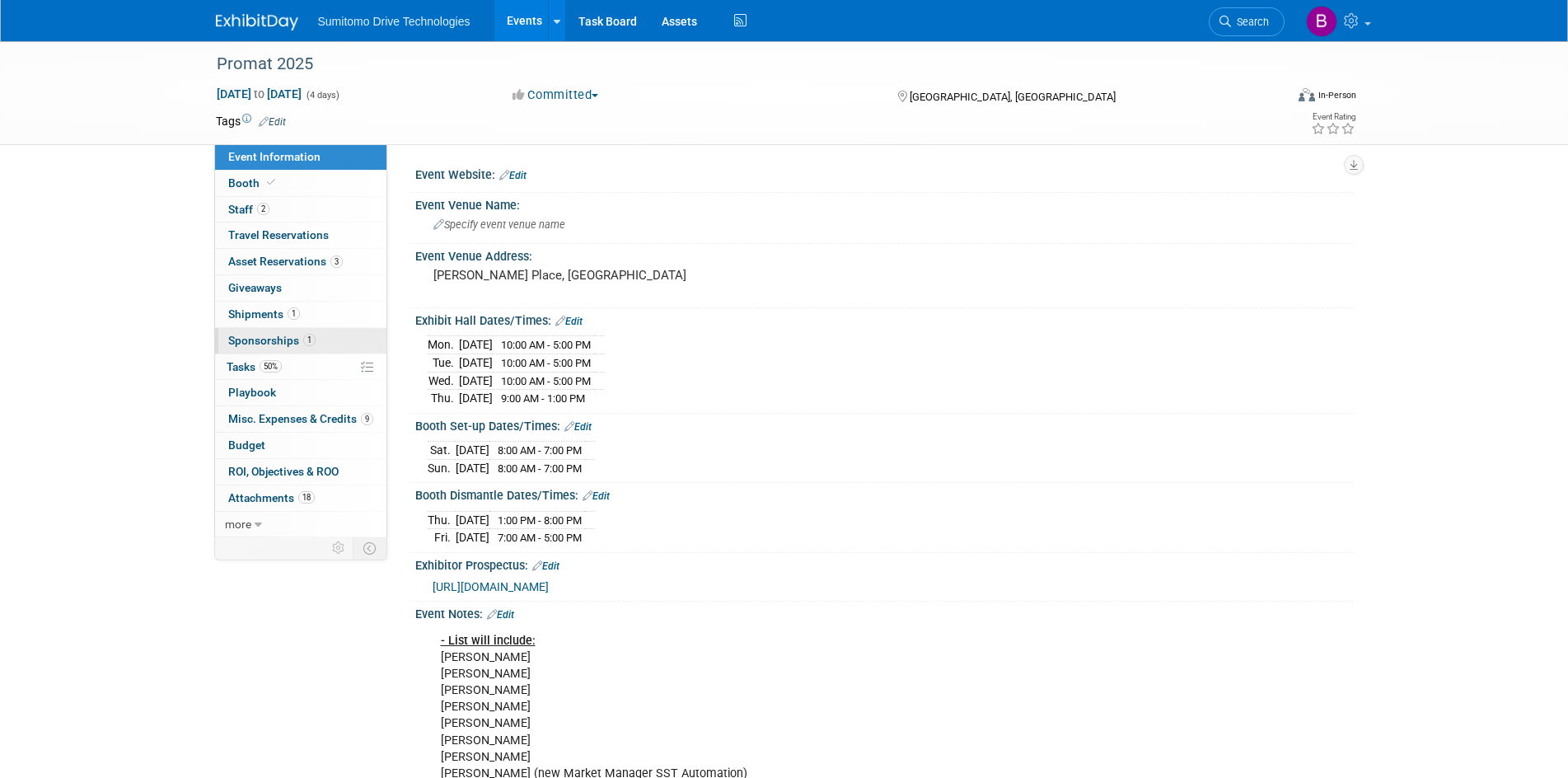
click at [312, 338] on span "1" at bounding box center [309, 340] width 12 height 12
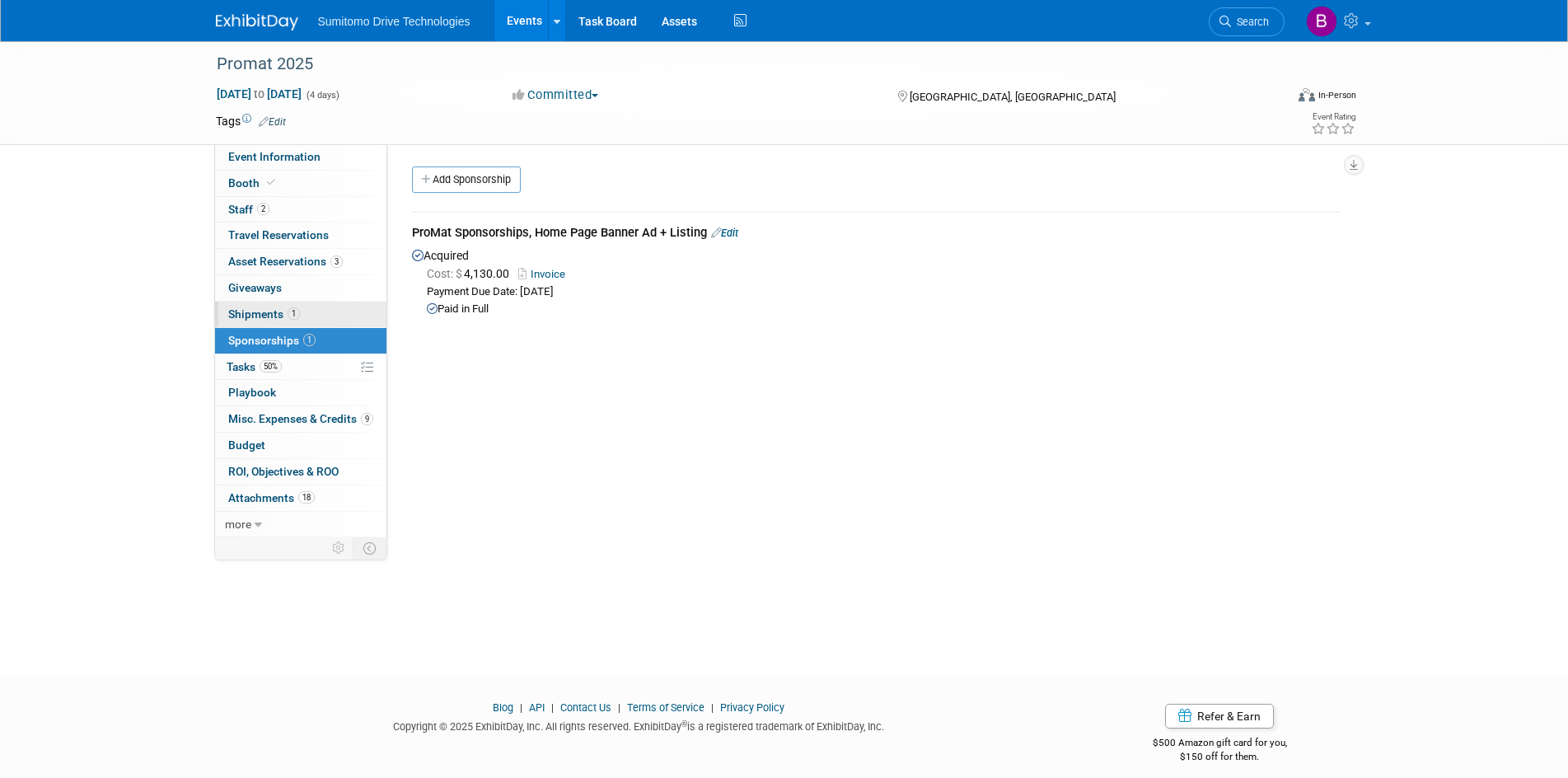
click at [283, 306] on link "1 Shipments 1" at bounding box center [301, 314] width 172 height 25
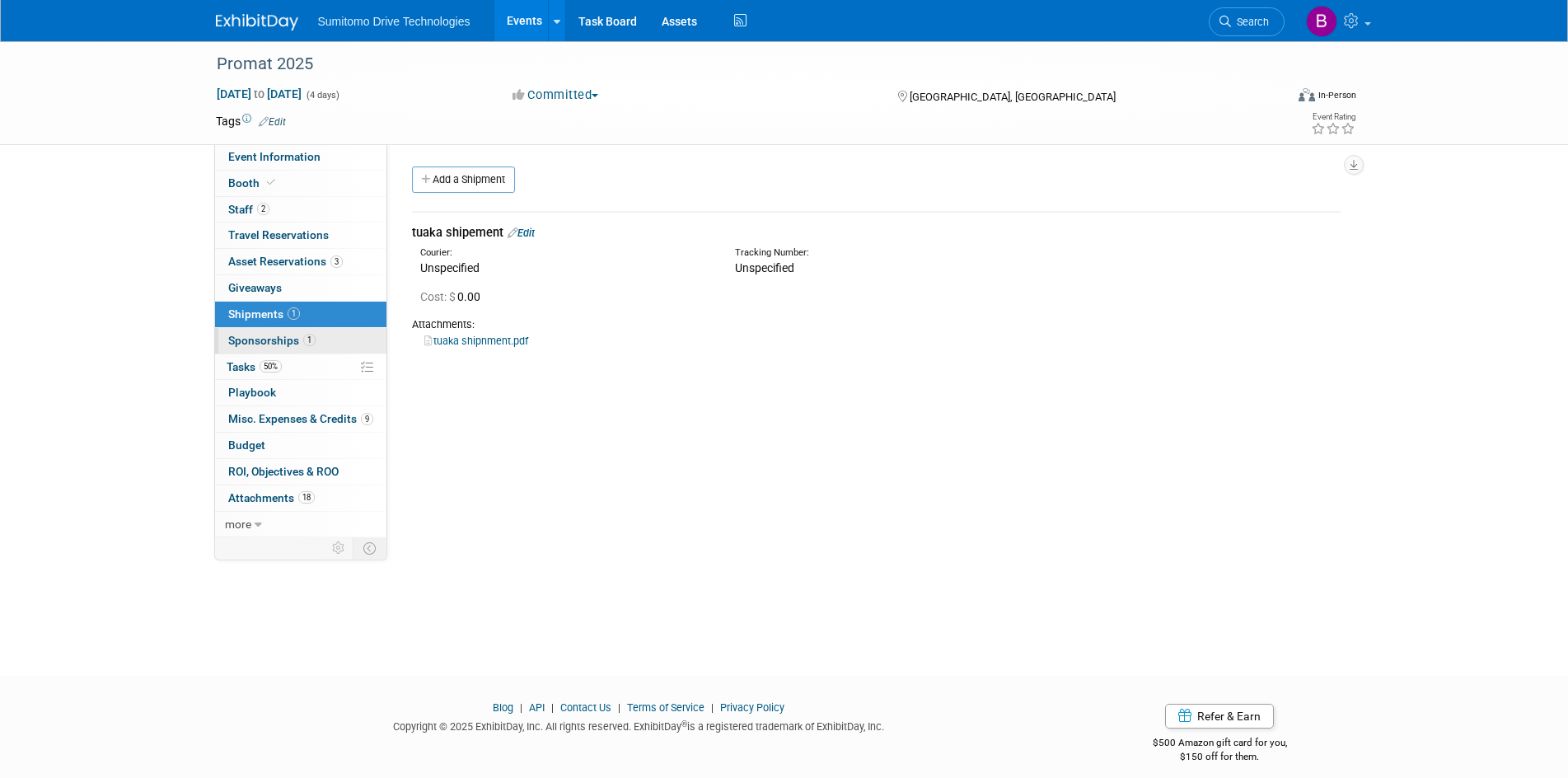
click at [295, 334] on span "Sponsorships 1" at bounding box center [271, 340] width 87 height 13
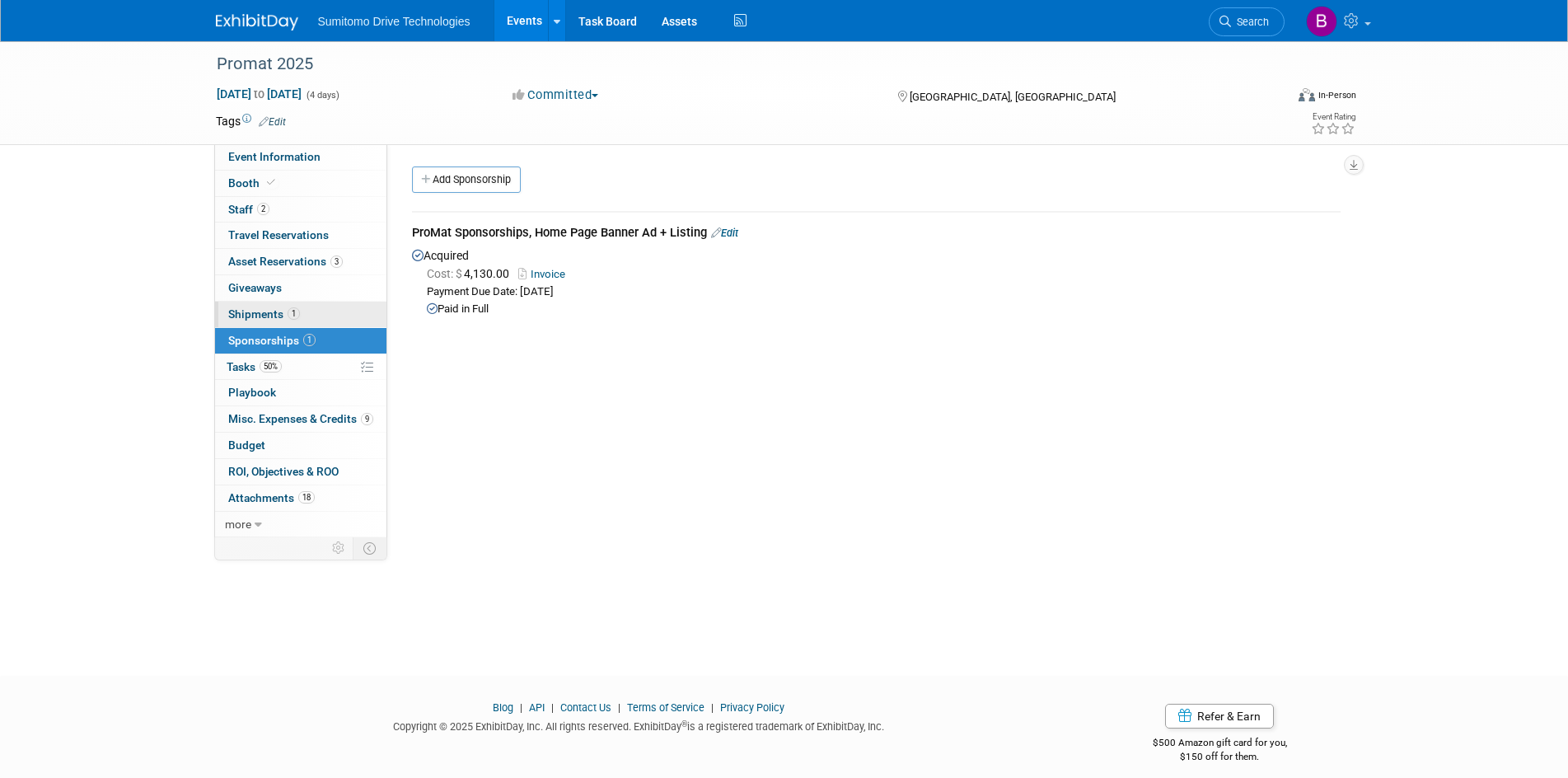
click at [288, 313] on span "1" at bounding box center [294, 314] width 12 height 12
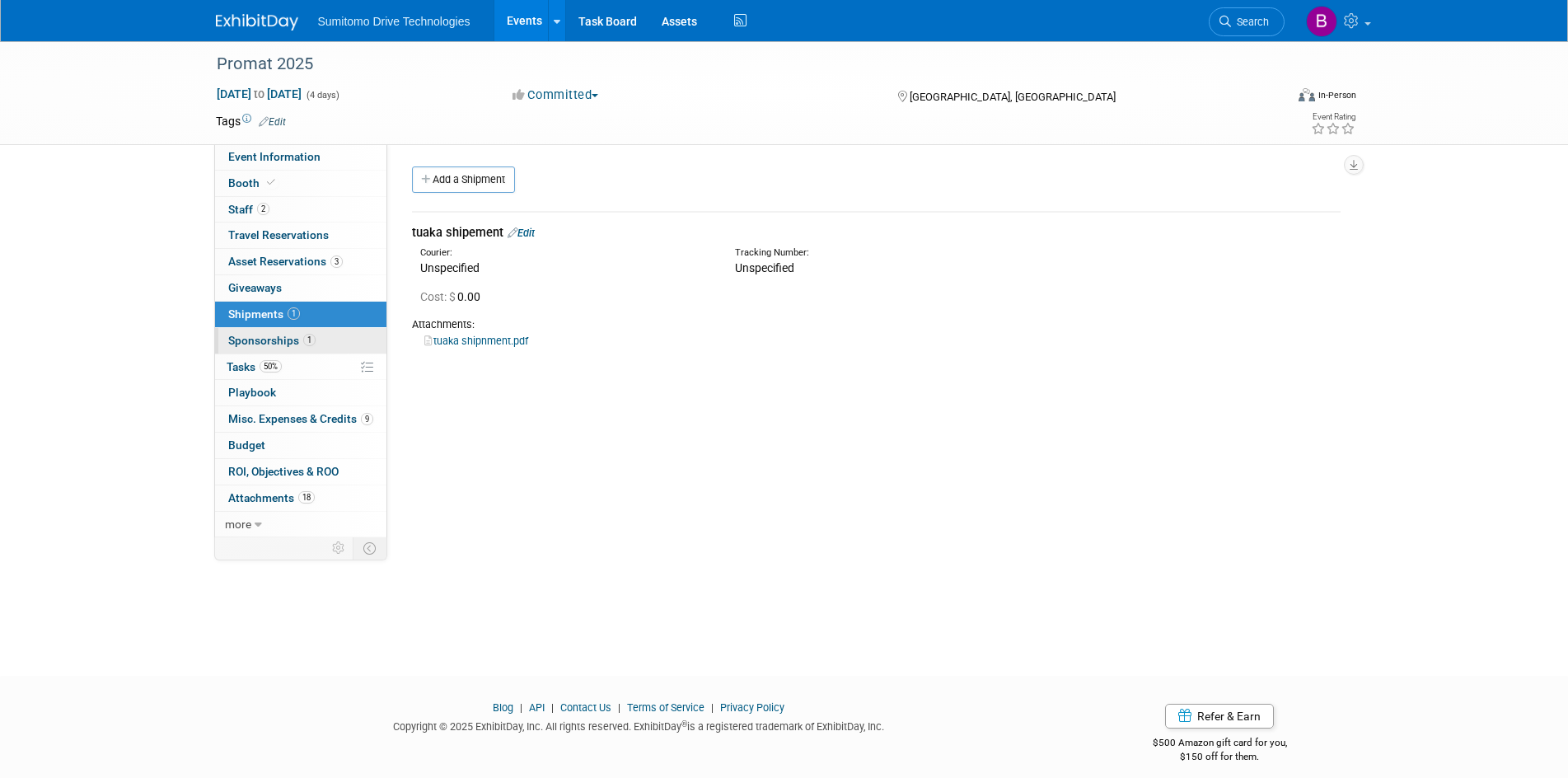
click at [305, 351] on link "1 Sponsorships 1" at bounding box center [301, 340] width 172 height 25
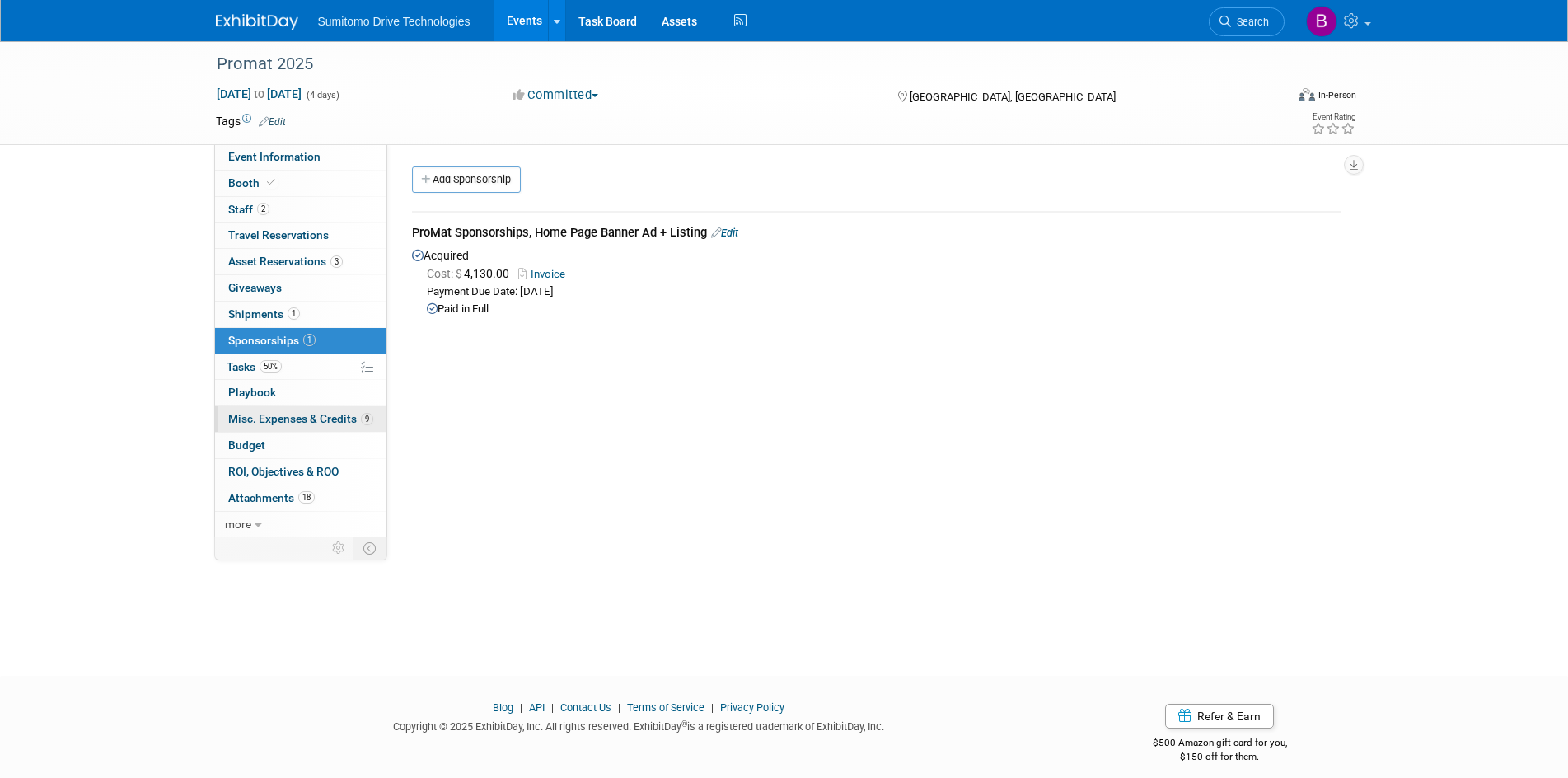
click at [321, 425] on link "9 Misc. Expenses & Credits 9" at bounding box center [301, 418] width 172 height 25
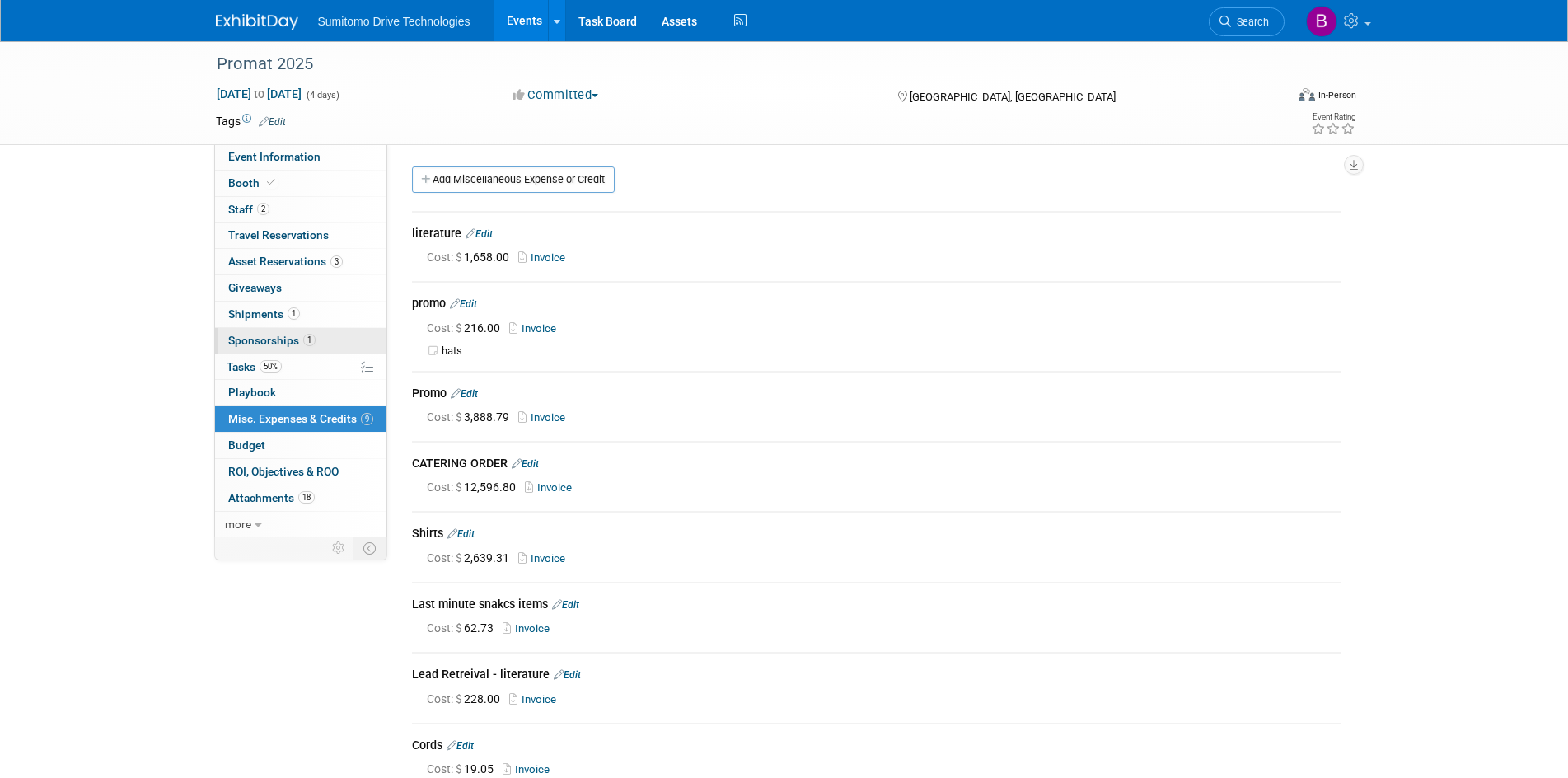
click at [308, 334] on span "1" at bounding box center [309, 340] width 12 height 12
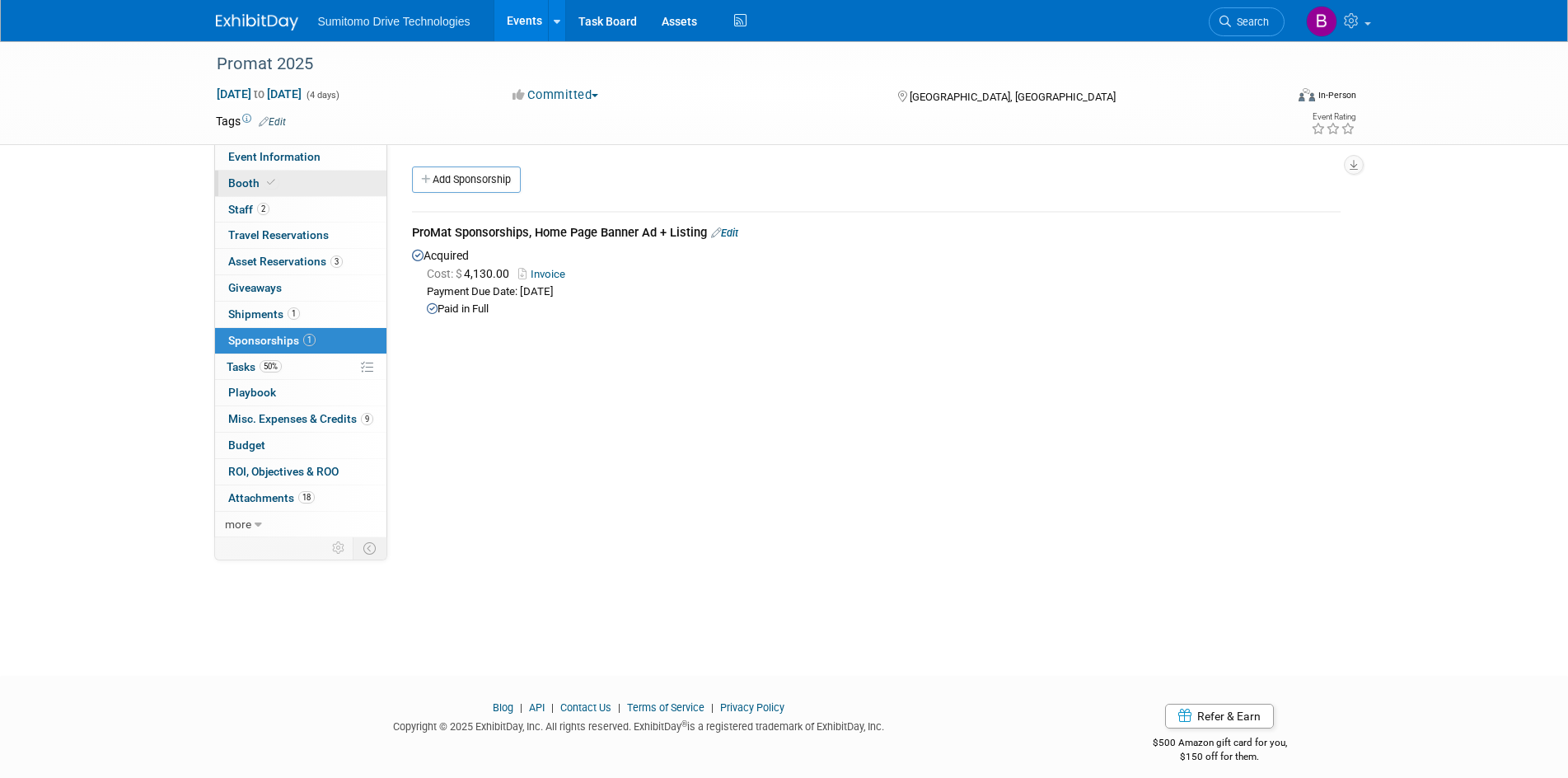
click at [285, 192] on link "Booth" at bounding box center [301, 183] width 172 height 25
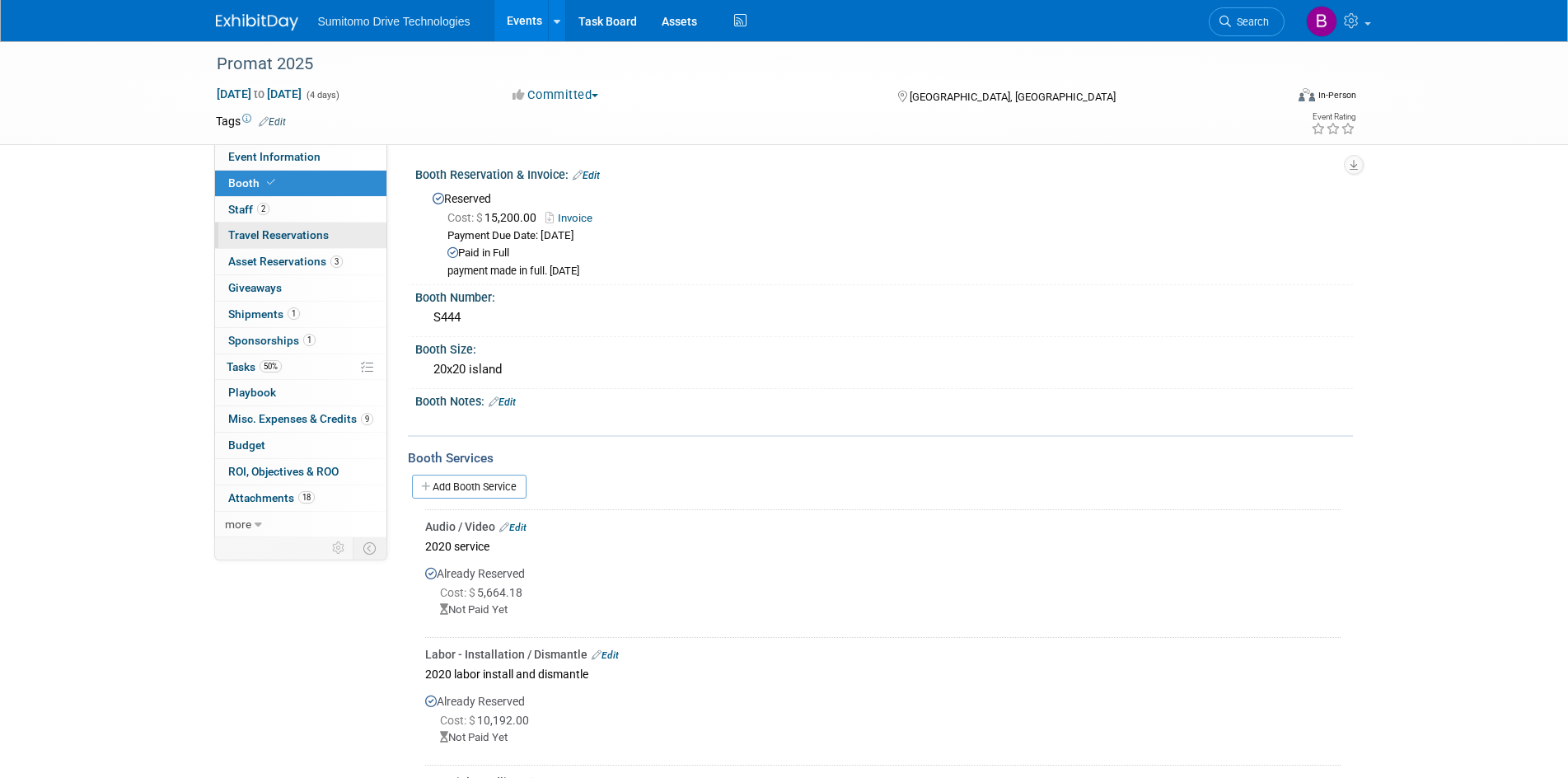
click at [308, 237] on span "Travel Reservations 0" at bounding box center [278, 234] width 100 height 13
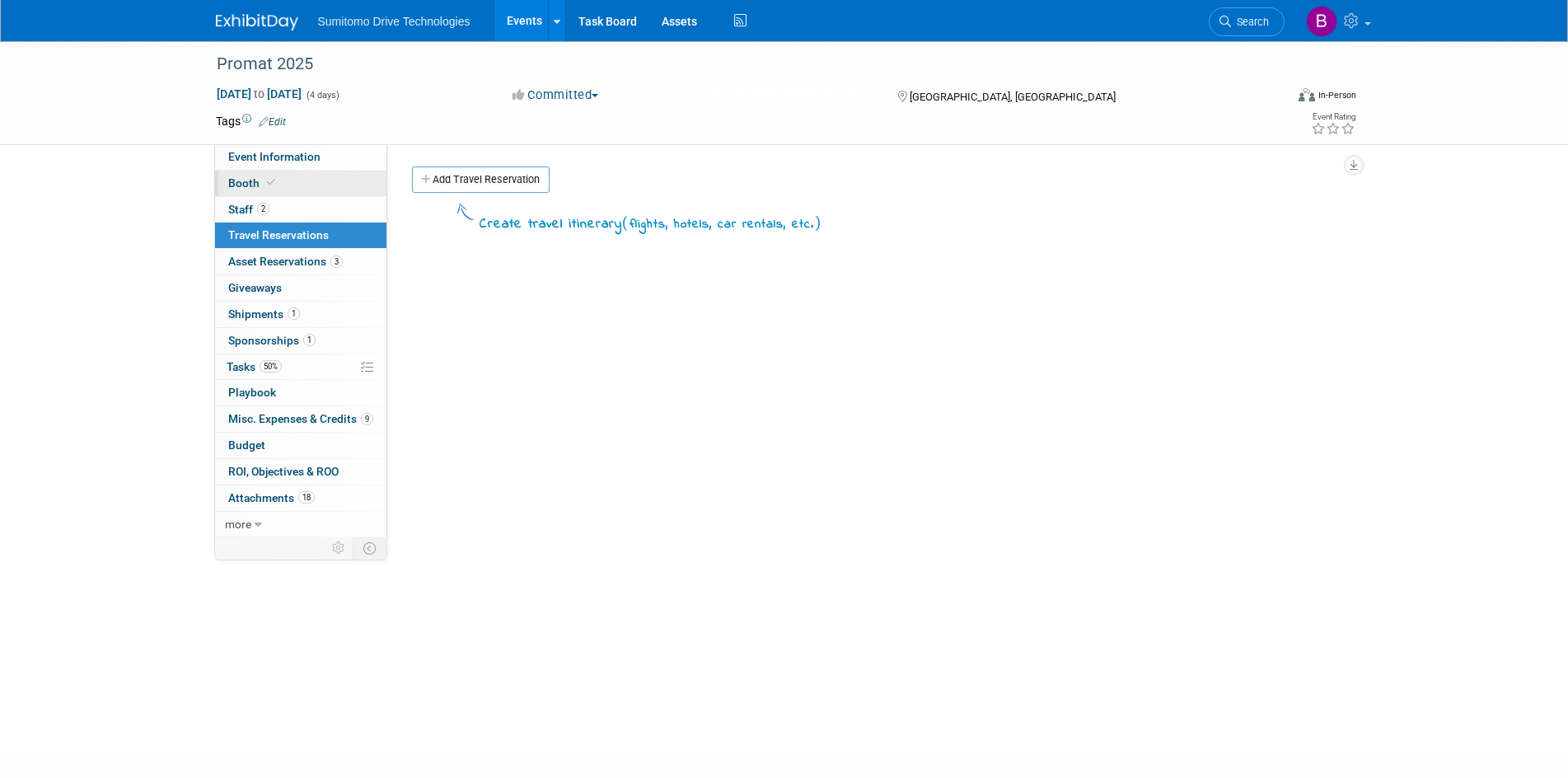
click at [286, 190] on link "Booth" at bounding box center [301, 183] width 172 height 25
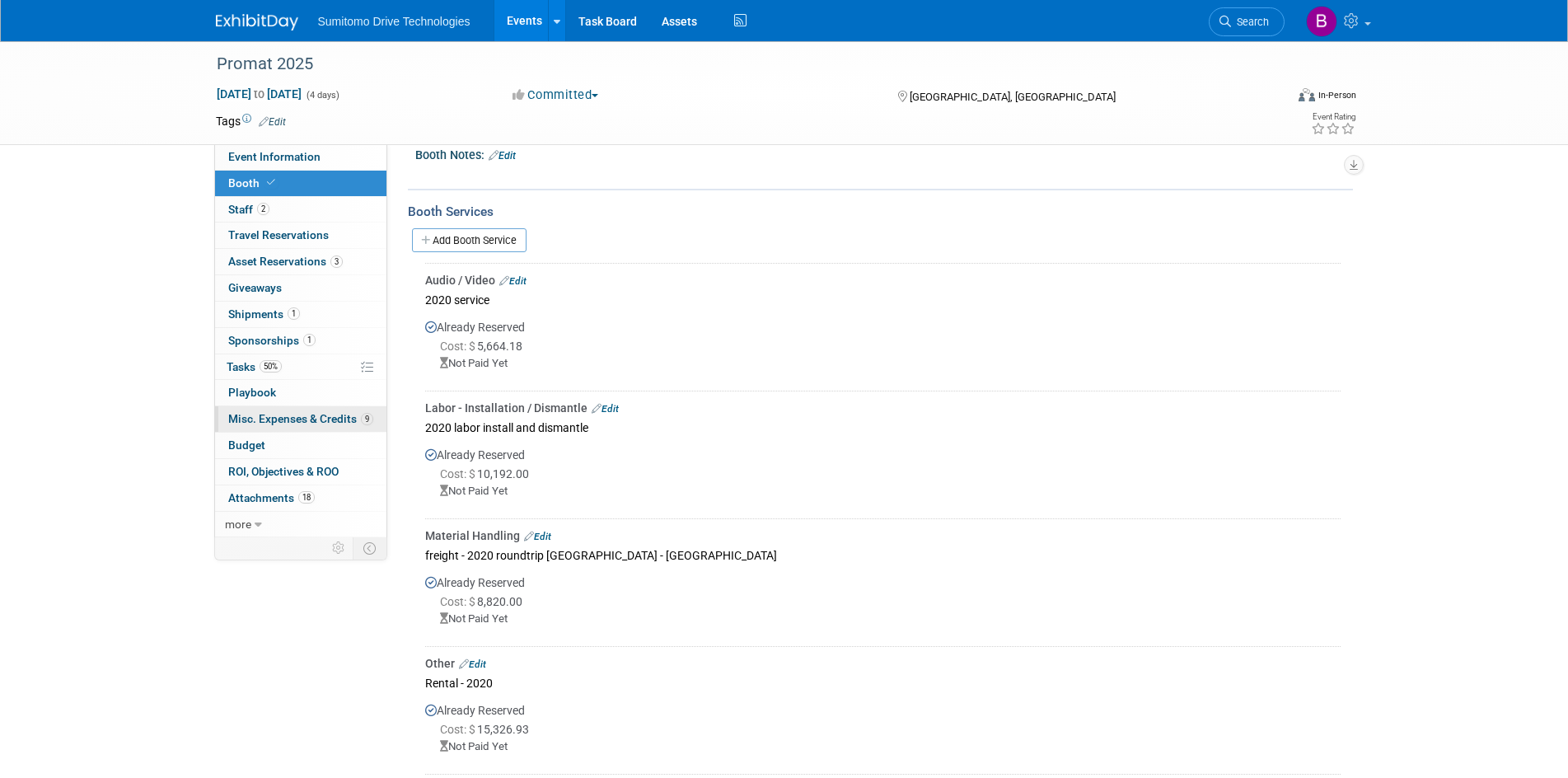
scroll to position [247, 0]
click at [277, 291] on span "Giveaways 0" at bounding box center [255, 287] width 54 height 13
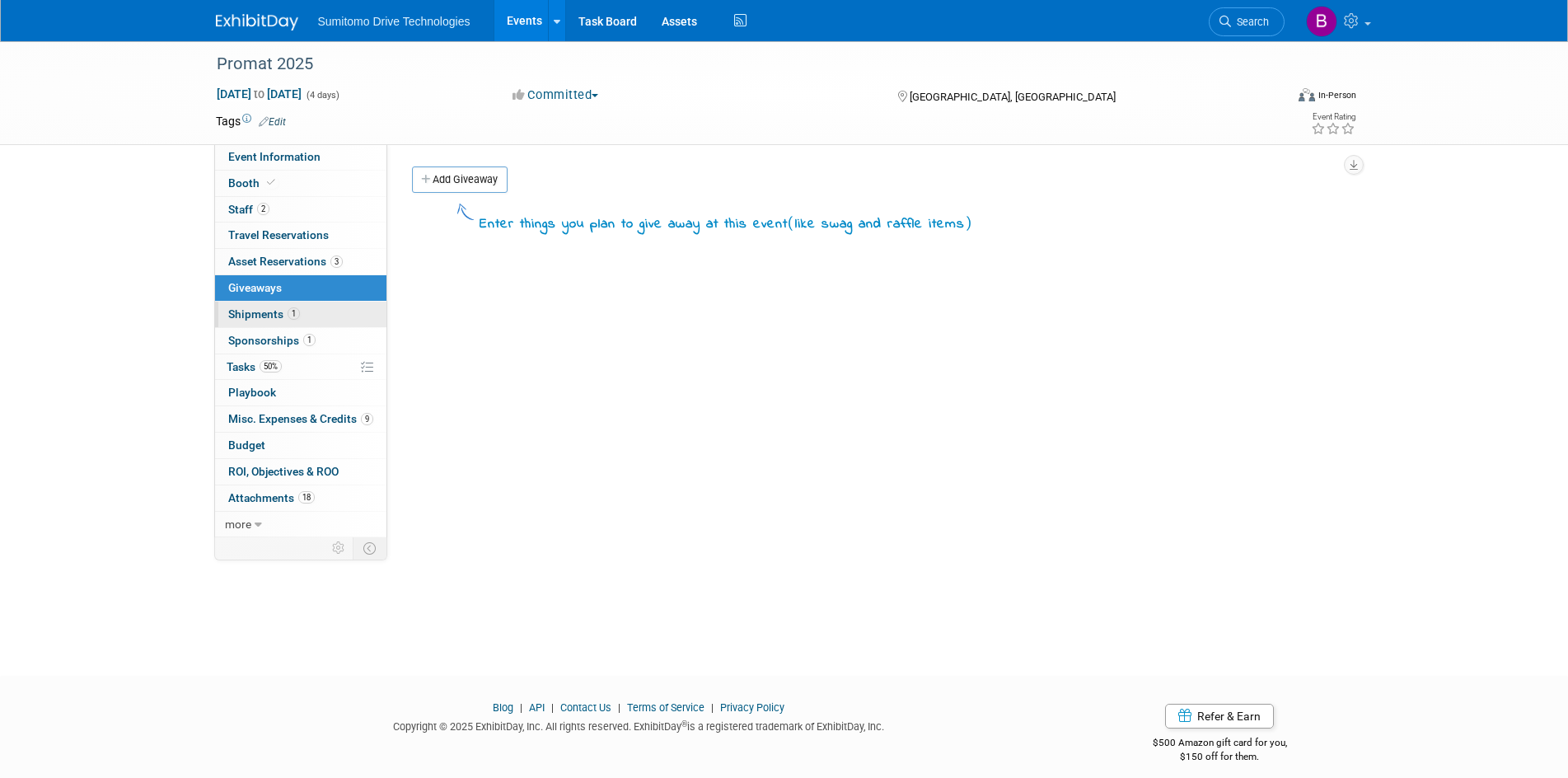
click at [295, 310] on span "1" at bounding box center [294, 314] width 12 height 12
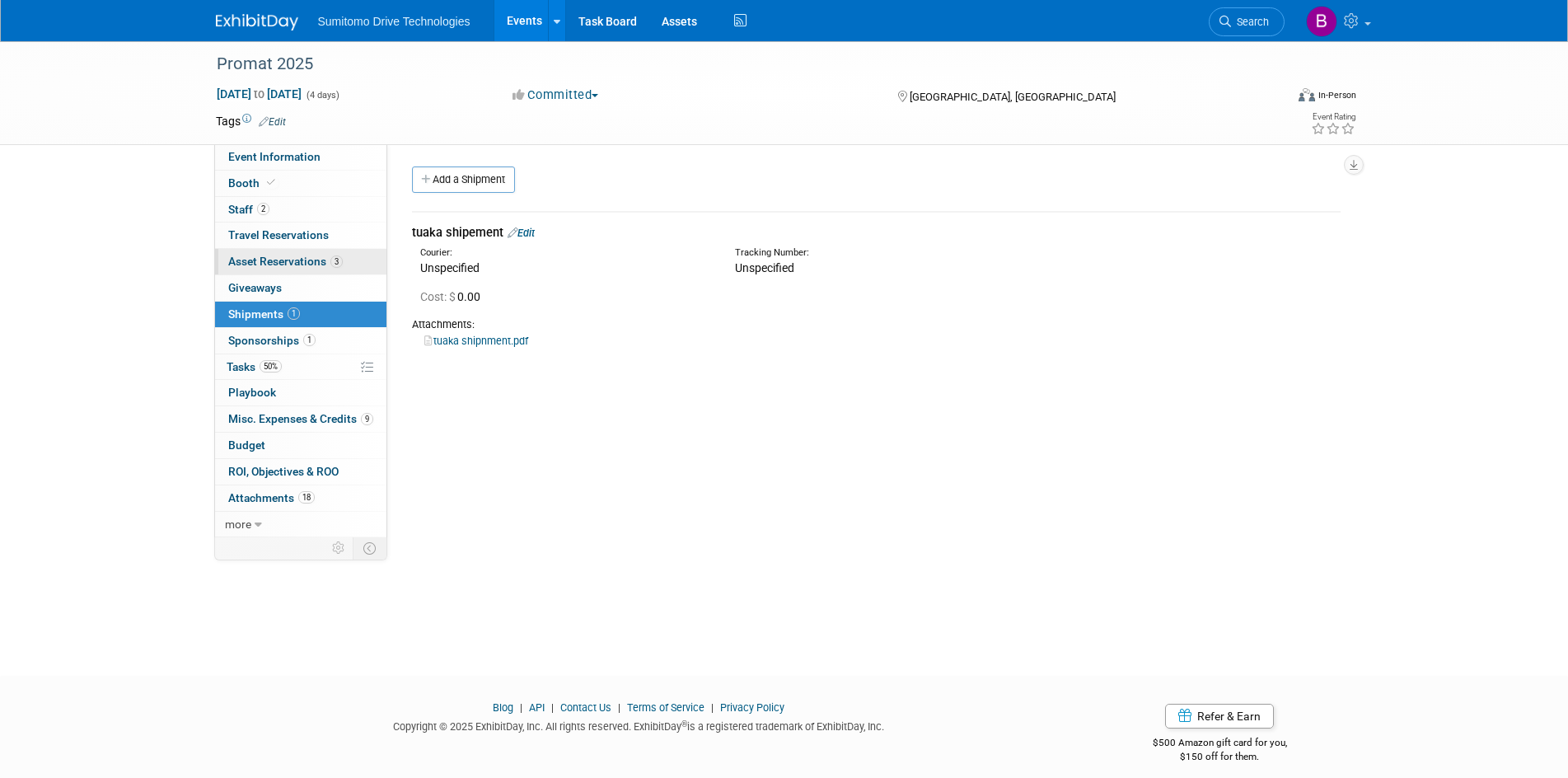
click at [277, 259] on span "Asset Reservations 3" at bounding box center [285, 261] width 114 height 13
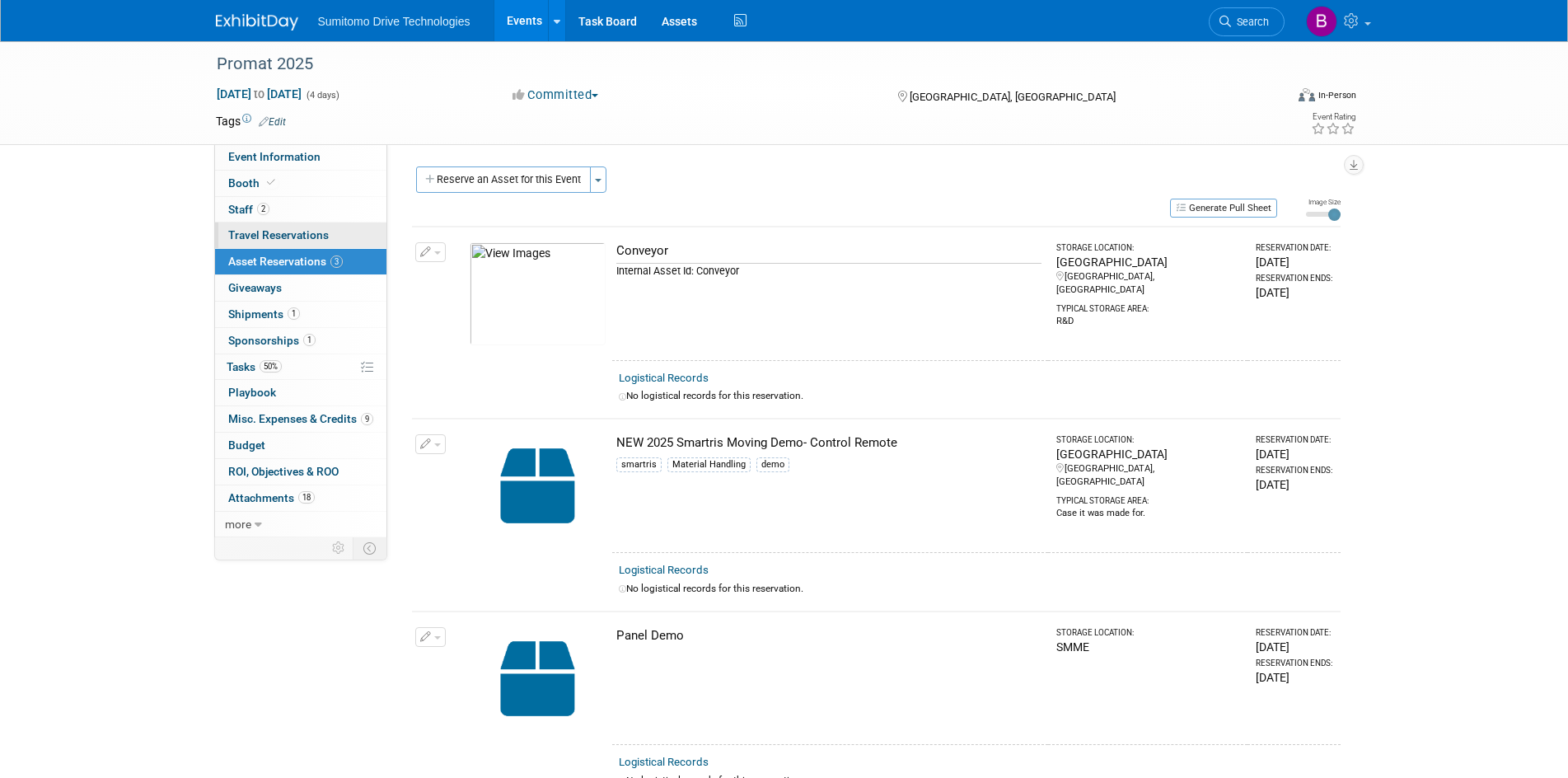
click at [327, 247] on link "0 Travel Reservations 0" at bounding box center [301, 235] width 172 height 25
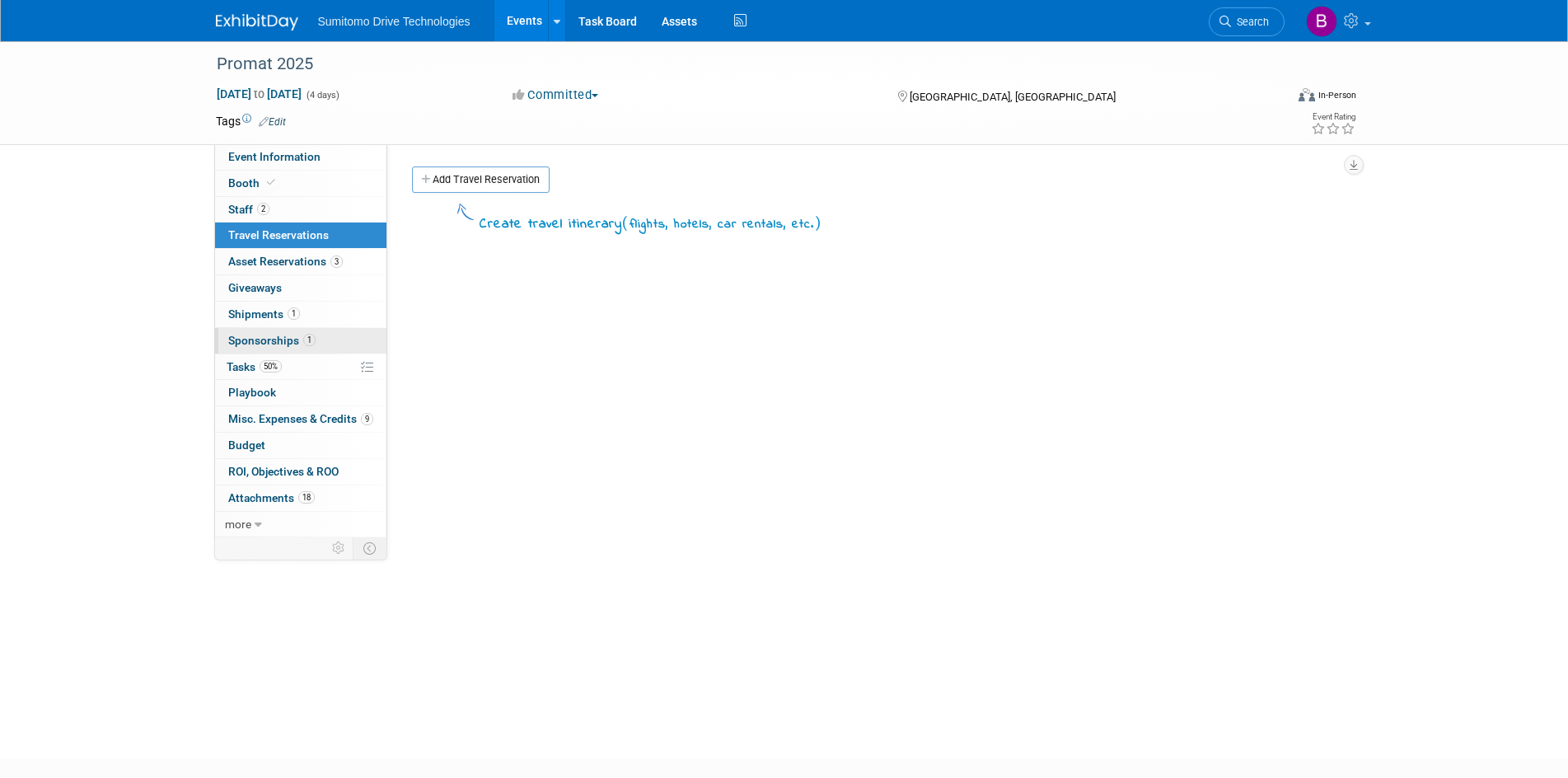
click at [347, 345] on link "1 Sponsorships 1" at bounding box center [301, 340] width 172 height 25
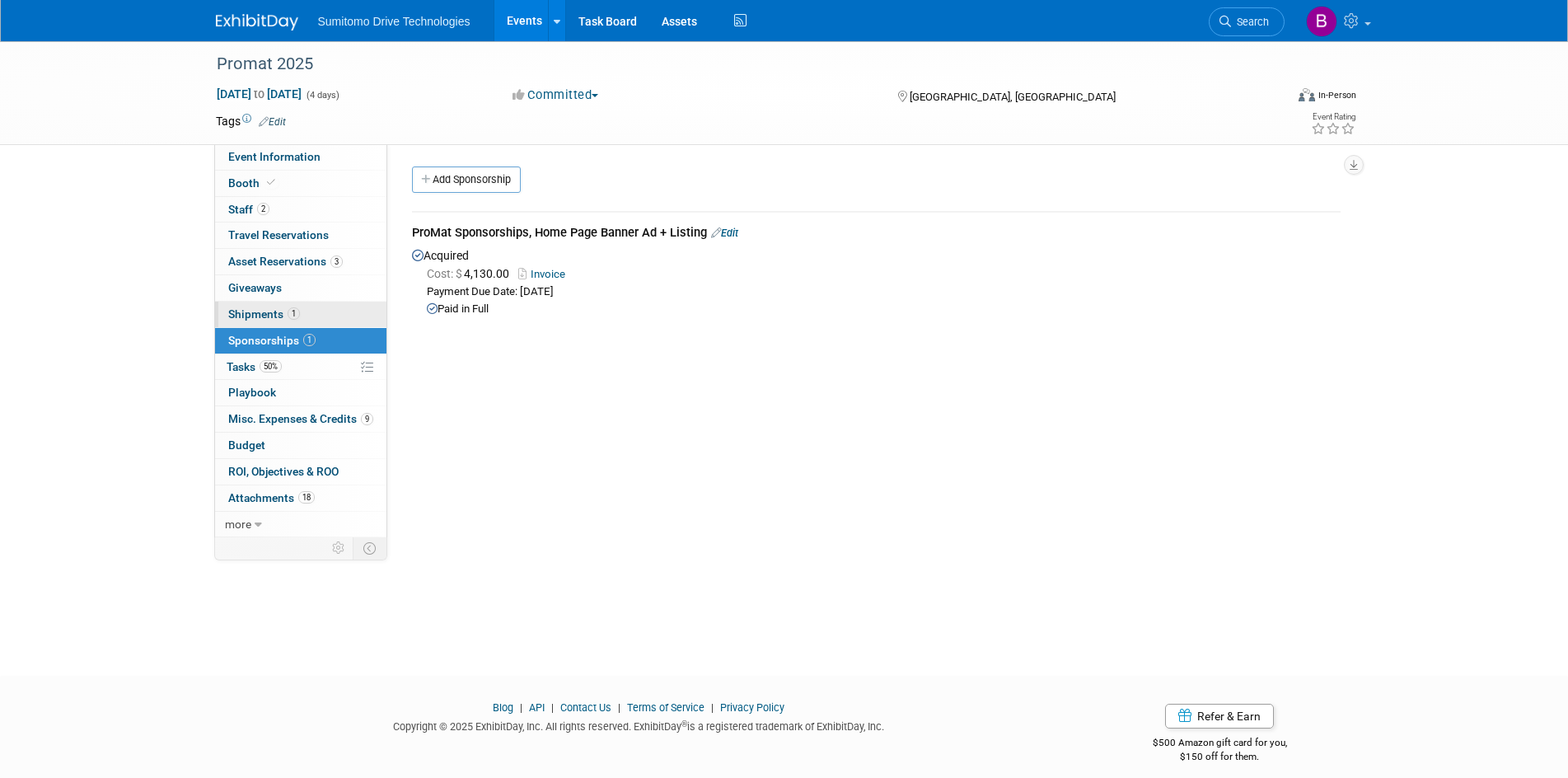
click at [336, 320] on link "1 Shipments 1" at bounding box center [301, 314] width 172 height 25
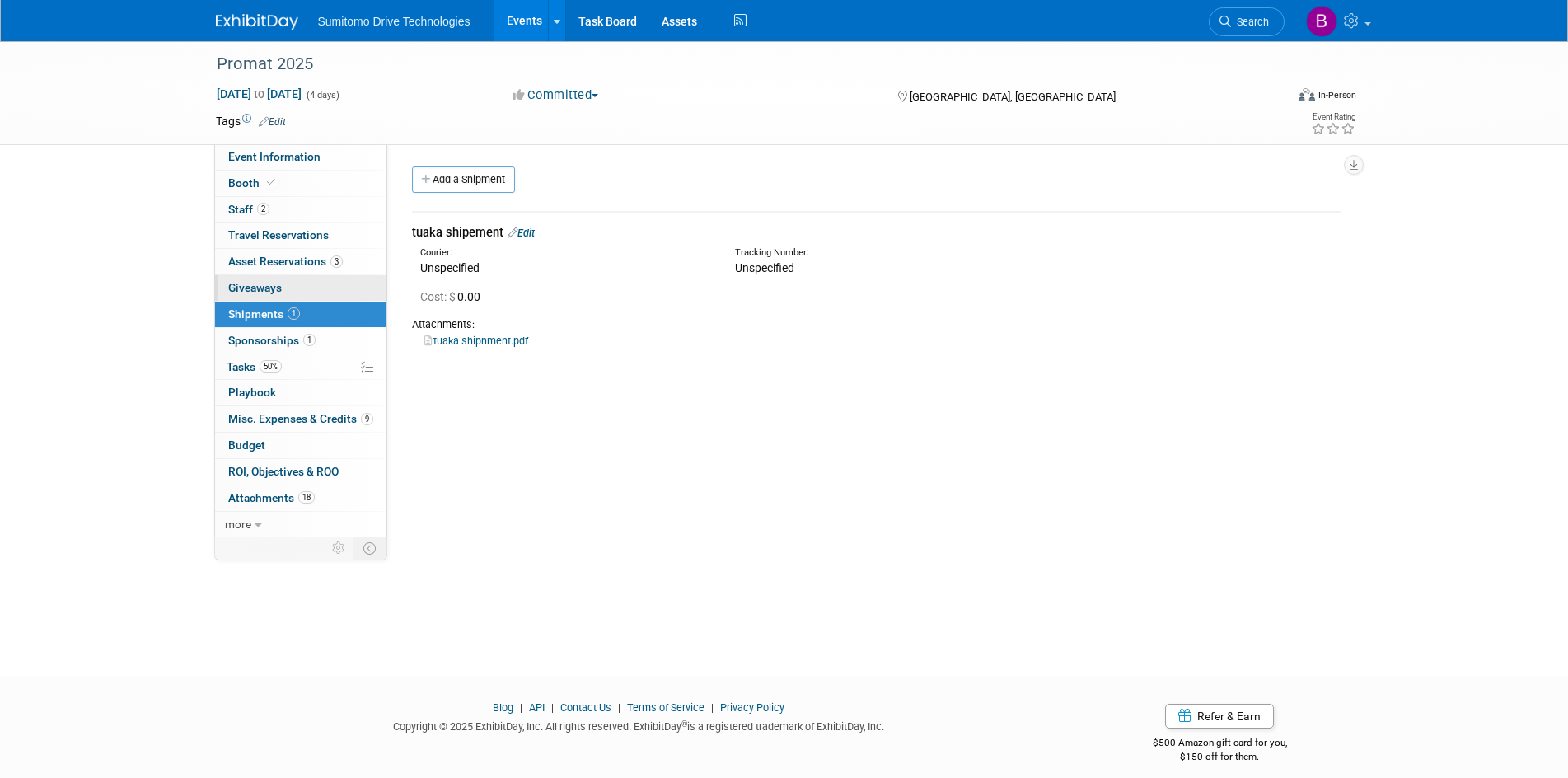
click at [333, 294] on link "0 Giveaways 0" at bounding box center [301, 288] width 172 height 25
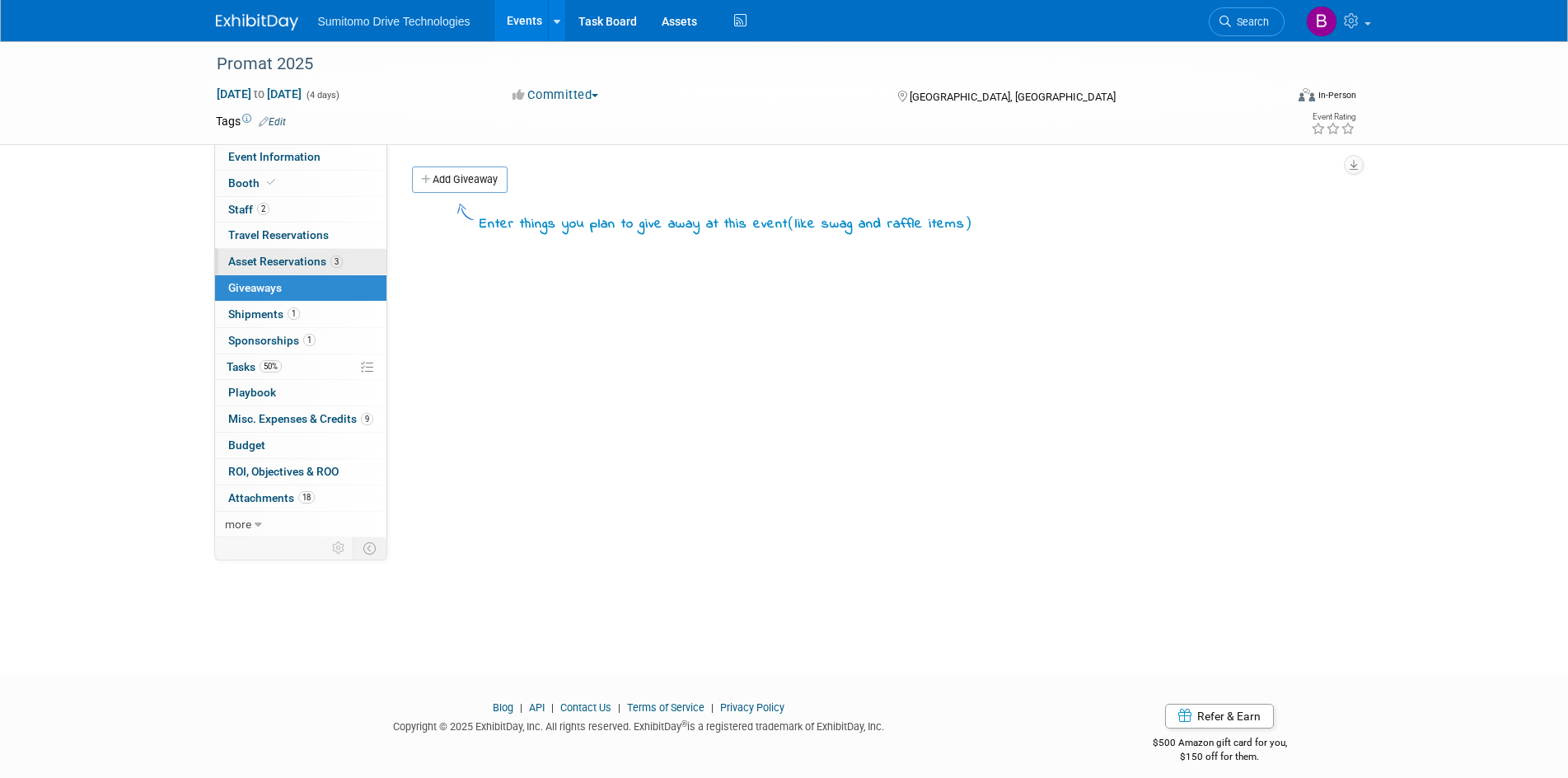
click at [333, 265] on span "3" at bounding box center [336, 262] width 12 height 12
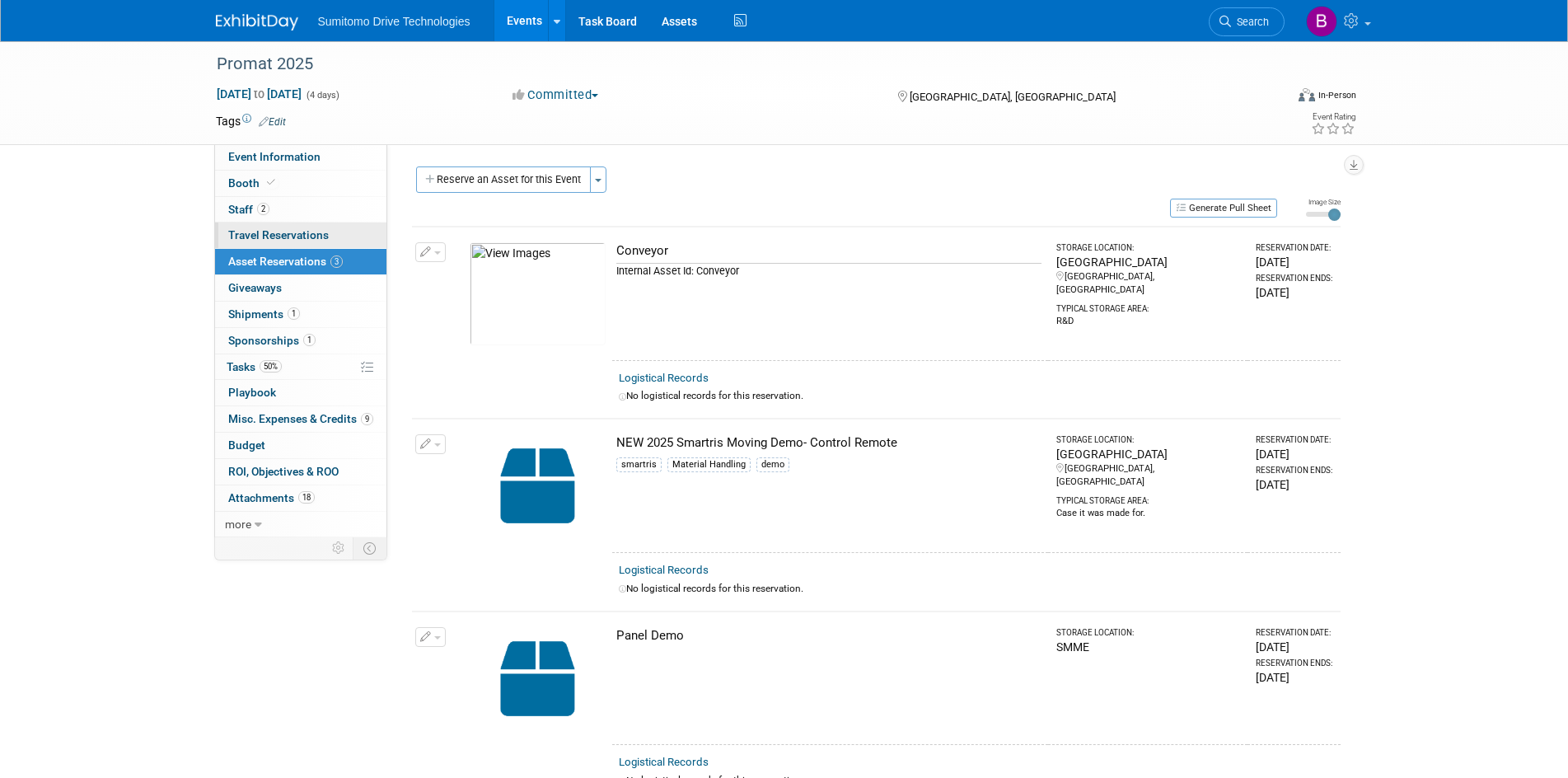
click at [333, 247] on link "0 Travel Reservations 0" at bounding box center [301, 235] width 172 height 25
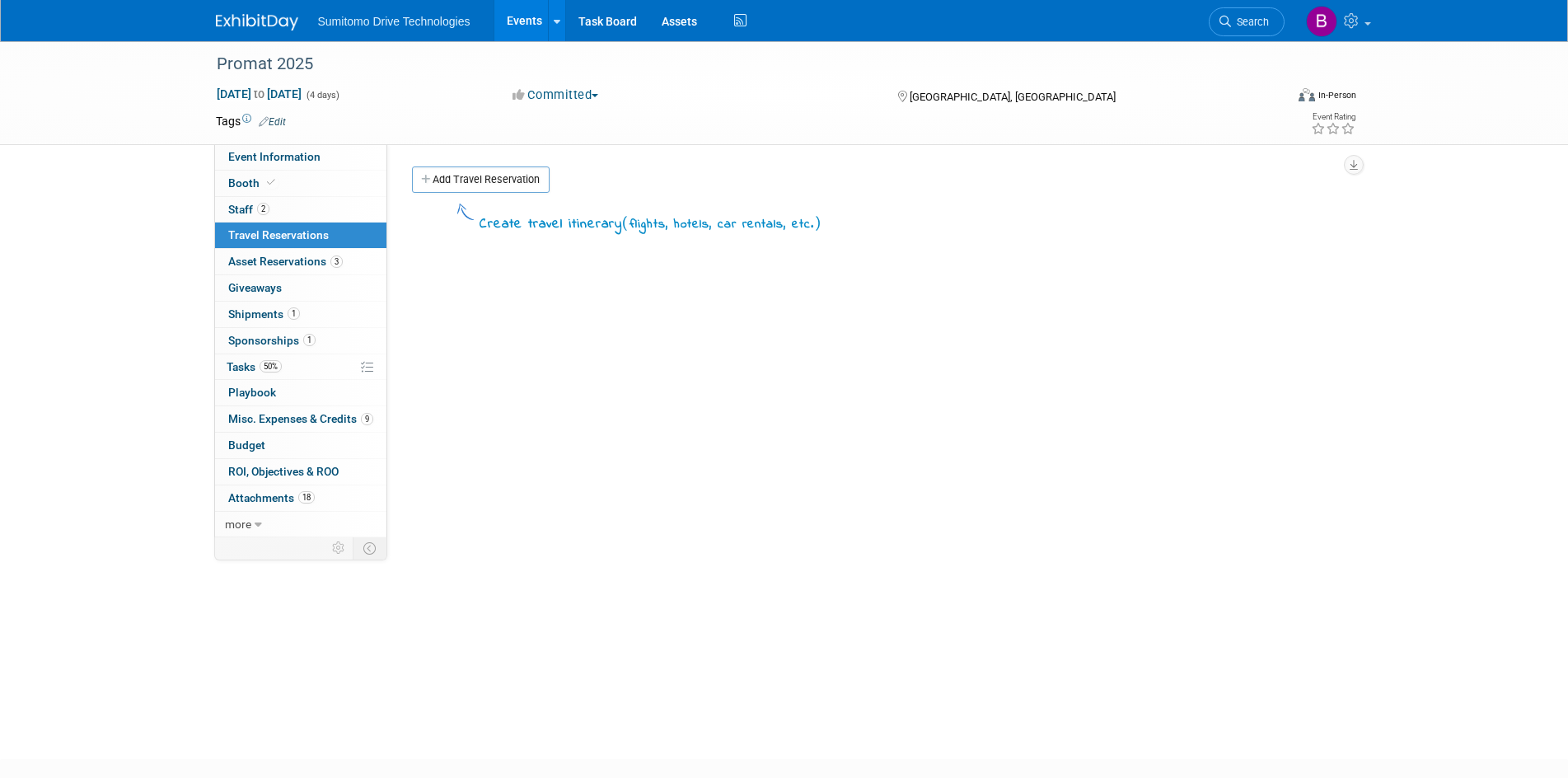
click at [332, 240] on link "0 Travel Reservations 0" at bounding box center [301, 235] width 172 height 25
click at [337, 418] on span "Misc. Expenses & Credits 9" at bounding box center [300, 418] width 145 height 13
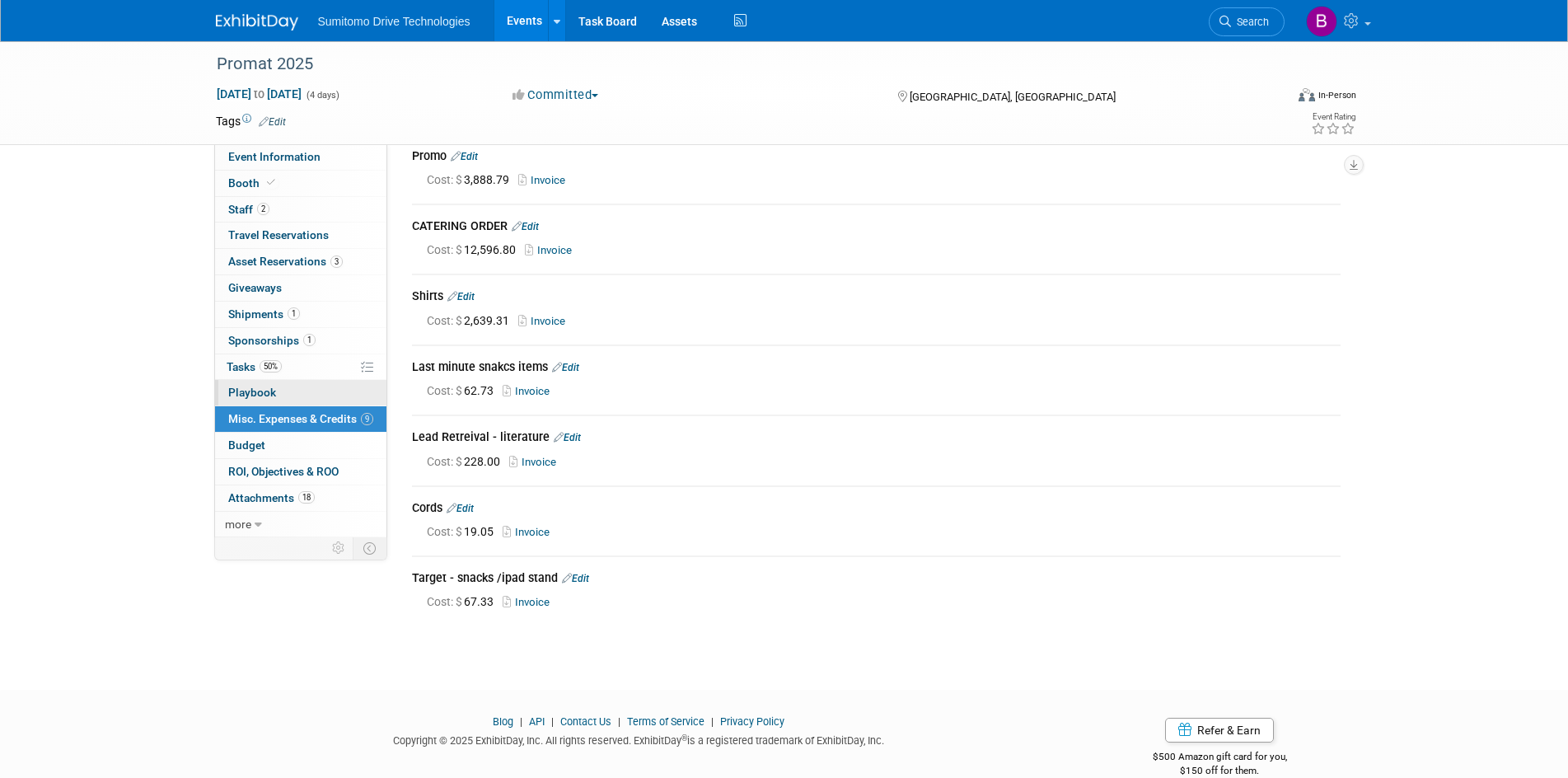
scroll to position [247, 0]
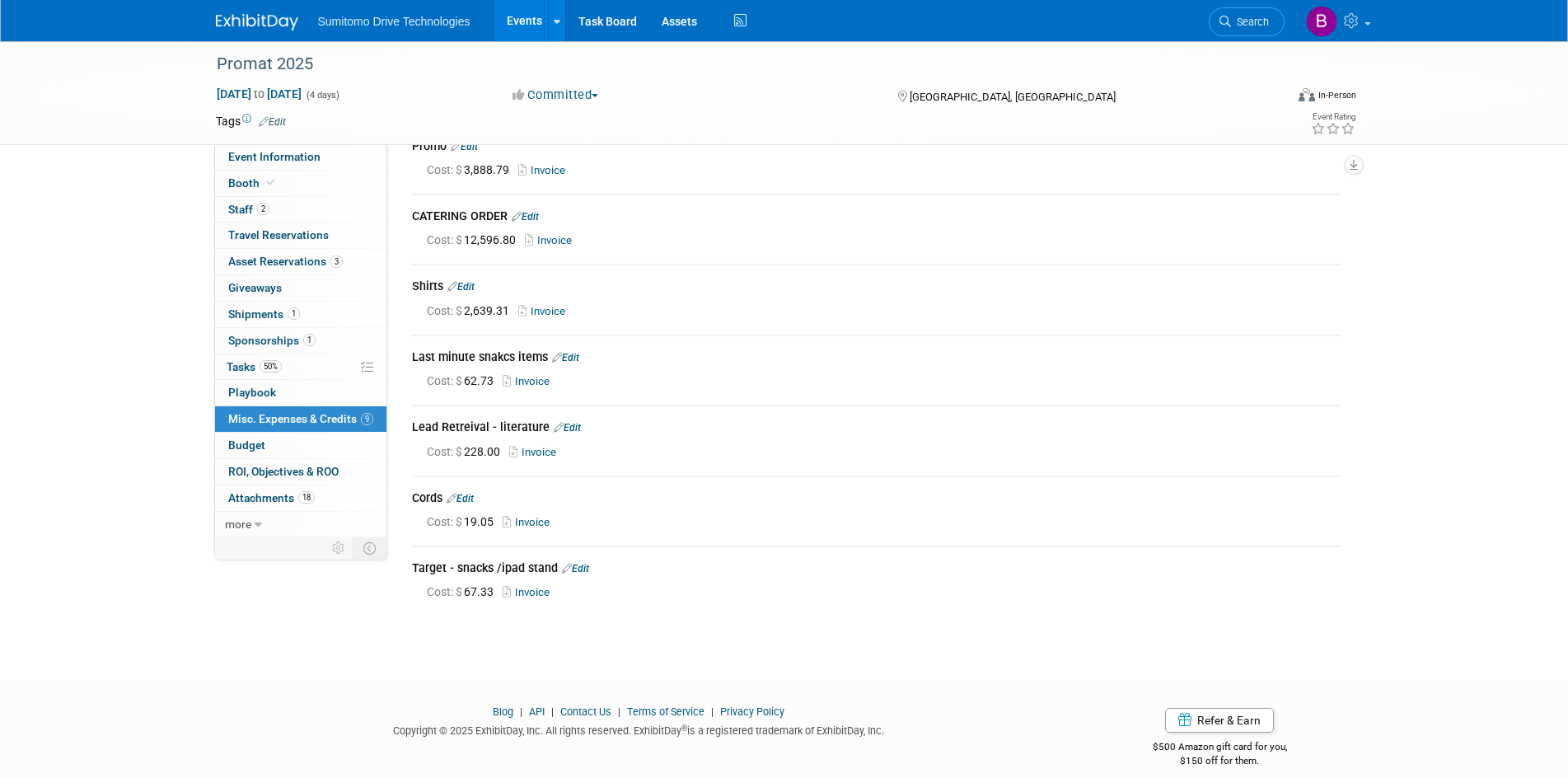
click at [560, 423] on link "Edit" at bounding box center [567, 427] width 27 height 11
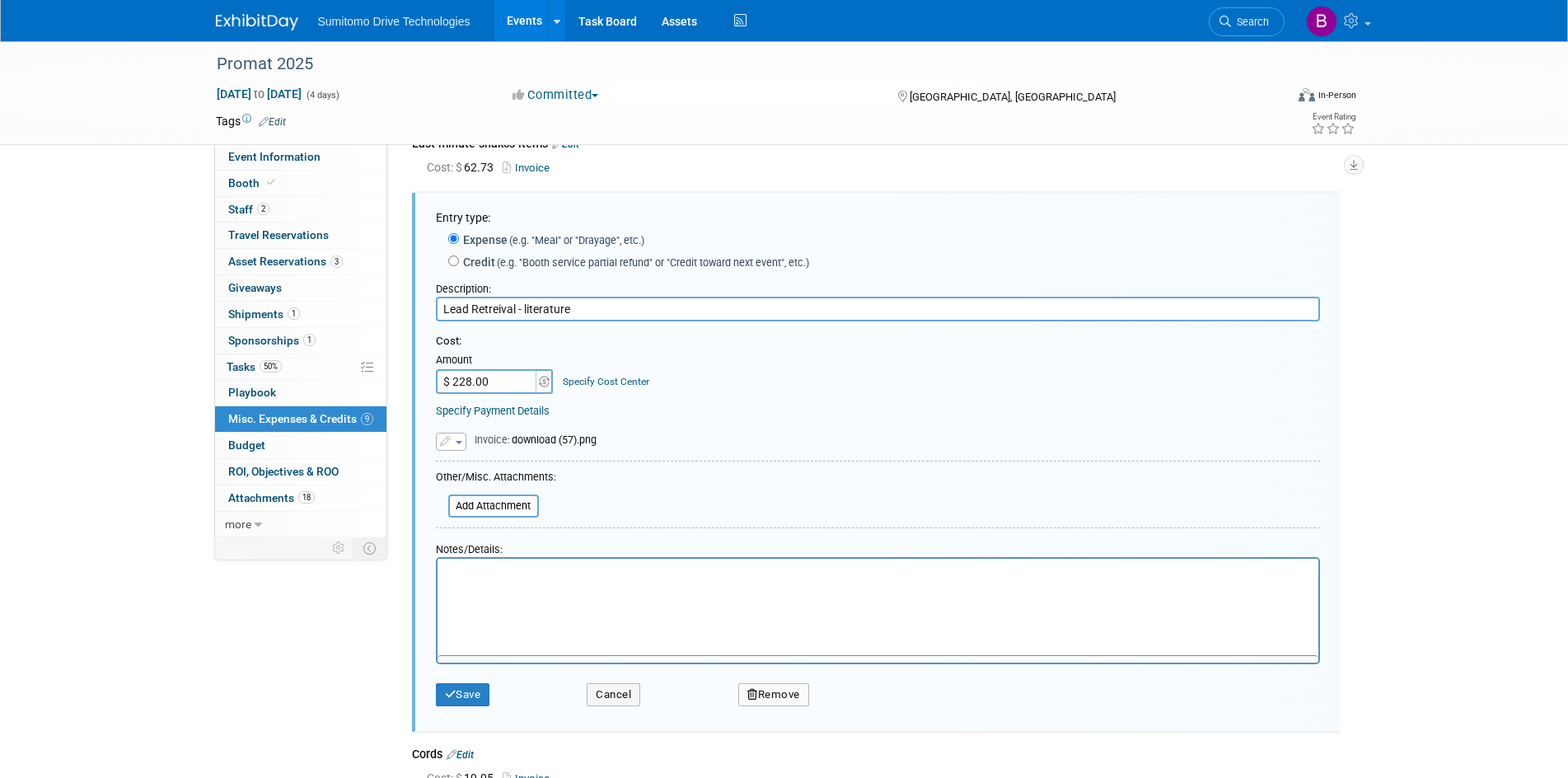
scroll to position [0, 0]
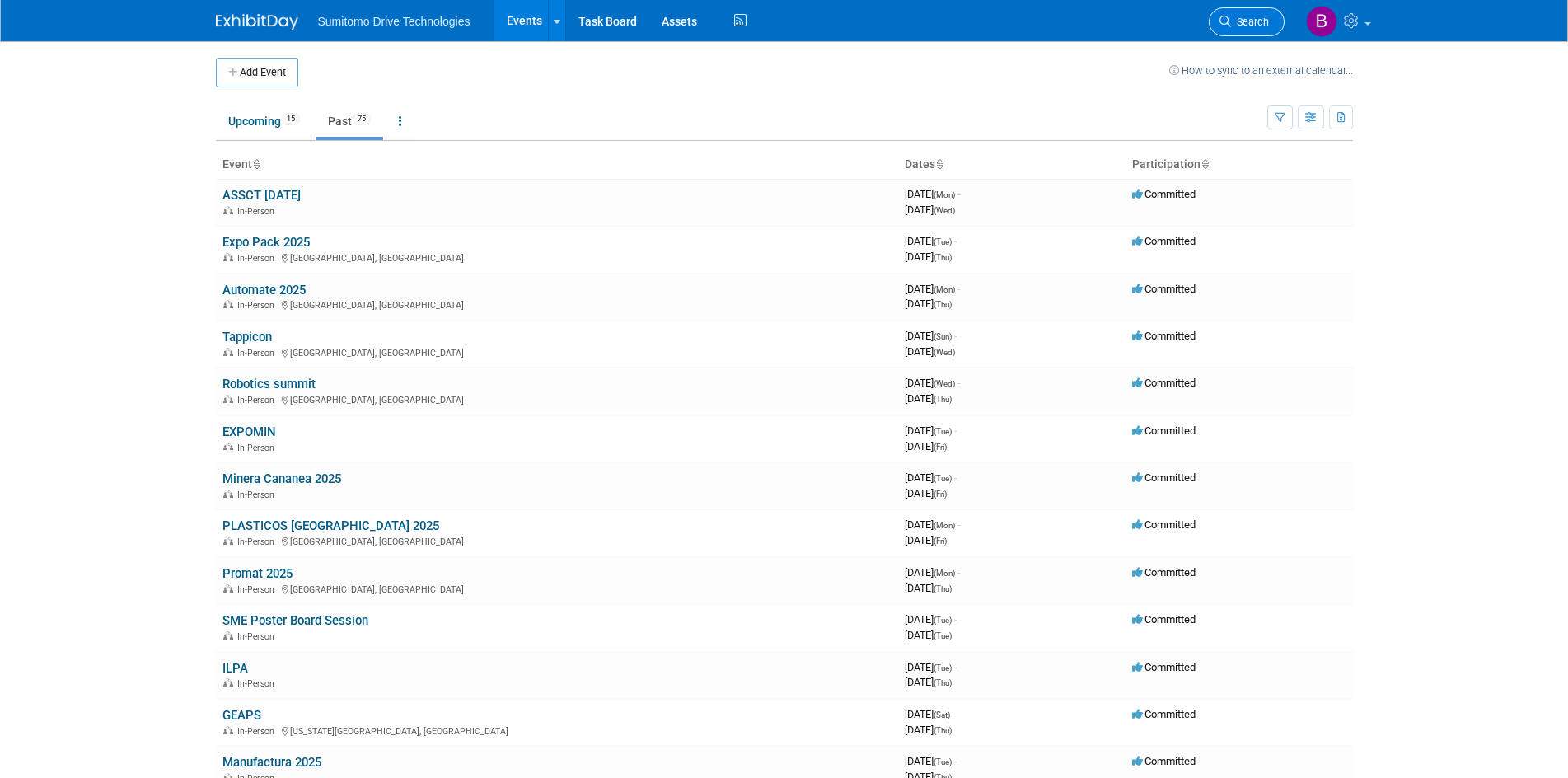
click at [1256, 13] on link "Search" at bounding box center [1247, 22] width 76 height 29
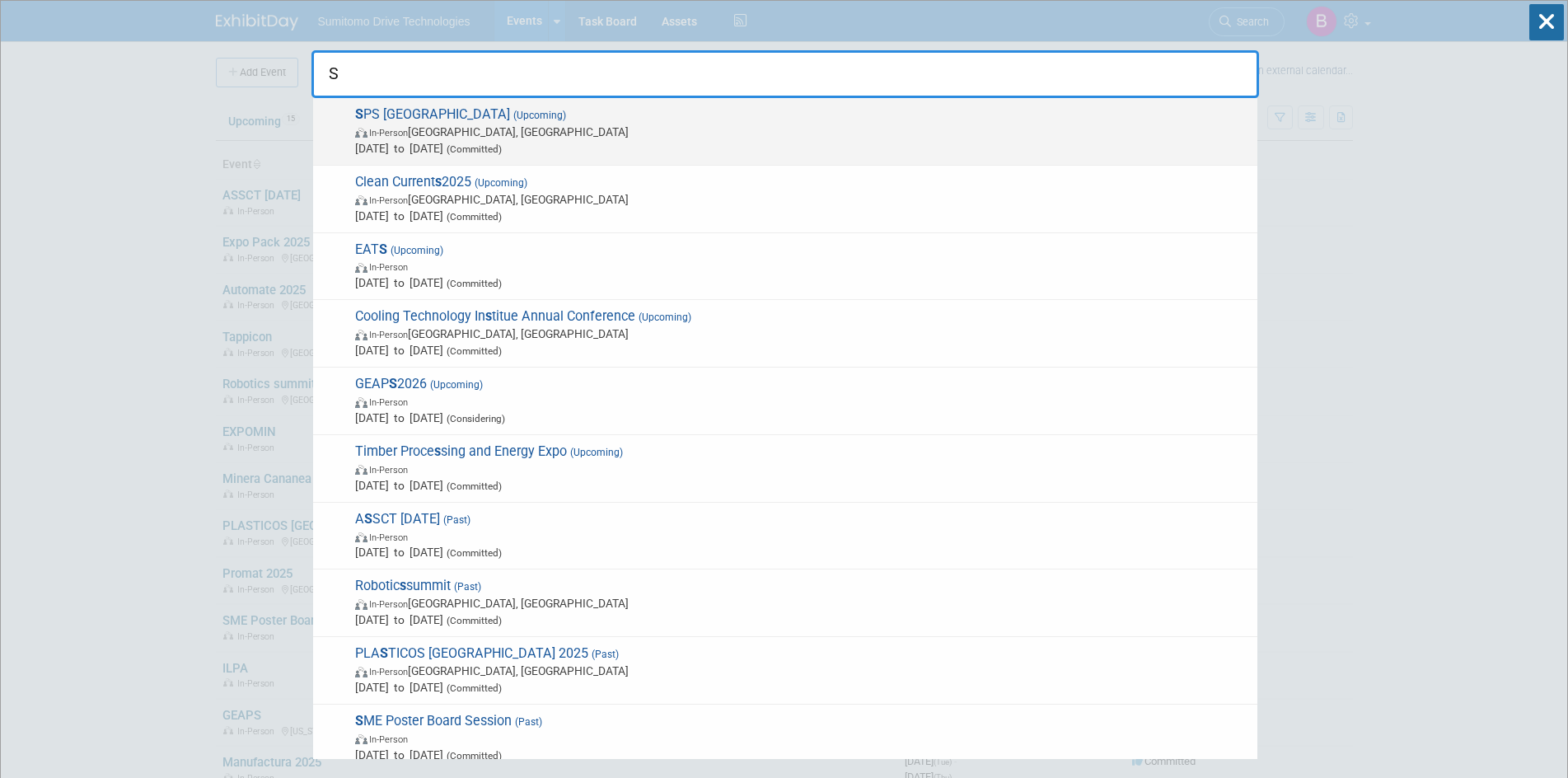
type input "S"
click at [620, 141] on span "Sep 16, 2025 to Sep 18, 2025 (Committed)" at bounding box center [802, 148] width 894 height 16
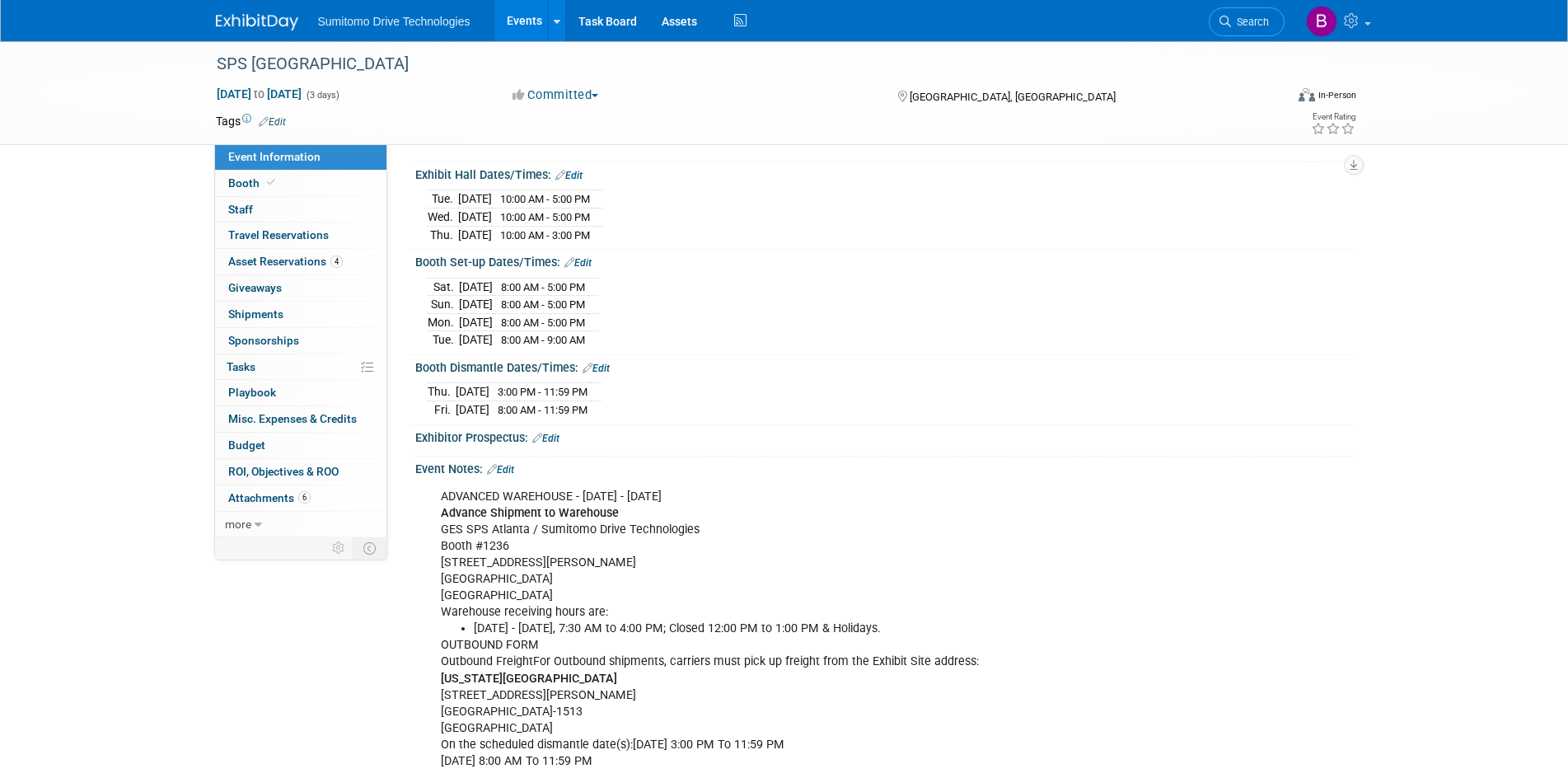
scroll to position [247, 0]
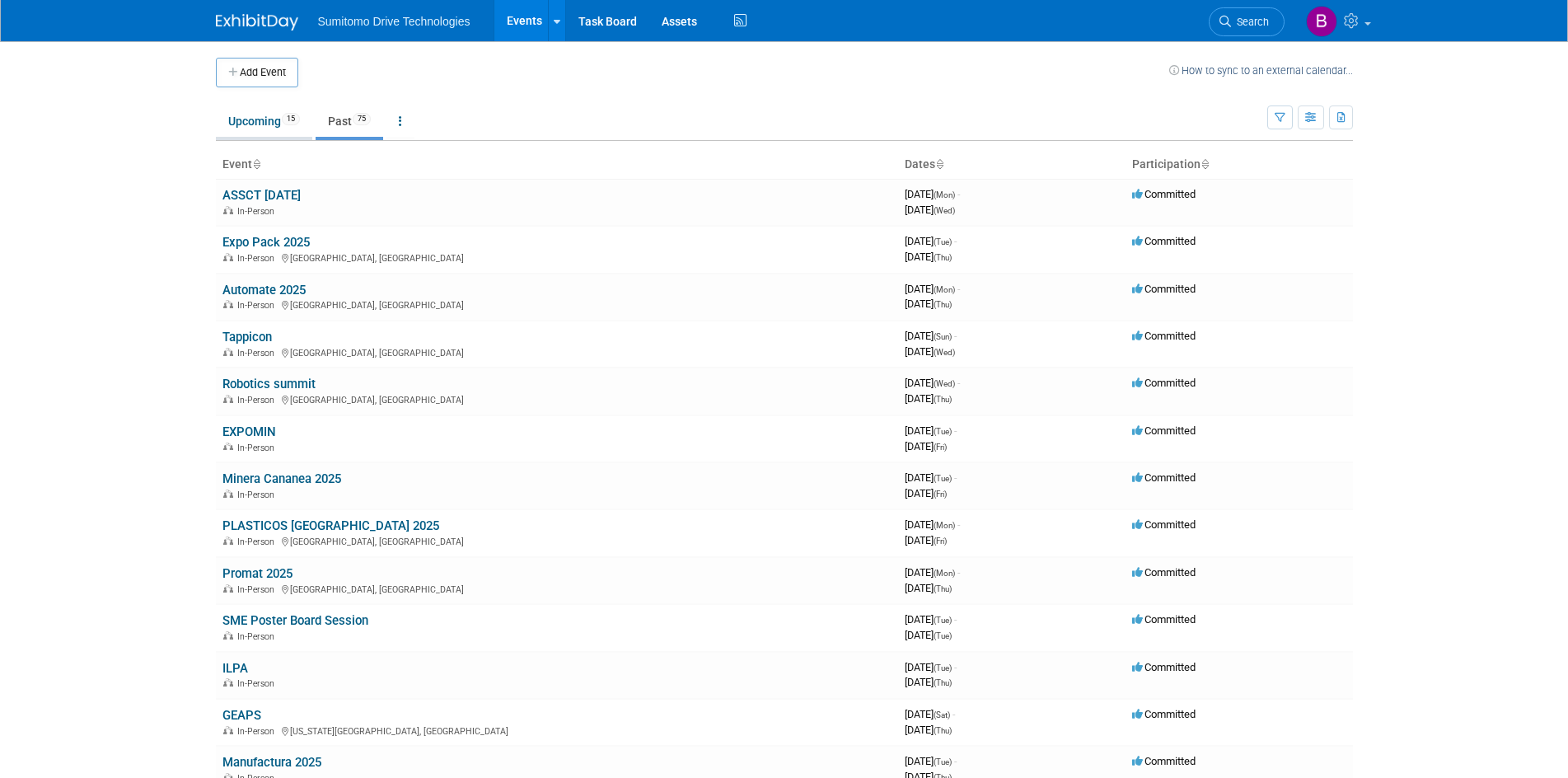
click at [281, 116] on link "Upcoming 15" at bounding box center [263, 121] width 96 height 31
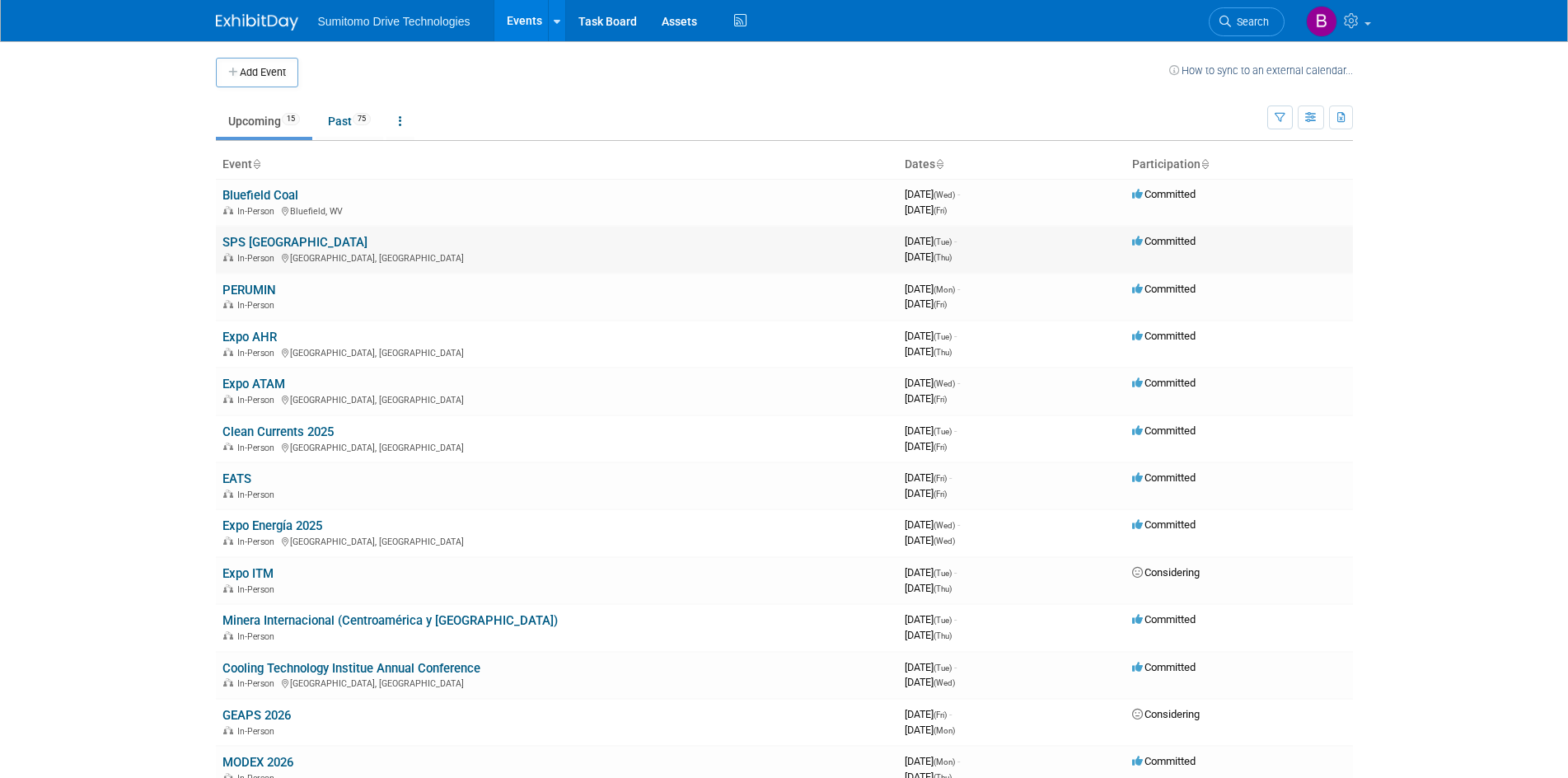
click at [277, 238] on link "SPS [GEOGRAPHIC_DATA]" at bounding box center [295, 242] width 145 height 15
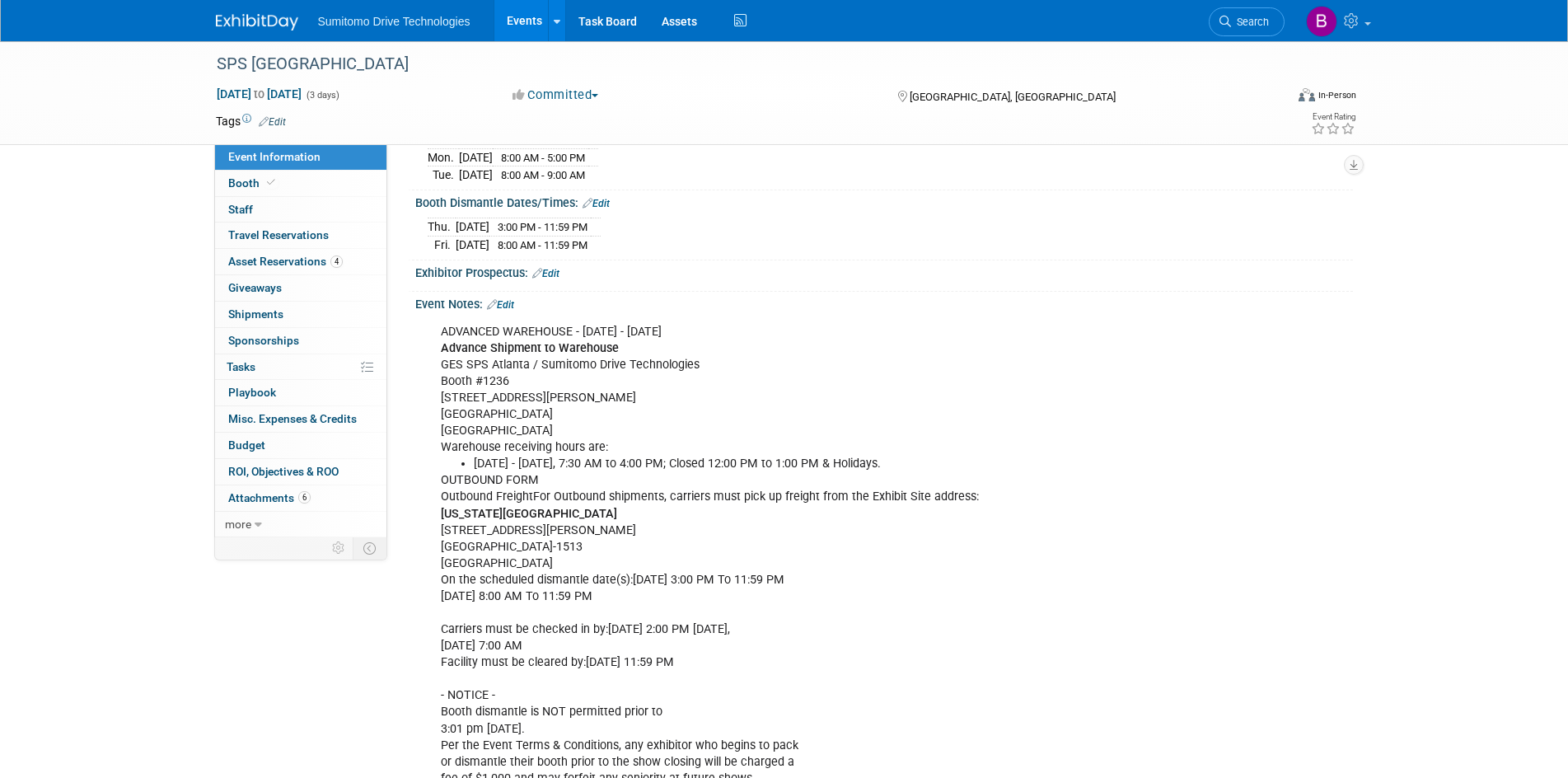
scroll to position [247, 0]
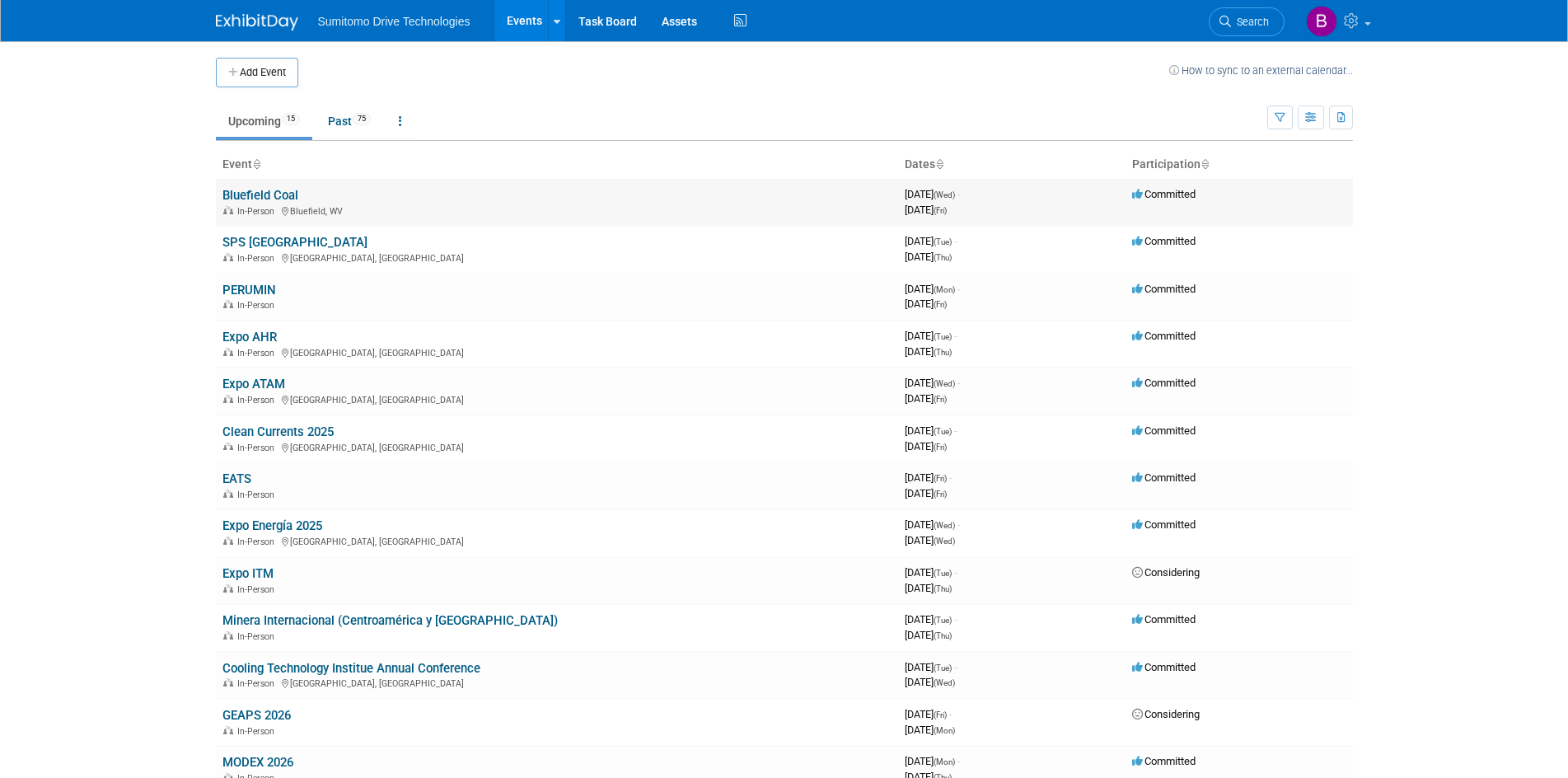
click at [254, 195] on link "Bluefield Coal" at bounding box center [261, 195] width 76 height 15
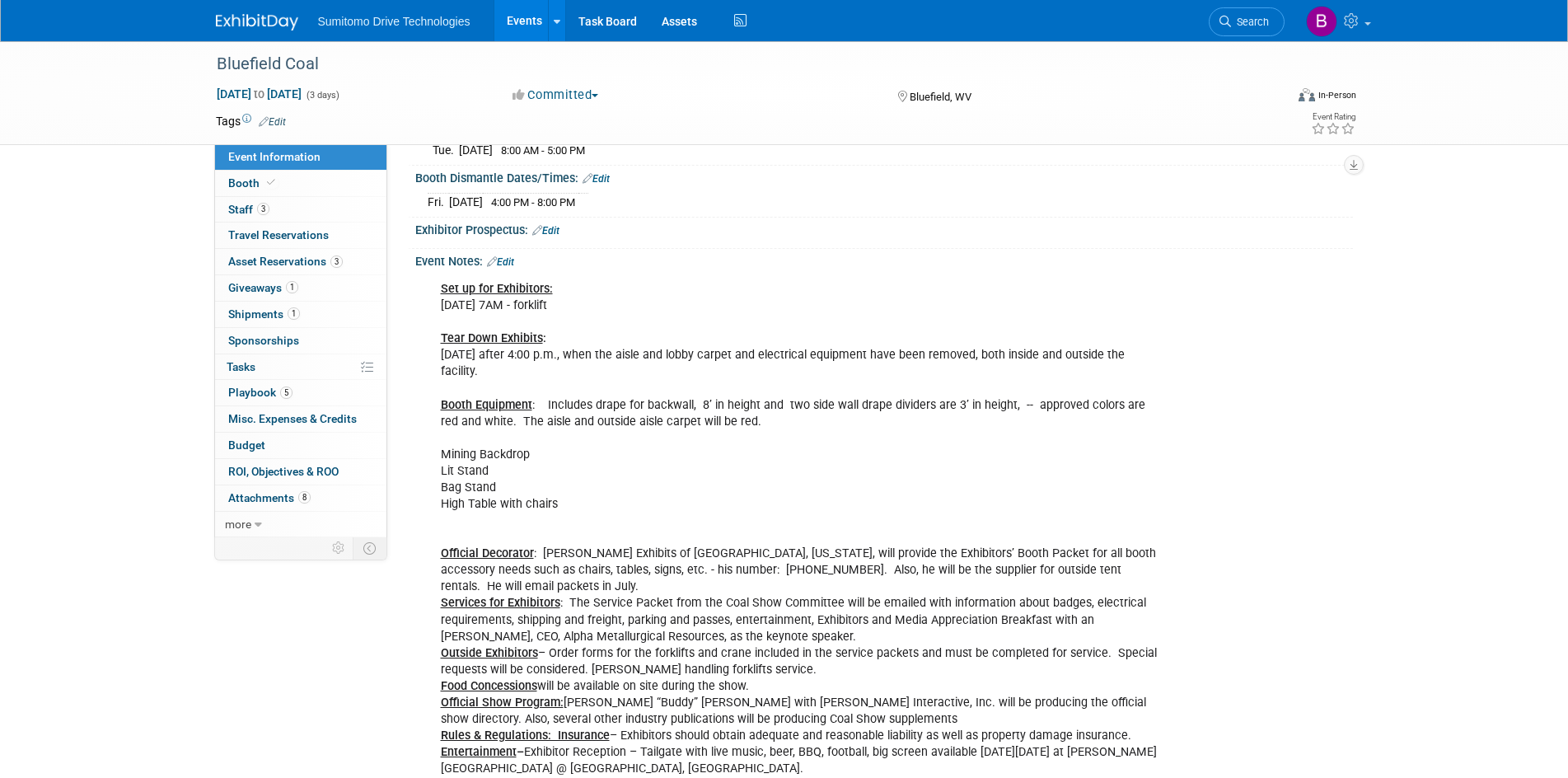
scroll to position [329, 0]
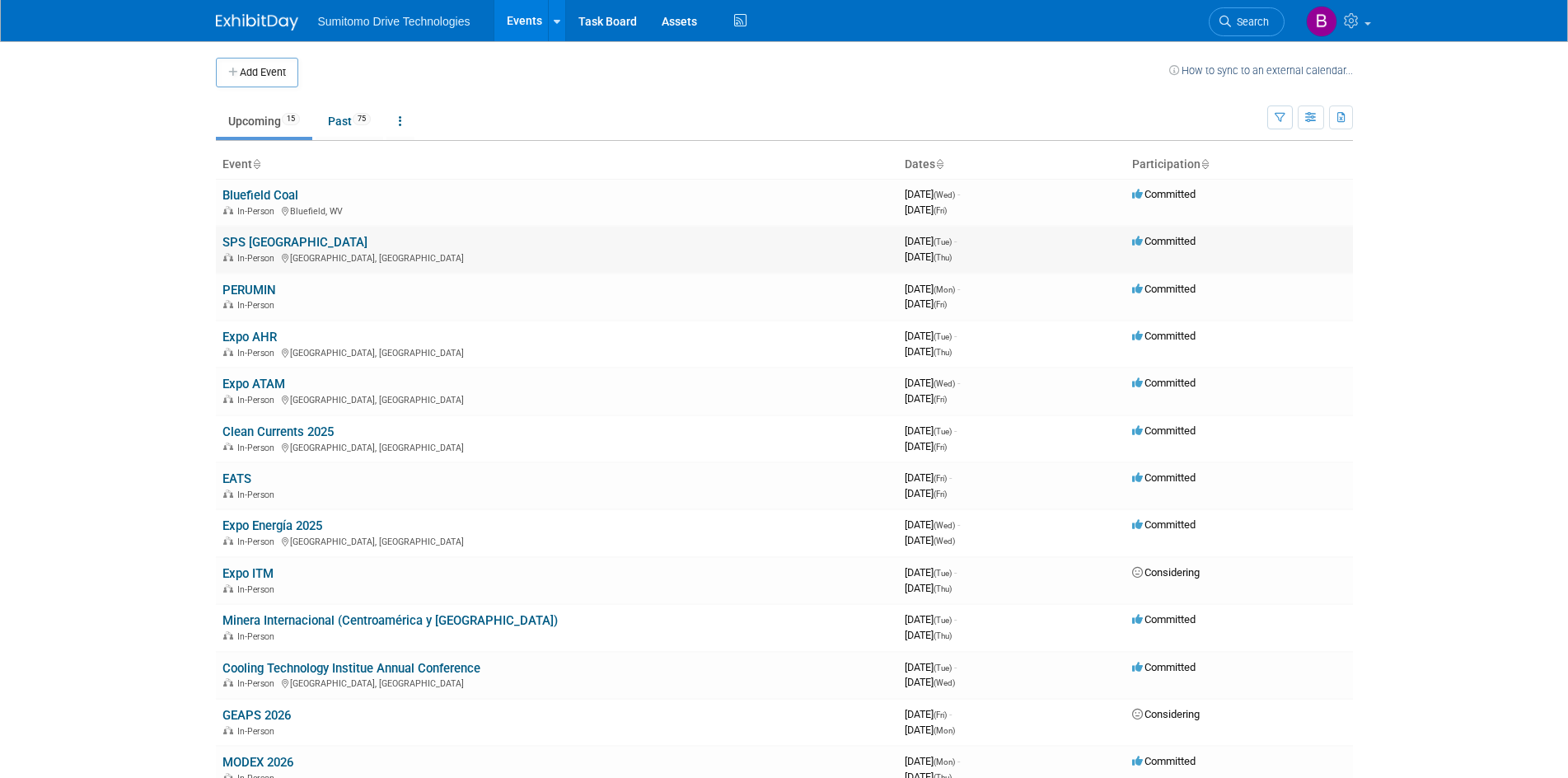
click at [256, 243] on link "SPS [GEOGRAPHIC_DATA]" at bounding box center [295, 242] width 145 height 15
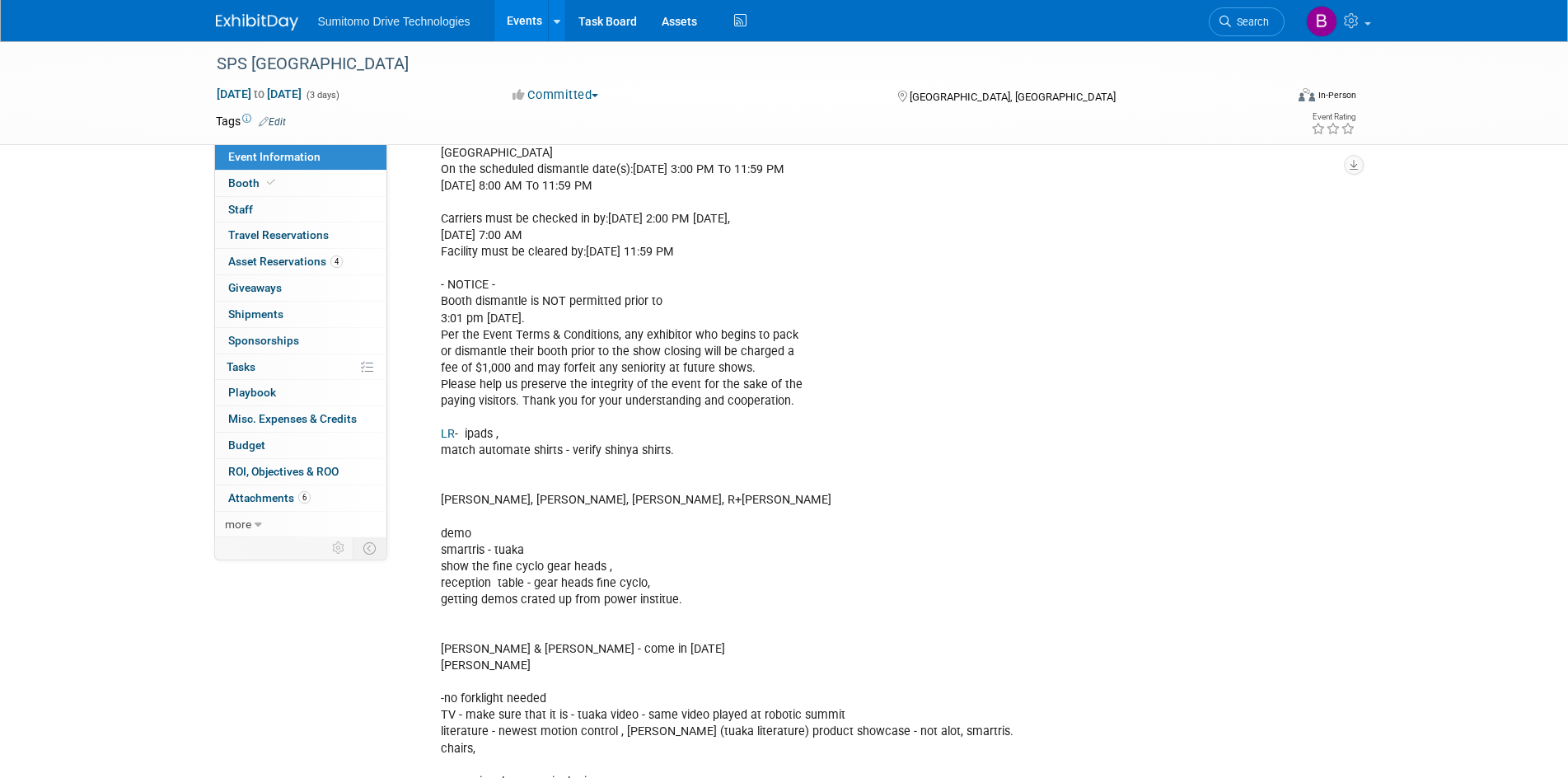
scroll to position [742, 0]
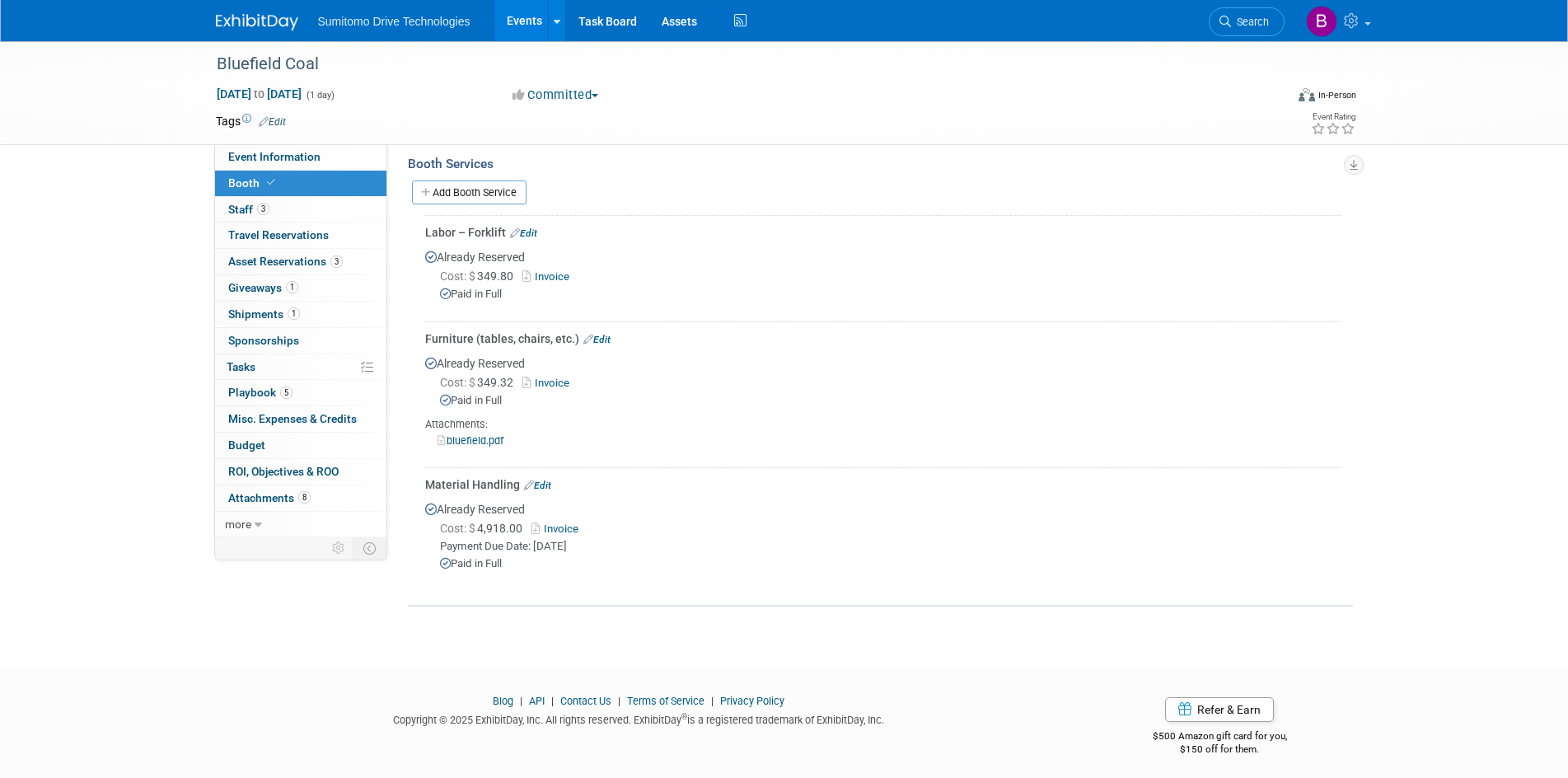
drag, startPoint x: 0, startPoint y: 0, endPoint x: 997, endPoint y: 339, distance: 1053.1
click at [997, 339] on div "Furniture (tables, chairs, etc.) Edit" at bounding box center [883, 338] width 916 height 16
